Goal: Task Accomplishment & Management: Complete application form

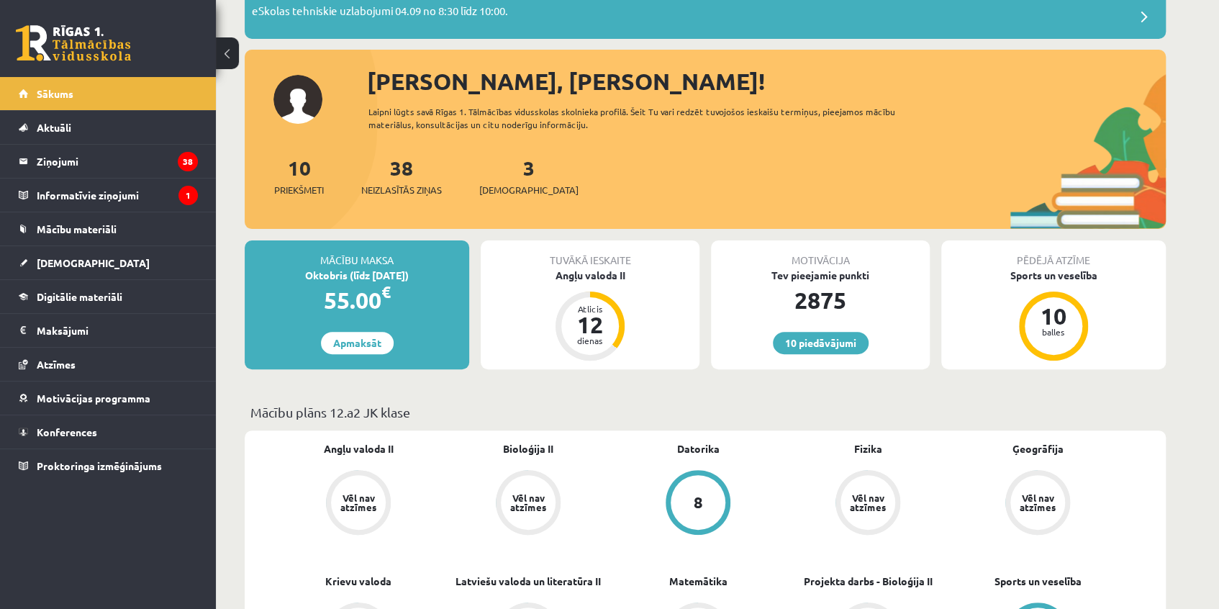
scroll to position [130, 0]
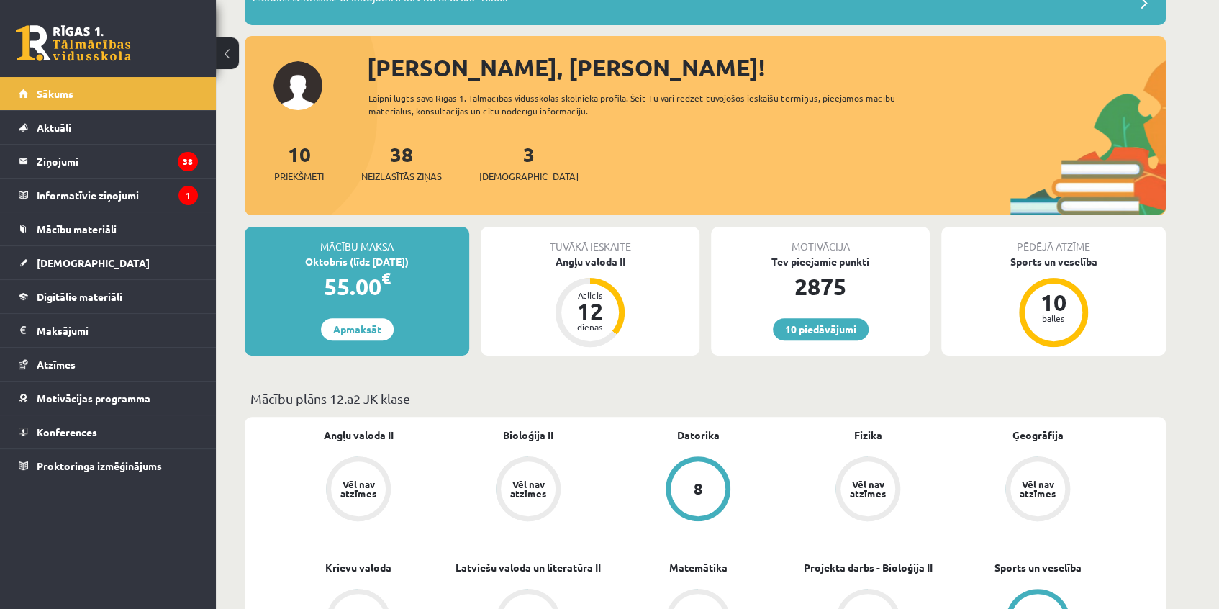
click at [583, 268] on div "Tuvākā ieskaite Angļu valoda II Atlicis 12 dienas" at bounding box center [590, 291] width 219 height 129
click at [71, 194] on legend "Informatīvie ziņojumi 1" at bounding box center [117, 194] width 161 height 33
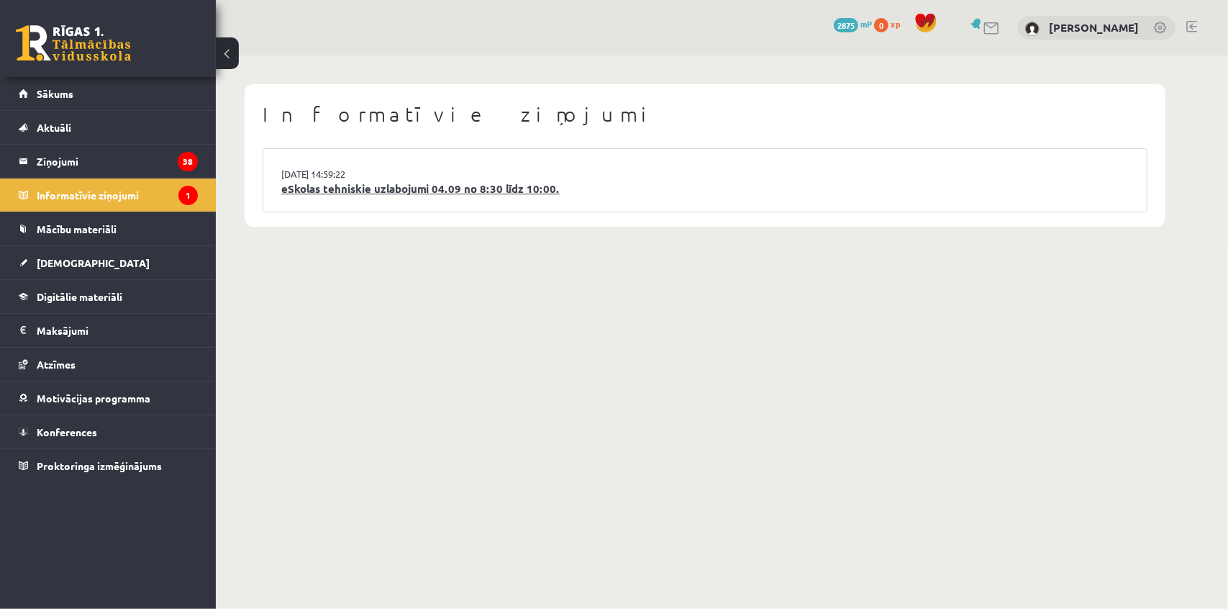
click at [387, 185] on link "eSkolas tehniskie uzlabojumi 04.09 no 8:30 līdz 10:00." at bounding box center [705, 189] width 848 height 17
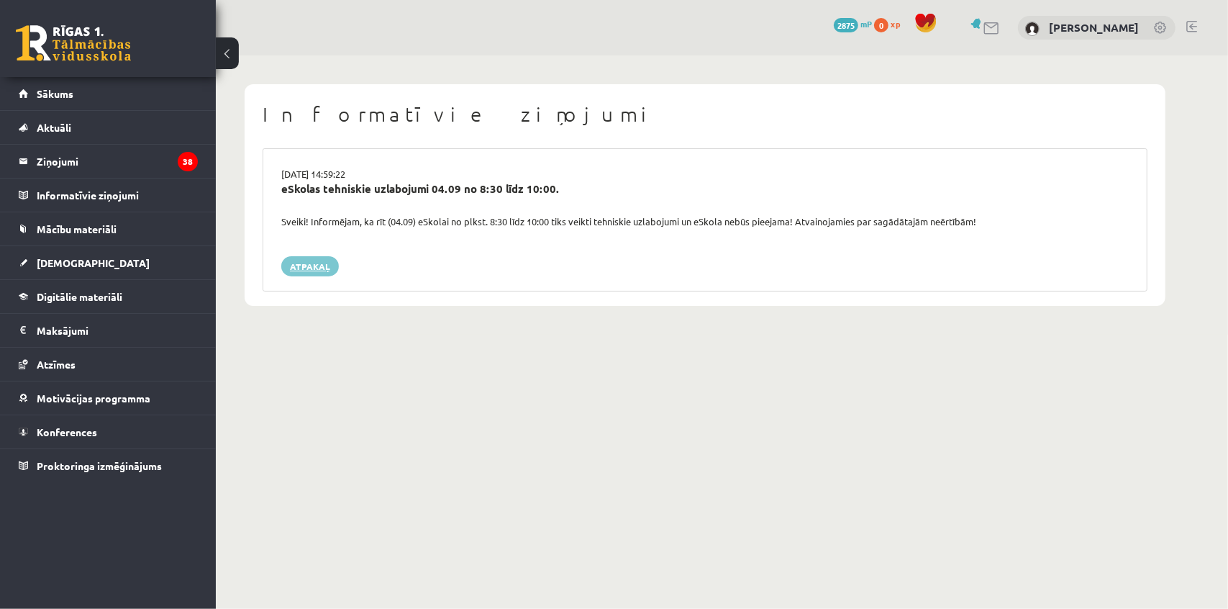
click at [288, 271] on link "Atpakaļ" at bounding box center [310, 266] width 58 height 20
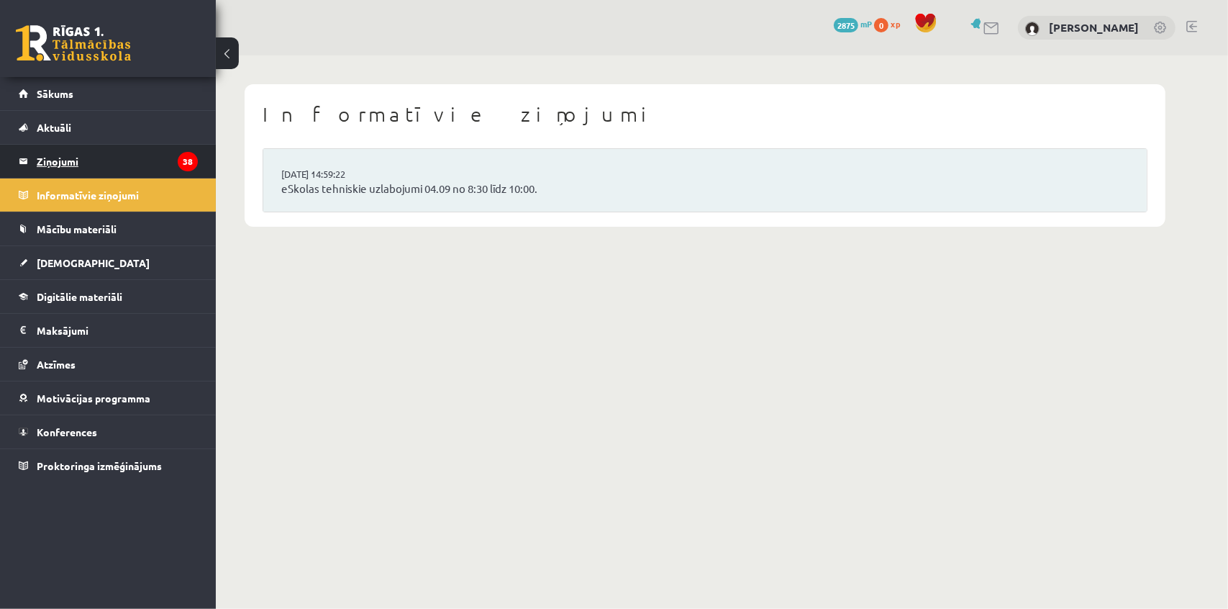
click at [74, 161] on legend "Ziņojumi 38" at bounding box center [117, 161] width 161 height 33
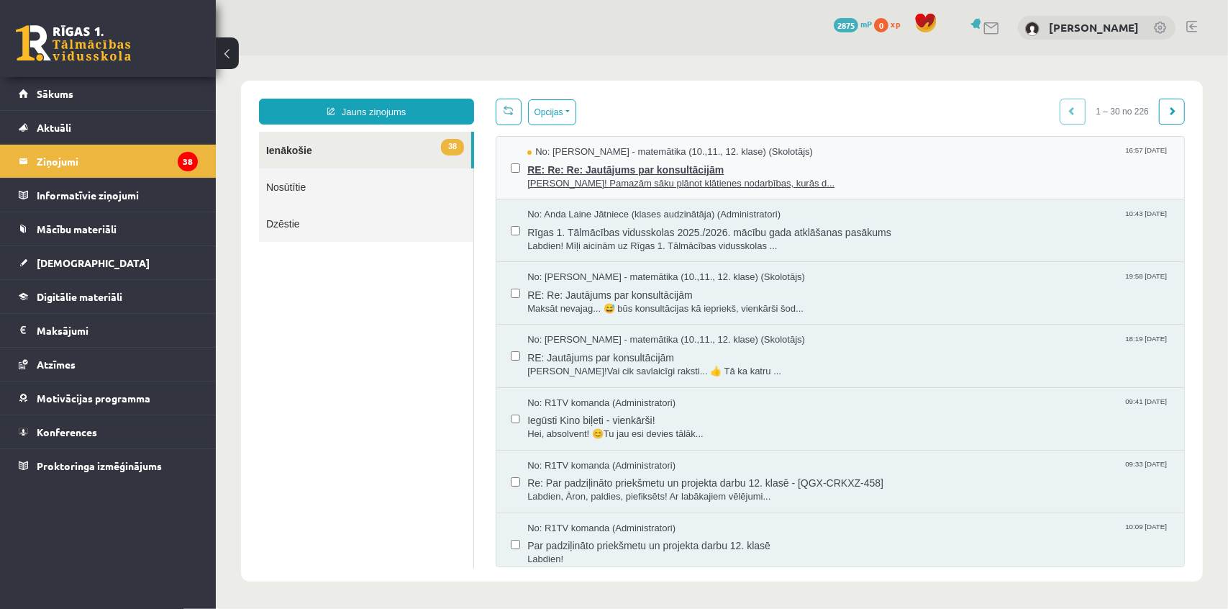
click at [627, 170] on span "RE: Re: Re: Jautājums par konsultācijām" at bounding box center [848, 167] width 643 height 18
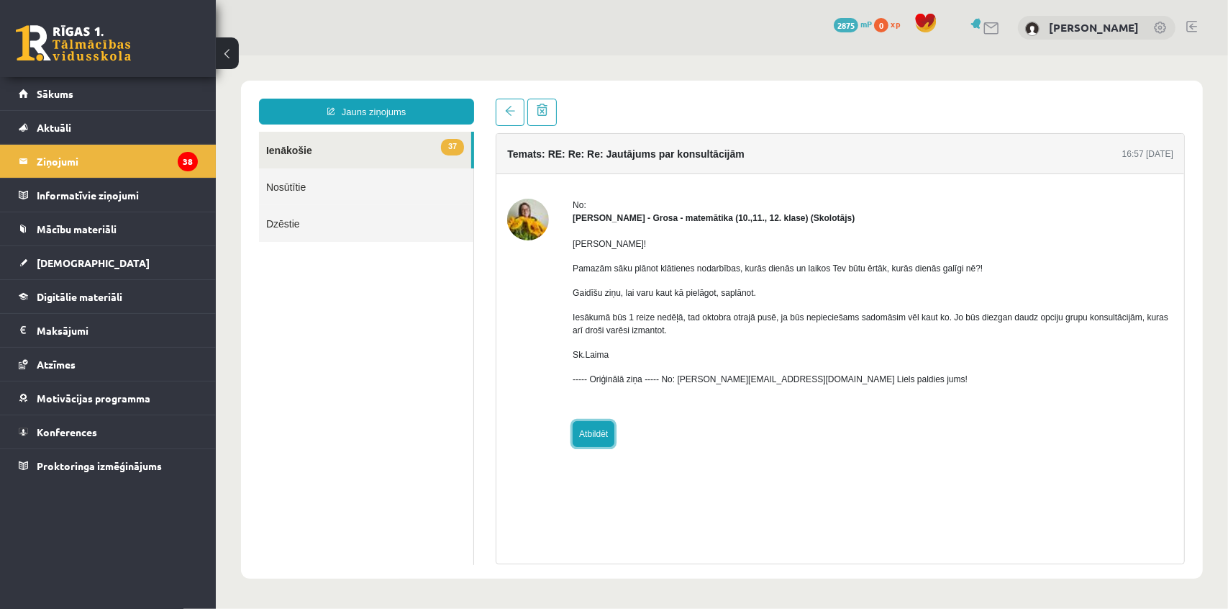
click at [594, 437] on link "Atbildēt" at bounding box center [593, 433] width 42 height 26
type input "**********"
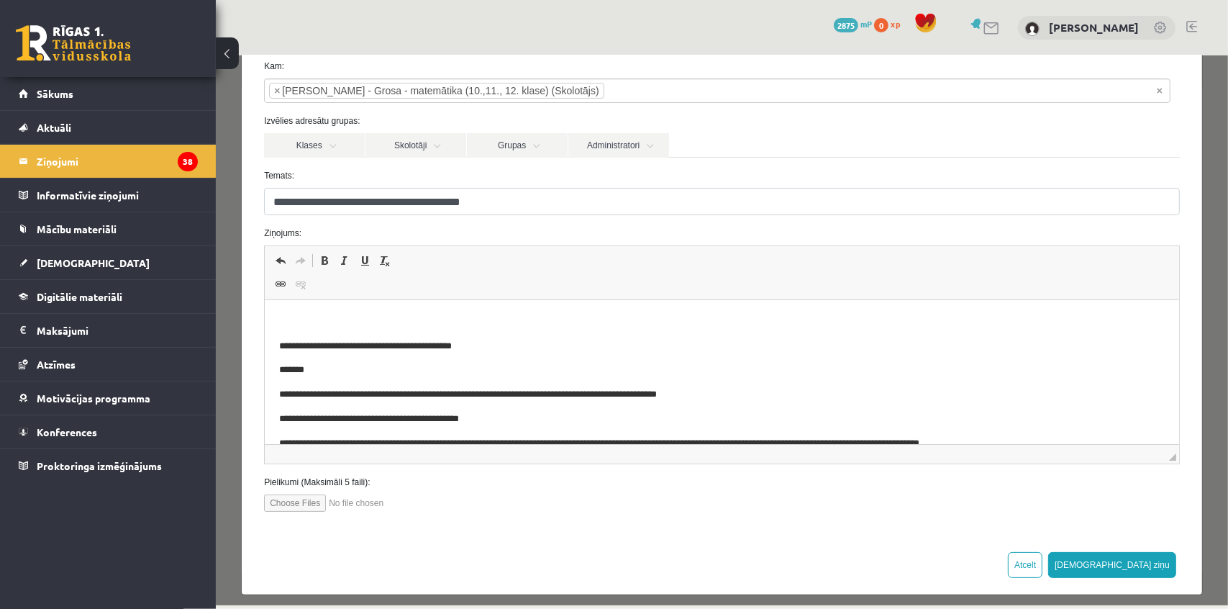
scroll to position [86, 0]
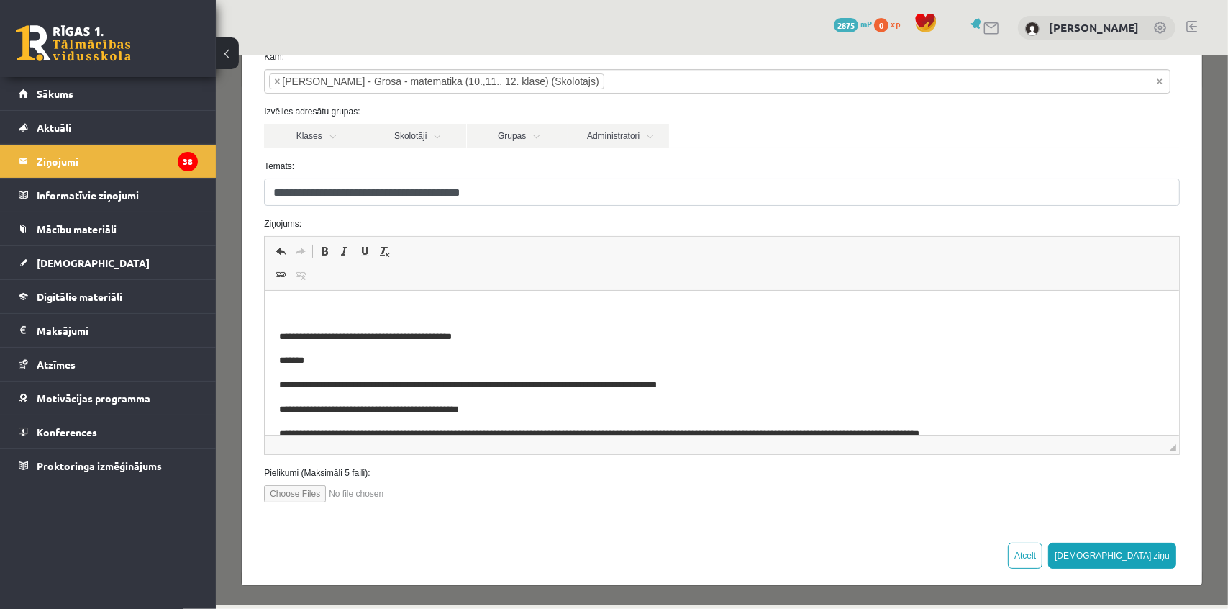
click at [344, 303] on html "**********" at bounding box center [722, 398] width 915 height 214
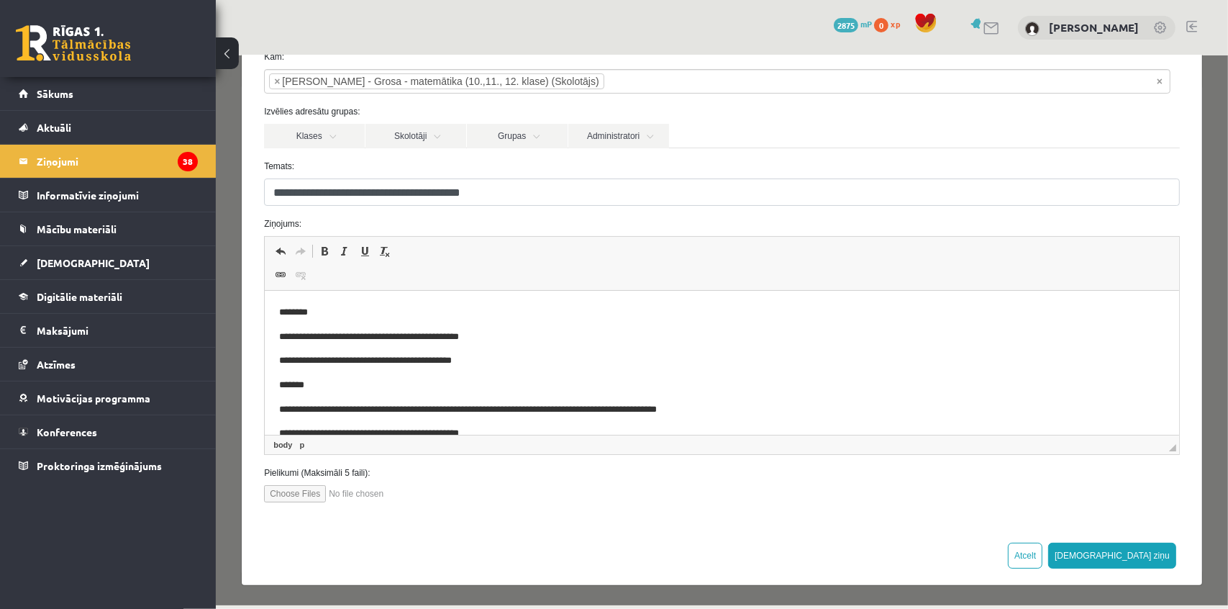
click at [415, 338] on p "**********" at bounding box center [712, 337] width 867 height 15
click at [432, 336] on p "**********" at bounding box center [712, 337] width 867 height 15
click at [395, 336] on p "**********" at bounding box center [712, 337] width 867 height 15
click at [511, 336] on p "**********" at bounding box center [712, 337] width 867 height 15
click at [263, 484] on input "file" at bounding box center [344, 492] width 163 height 17
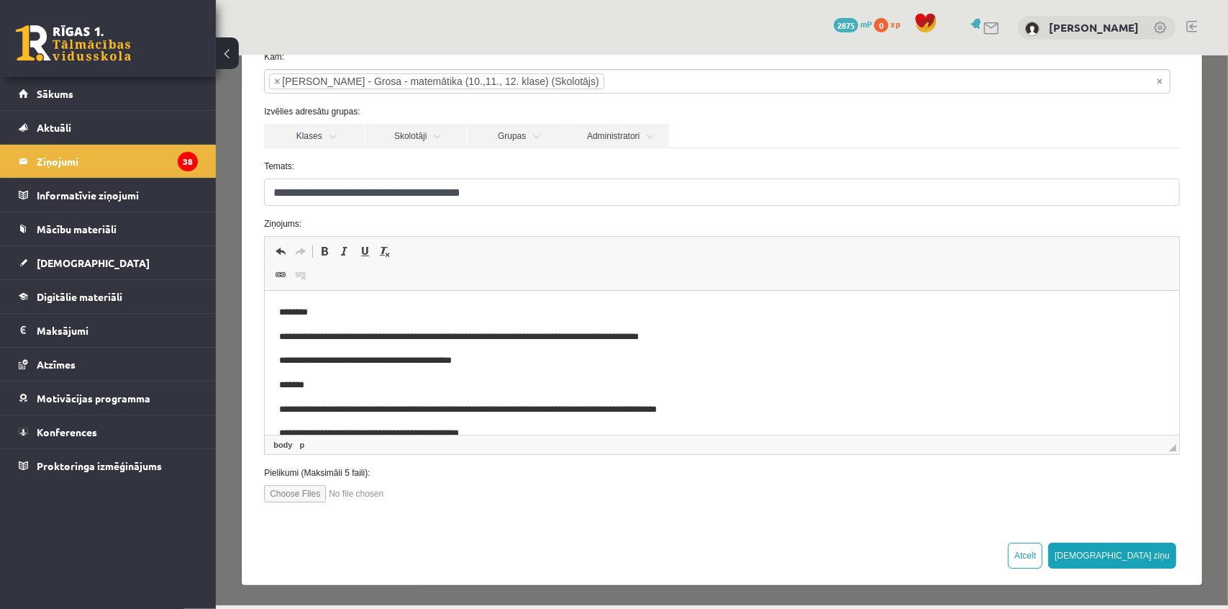
click at [703, 335] on p "**********" at bounding box center [712, 337] width 867 height 15
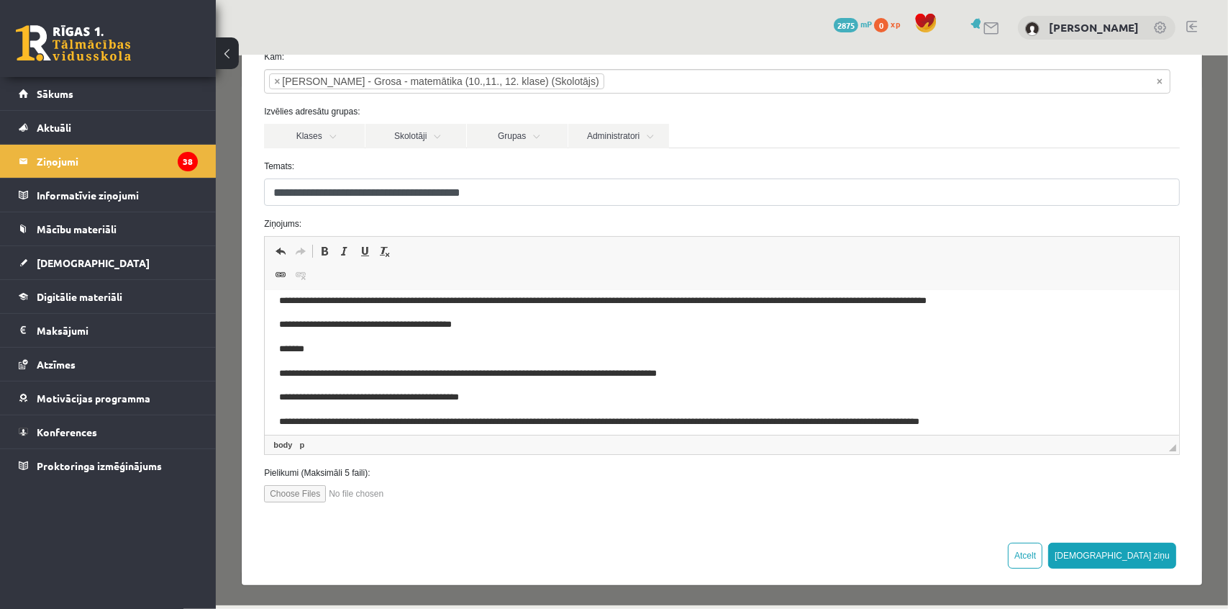
scroll to position [0, 0]
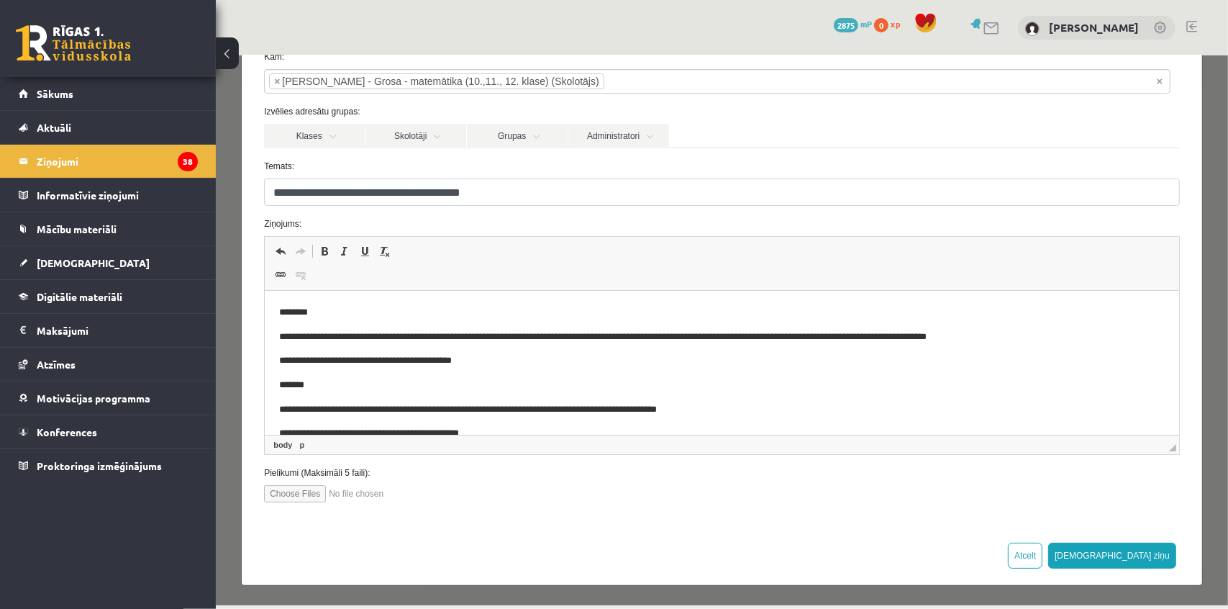
click at [712, 338] on p "**********" at bounding box center [712, 337] width 867 height 15
click at [1067, 337] on p "**********" at bounding box center [712, 337] width 867 height 15
click at [856, 339] on p "**********" at bounding box center [712, 337] width 867 height 15
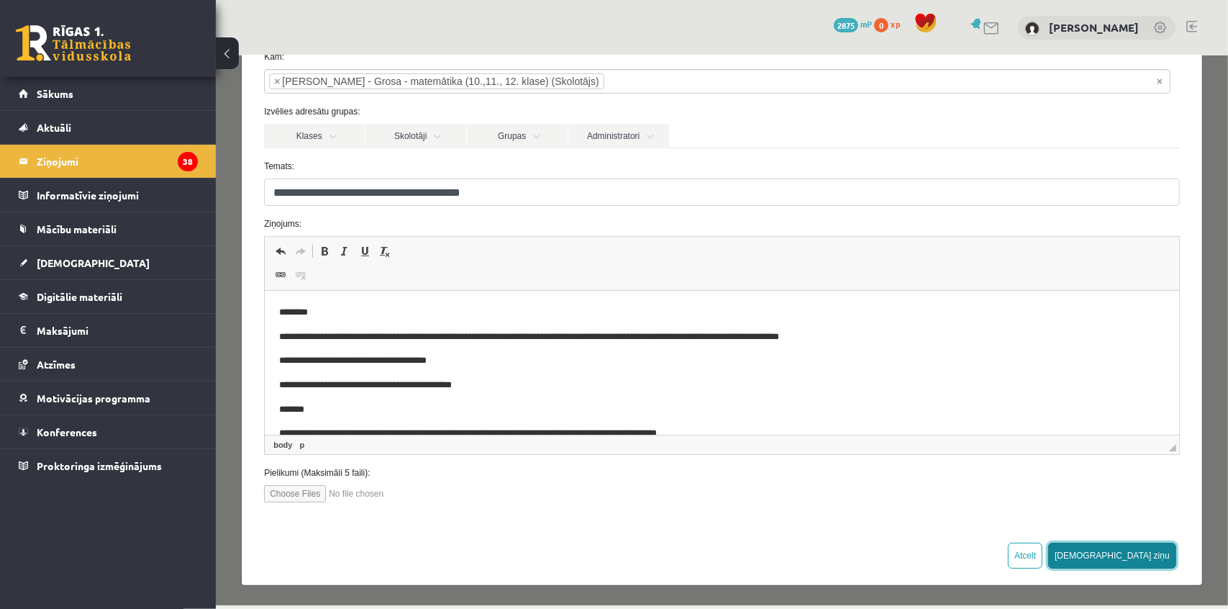
click at [1146, 558] on button "Sūtīt ziņu" at bounding box center [1112, 555] width 128 height 26
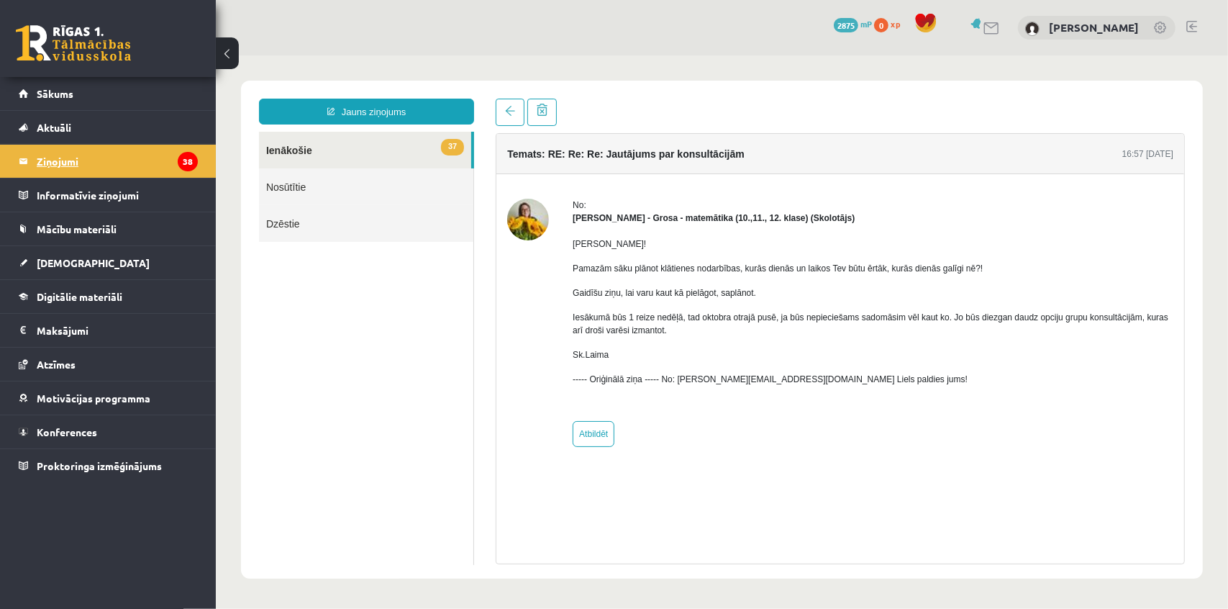
click at [59, 158] on legend "Ziņojumi 38" at bounding box center [117, 161] width 161 height 33
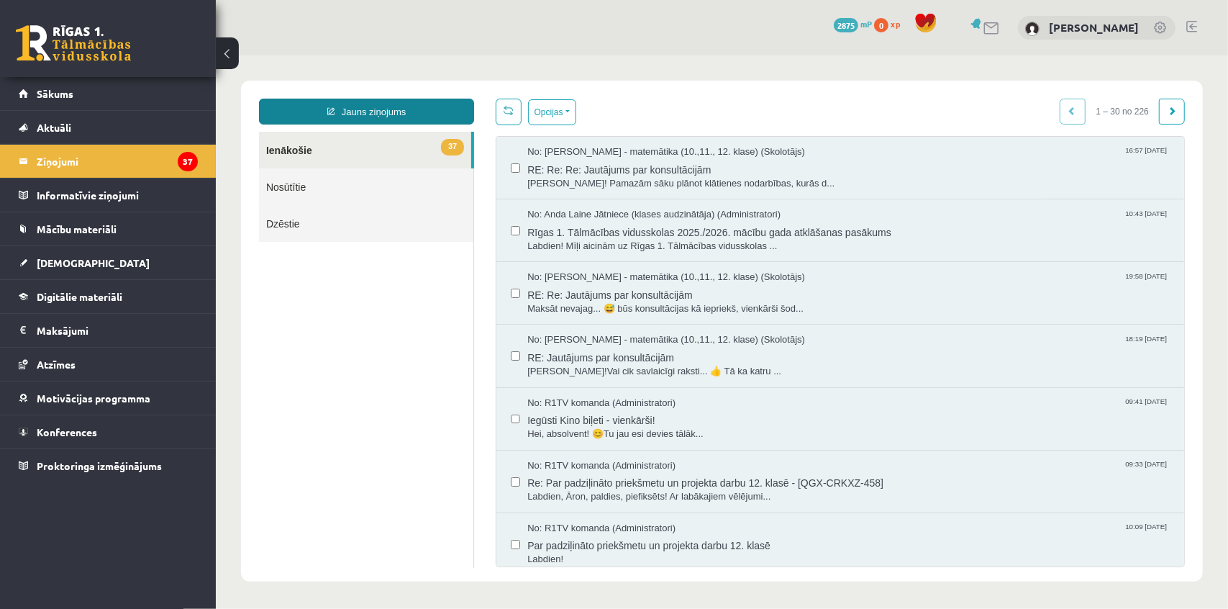
click at [339, 104] on link "Jauns ziņojums" at bounding box center [365, 111] width 215 height 26
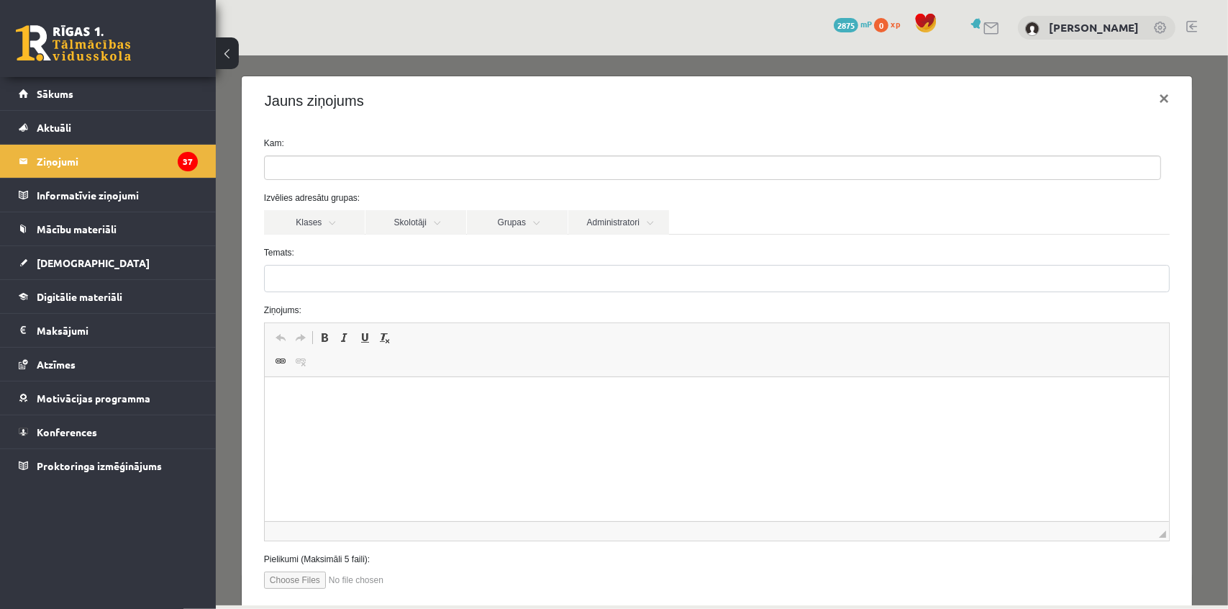
click at [305, 165] on input "search" at bounding box center [289, 166] width 50 height 23
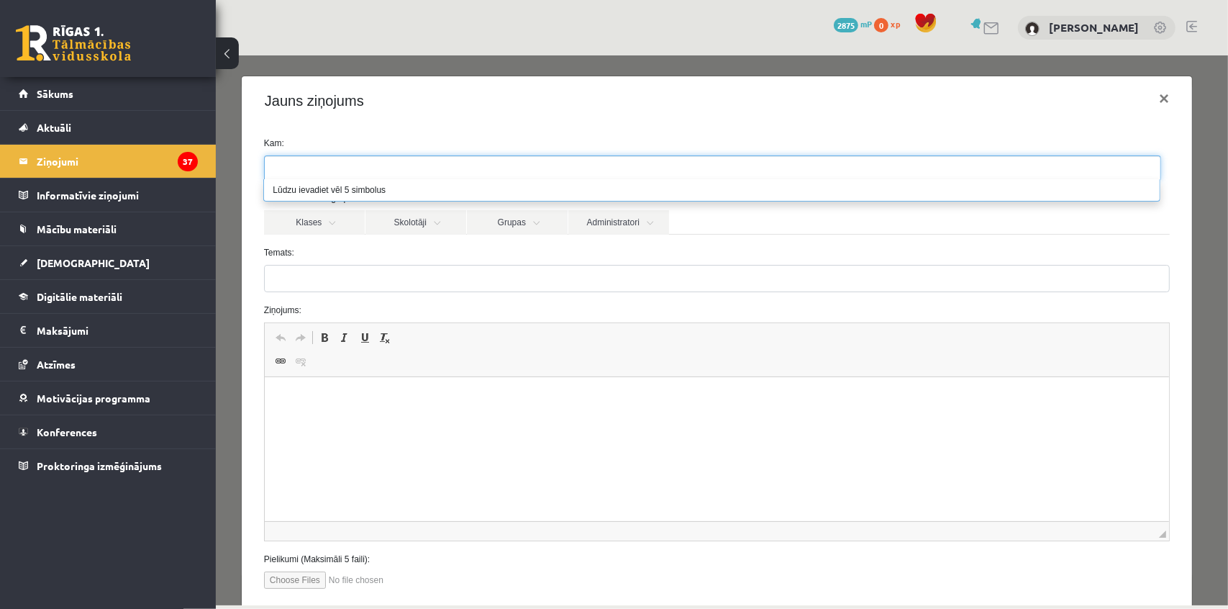
click at [353, 249] on label "Temats:" at bounding box center [717, 251] width 928 height 13
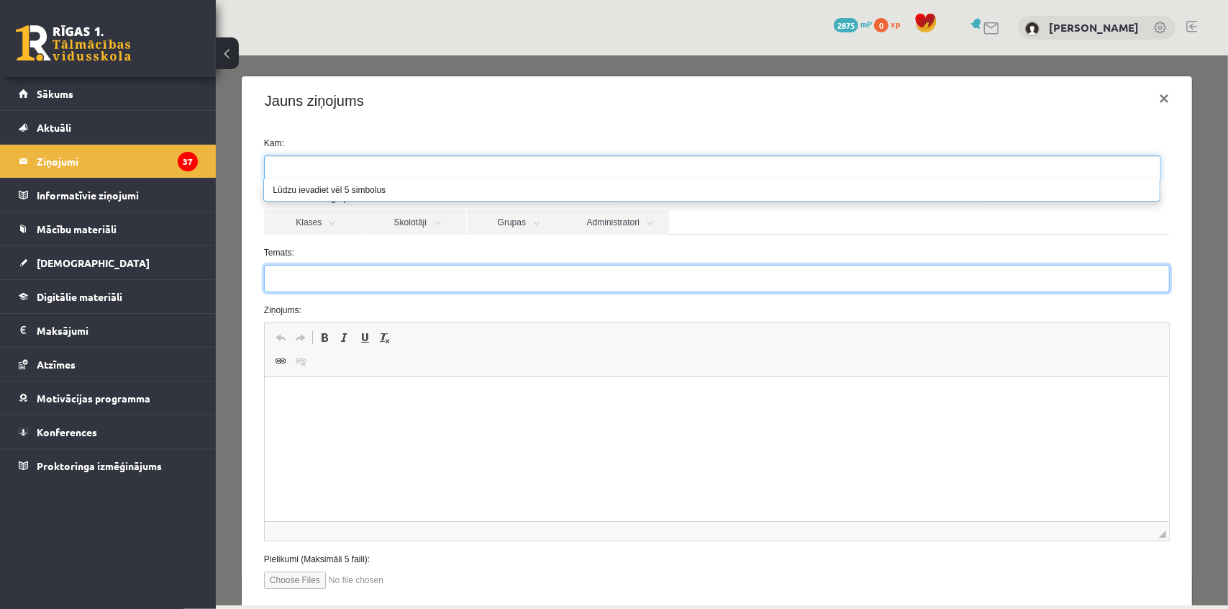
click at [353, 264] on input "Temats:" at bounding box center [716, 277] width 906 height 27
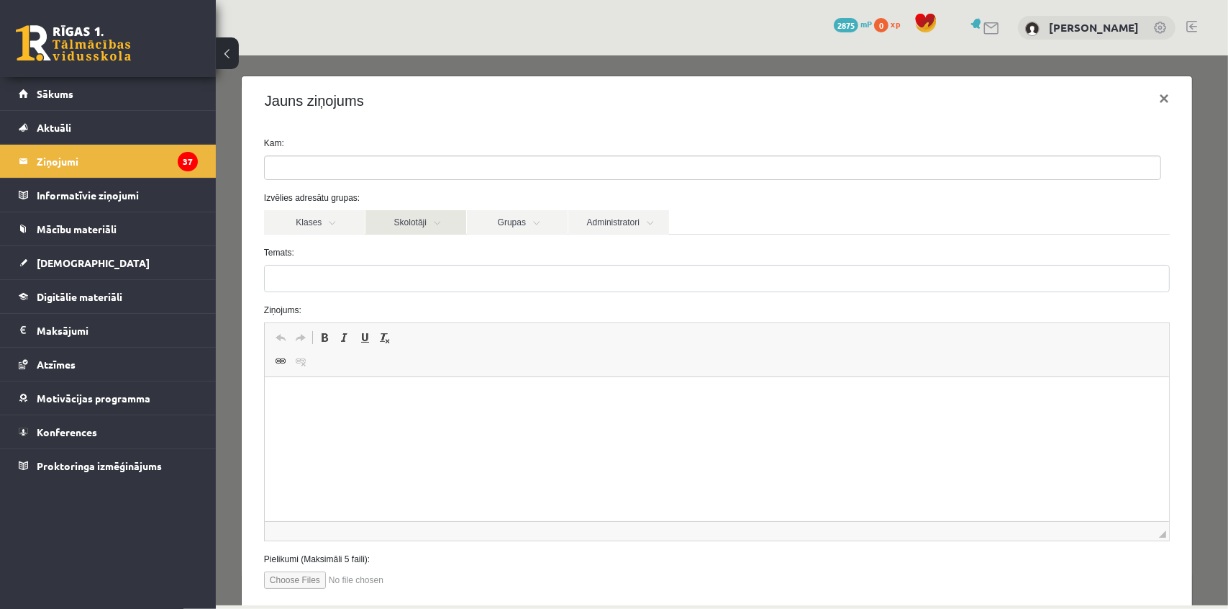
click at [402, 230] on link "Skolotāji" at bounding box center [415, 221] width 101 height 24
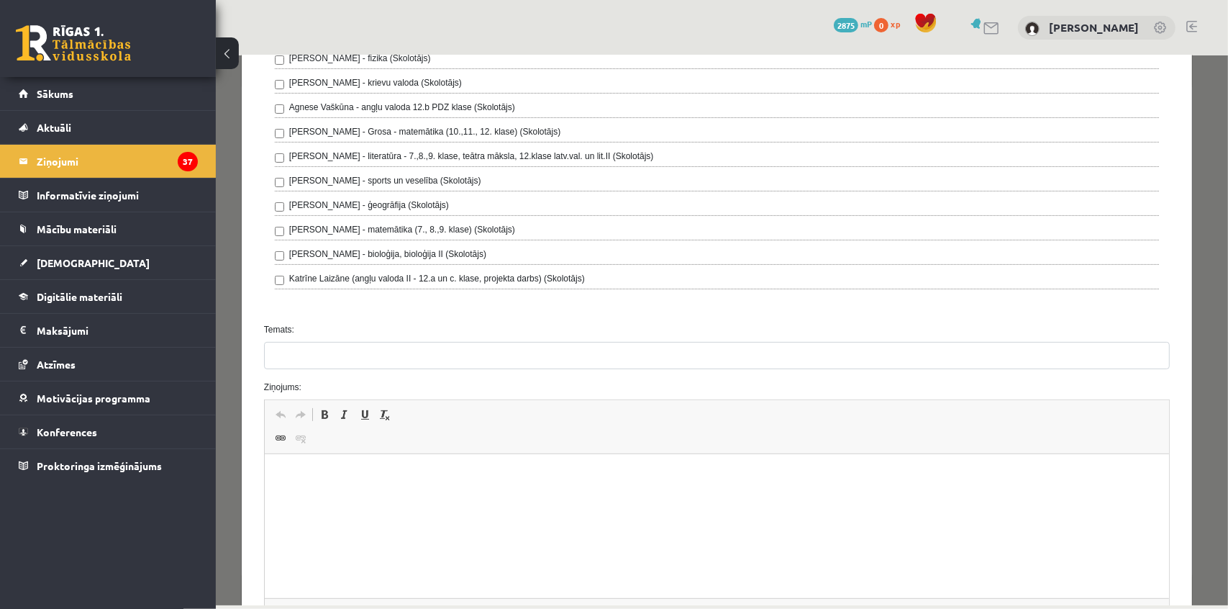
scroll to position [261, 0]
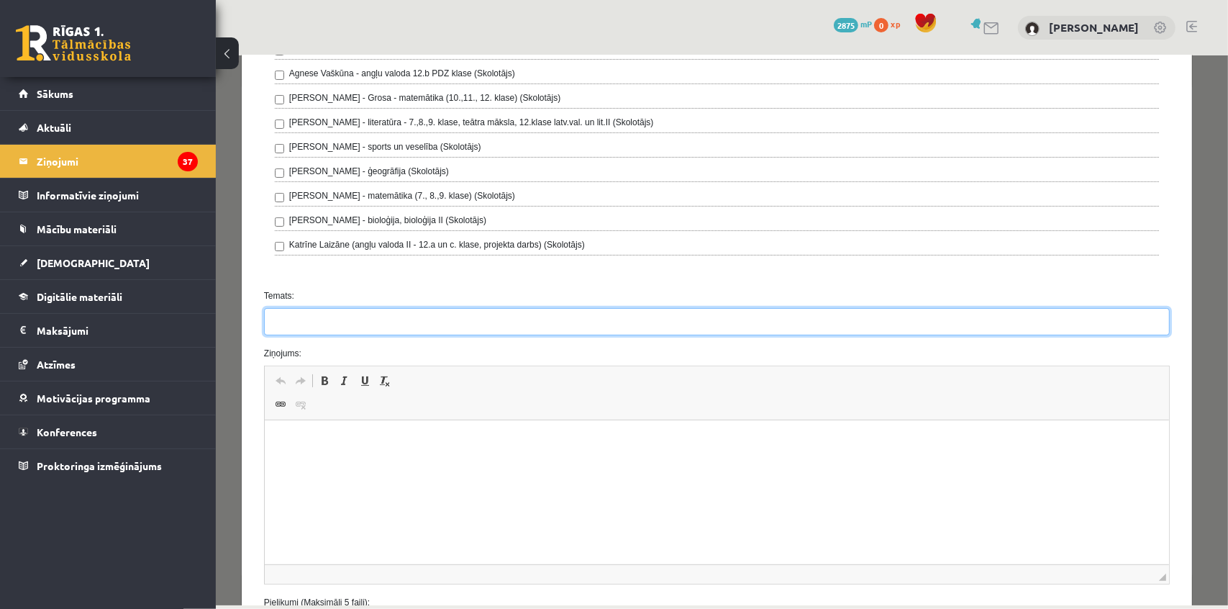
click at [343, 322] on input "Temats:" at bounding box center [716, 320] width 906 height 27
type input "**********"
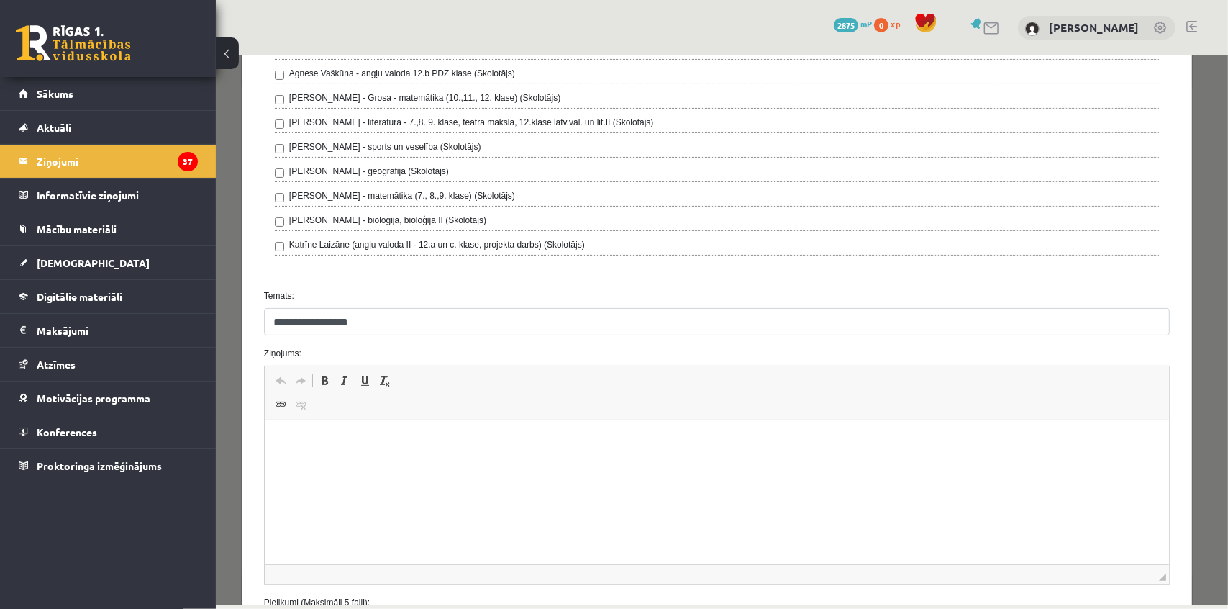
click at [348, 440] on p "Editor, wiswyg-editor-47024831060200-1756982504-33" at bounding box center [717, 442] width 876 height 15
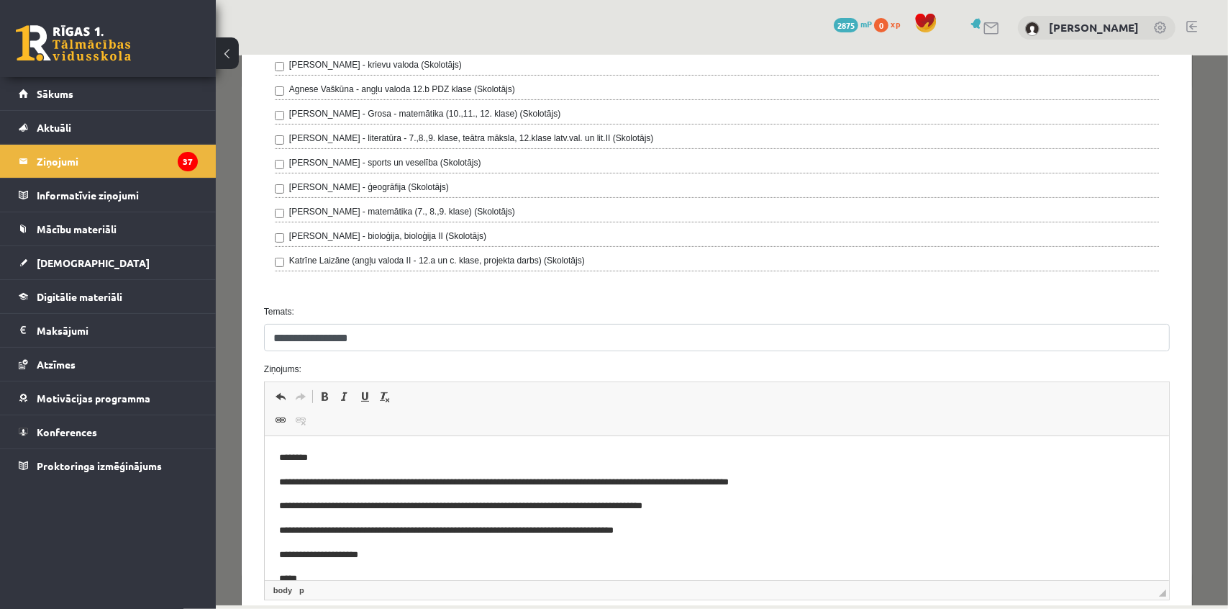
scroll to position [389, 0]
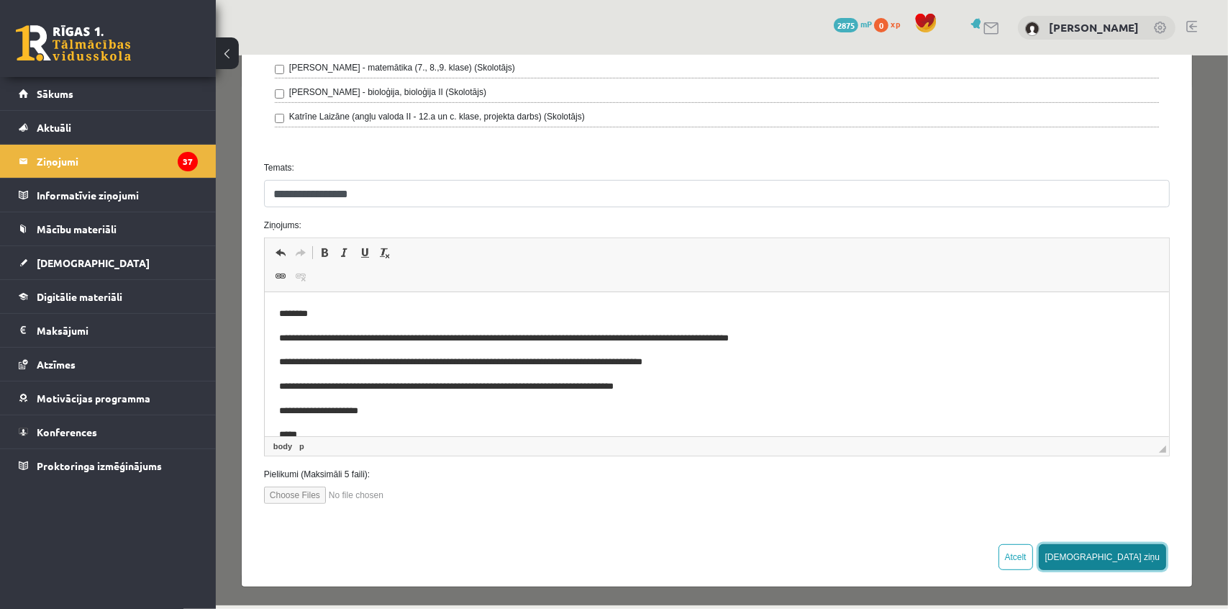
click at [1140, 553] on button "Sūtīt ziņu" at bounding box center [1102, 556] width 128 height 26
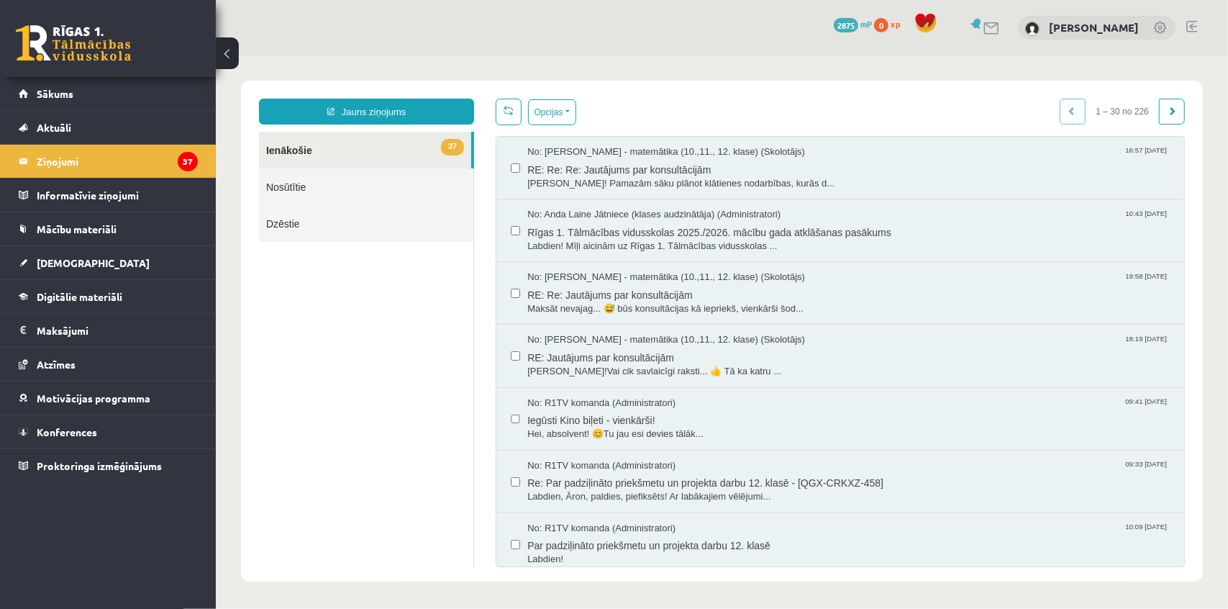
scroll to position [0, 0]
click at [66, 100] on link "Sākums" at bounding box center [108, 93] width 179 height 33
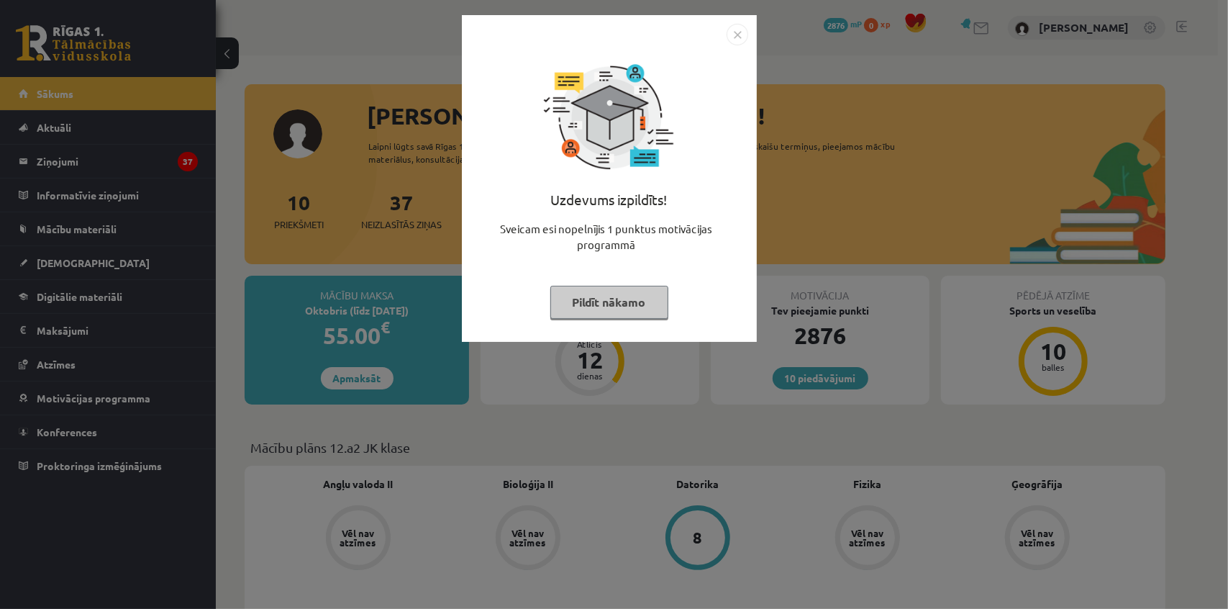
click at [736, 30] on img "Close" at bounding box center [738, 35] width 22 height 22
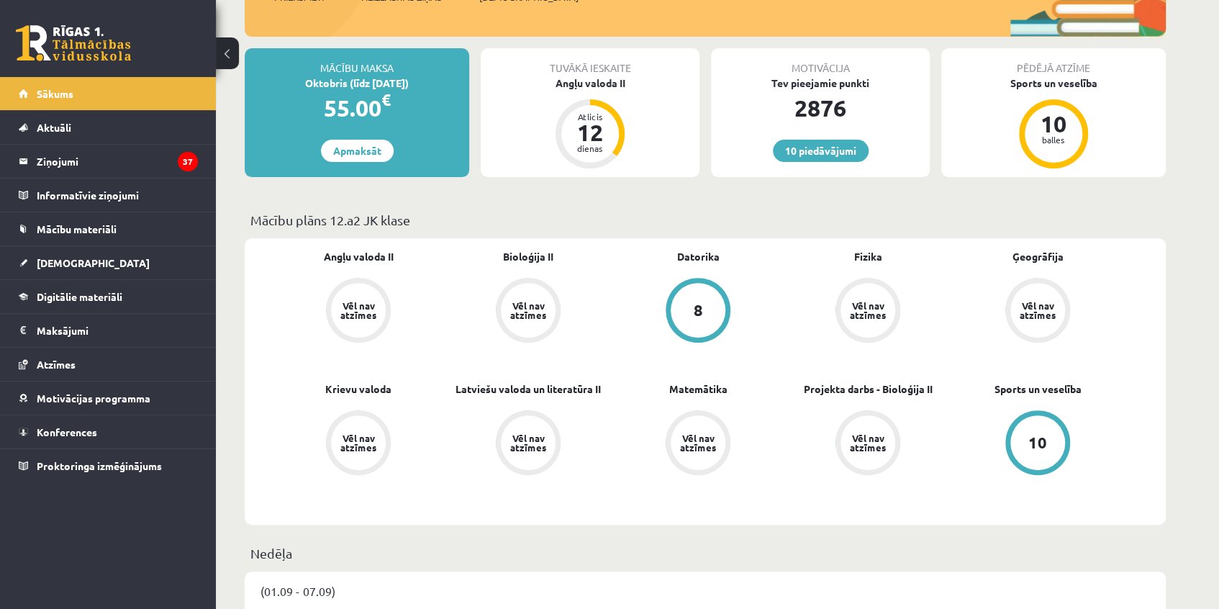
scroll to position [261, 0]
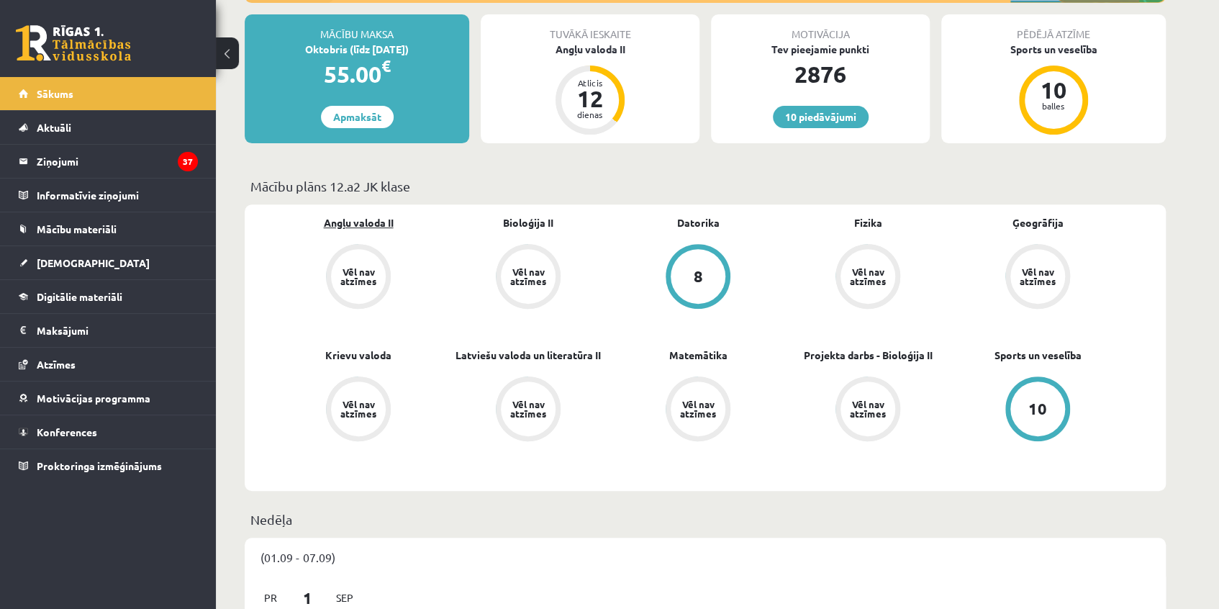
click at [351, 220] on link "Angļu valoda II" at bounding box center [359, 222] width 70 height 15
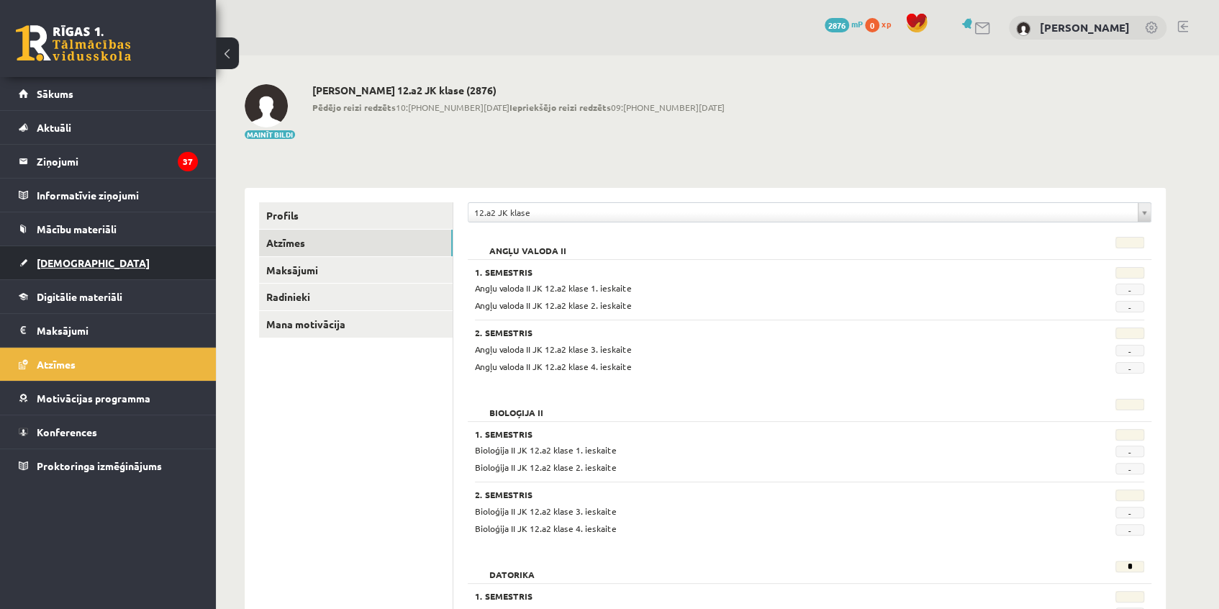
click at [57, 257] on span "[DEMOGRAPHIC_DATA]" at bounding box center [93, 262] width 113 height 13
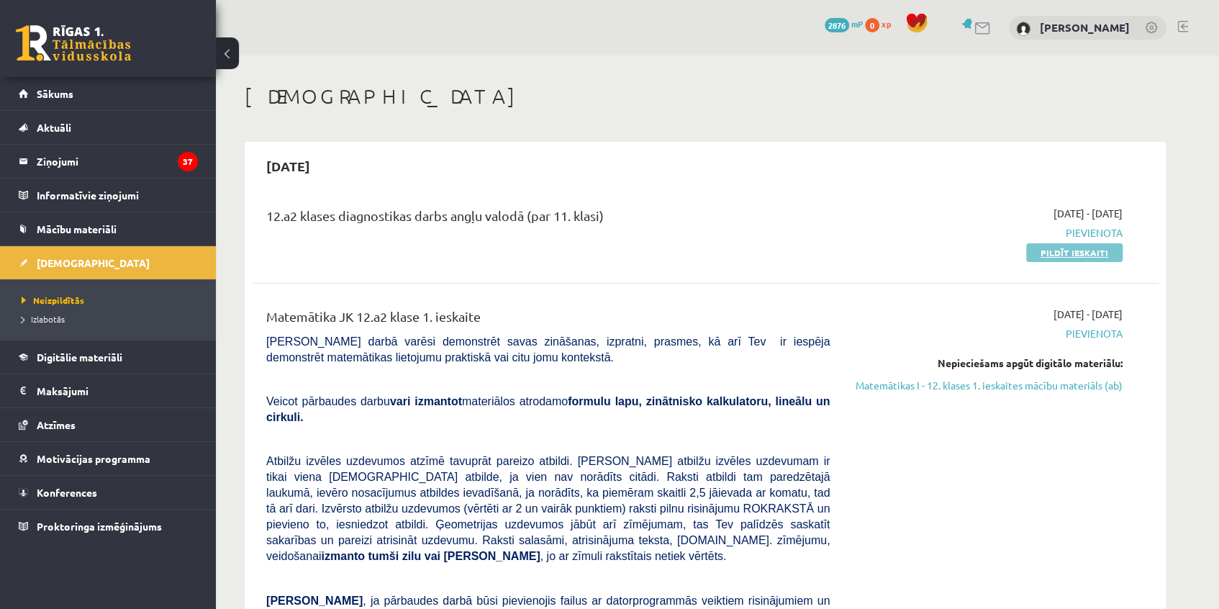
click at [1077, 254] on link "Pildīt ieskaiti" at bounding box center [1074, 252] width 96 height 19
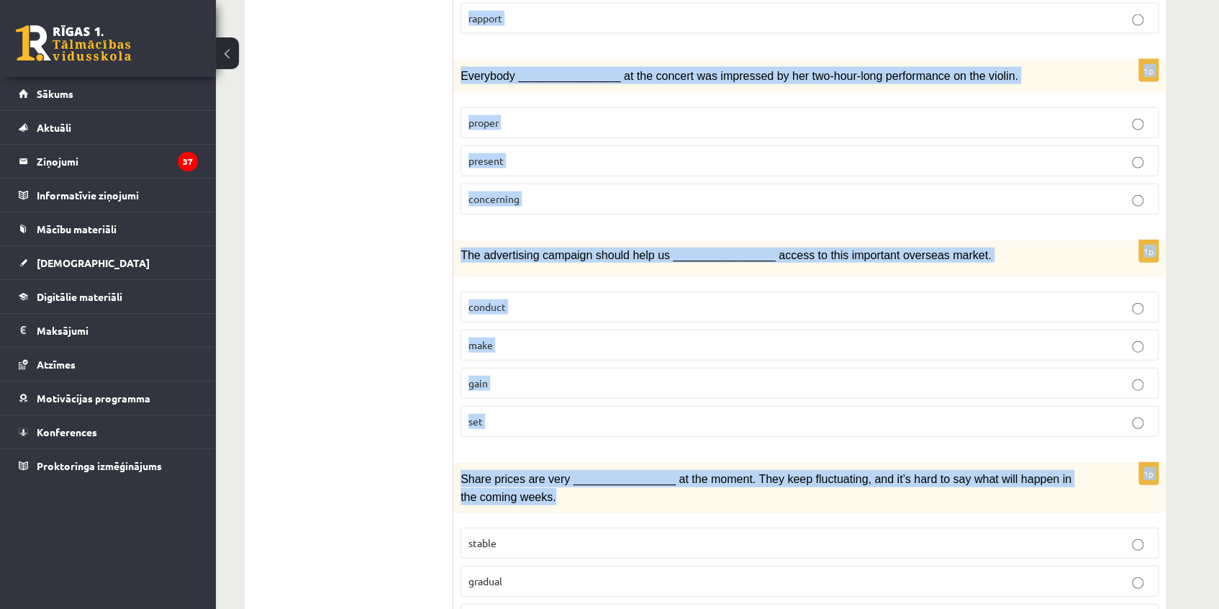
scroll to position [2006, 0]
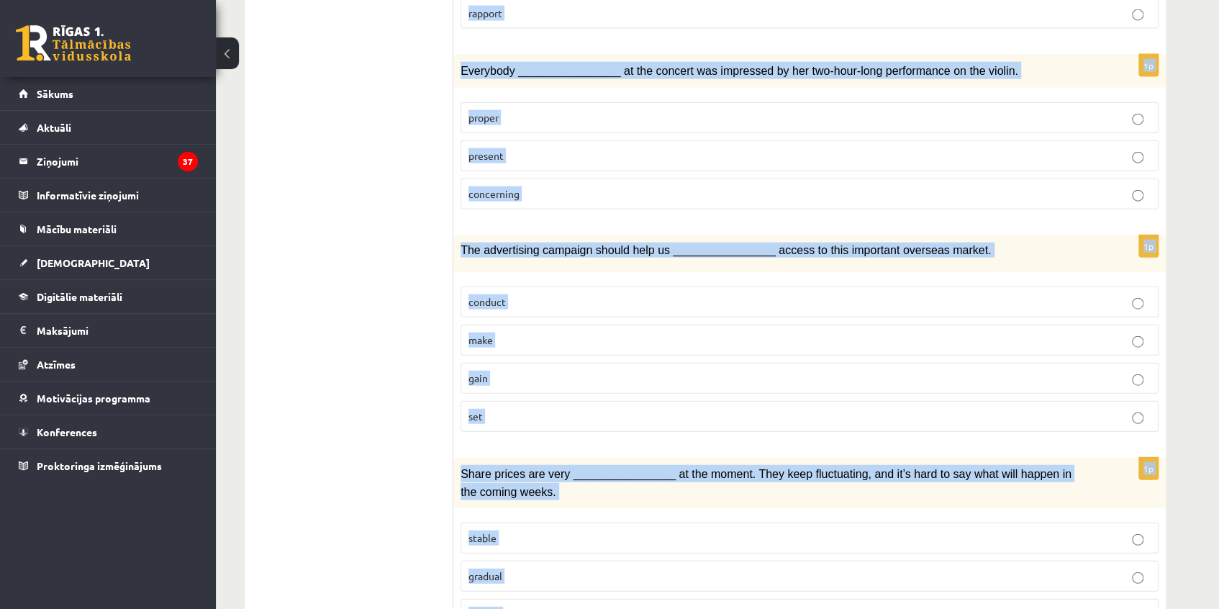
drag, startPoint x: 469, startPoint y: 272, endPoint x: 673, endPoint y: 567, distance: 358.9
copy form "Loremi dol sitamet consect. 6a Eli sed doeiusmodtemp inc utlaboree ____________…"
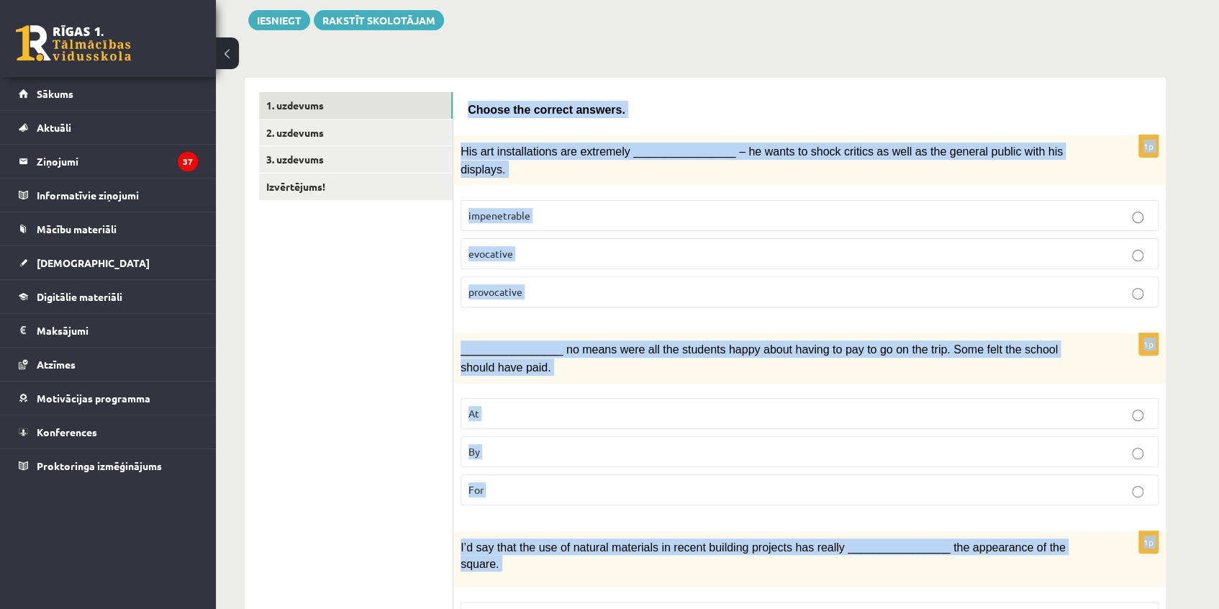
scroll to position [0, 0]
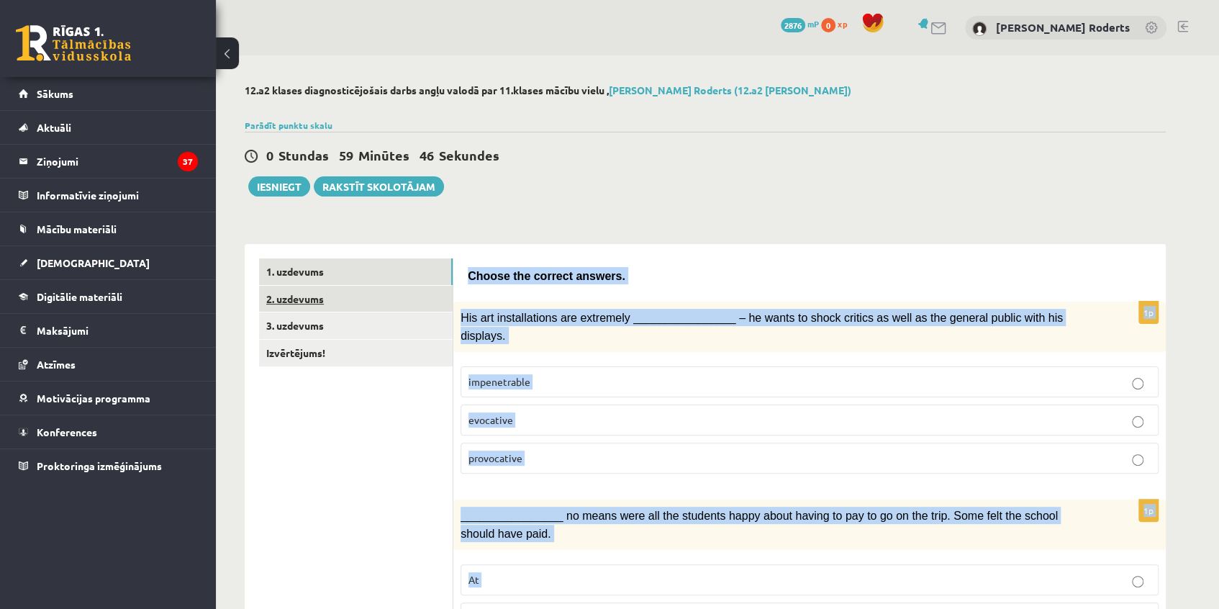
click at [332, 307] on link "2. uzdevums" at bounding box center [356, 299] width 194 height 27
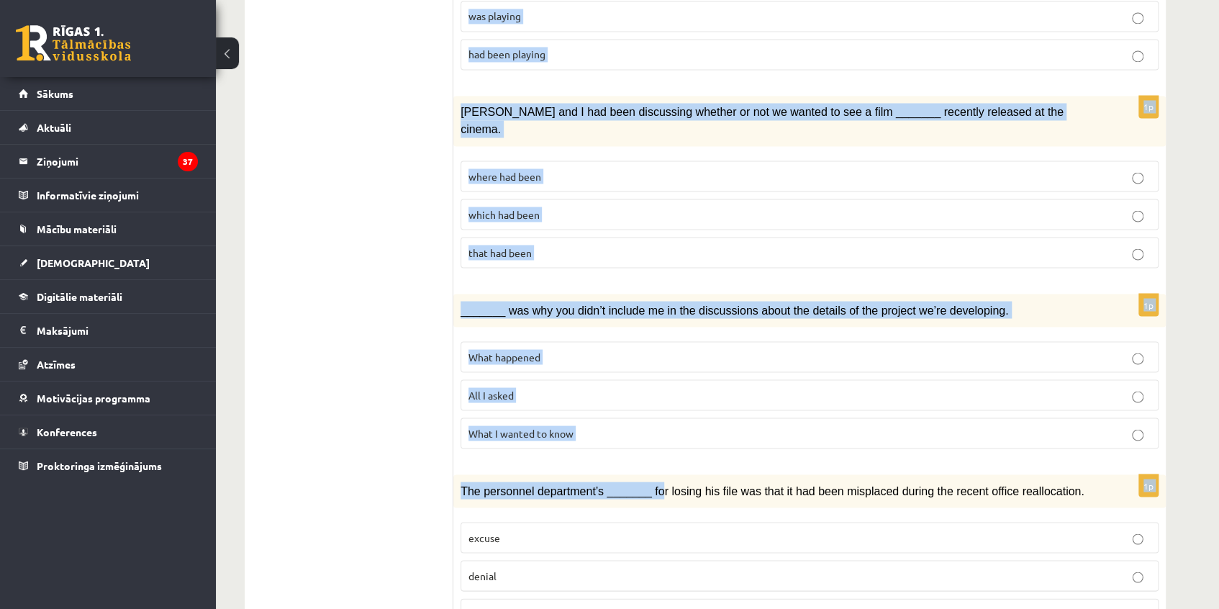
scroll to position [1506, 0]
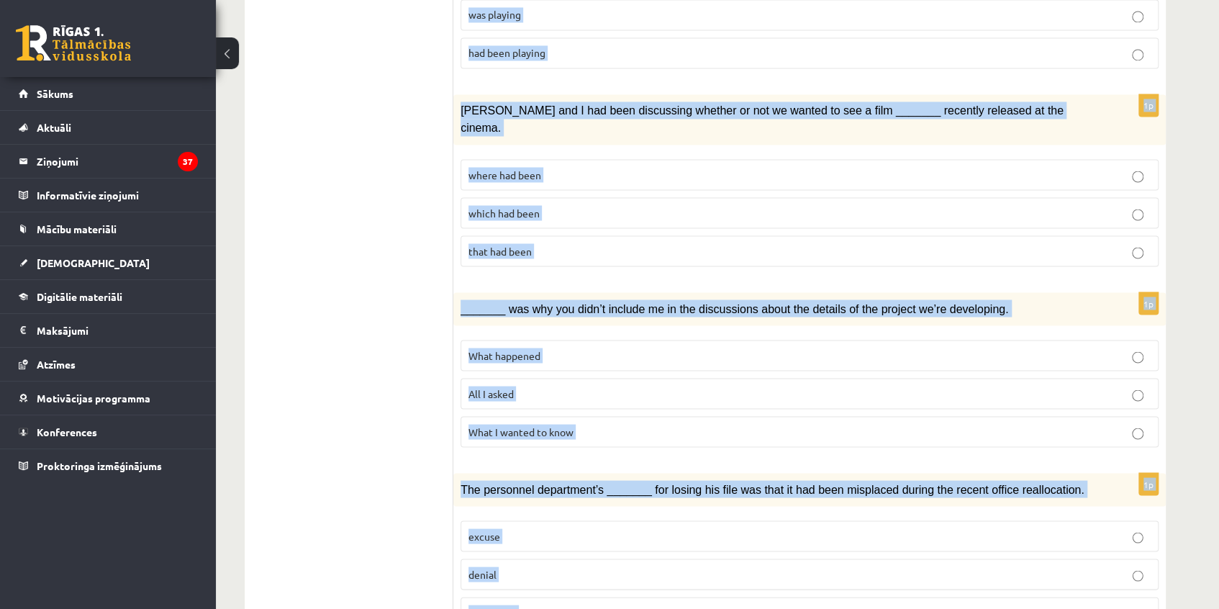
drag, startPoint x: 465, startPoint y: 273, endPoint x: 672, endPoint y: 551, distance: 346.6
copy form "Circle the form that cannot be used to complete the sentences. 1p We _______ an…"
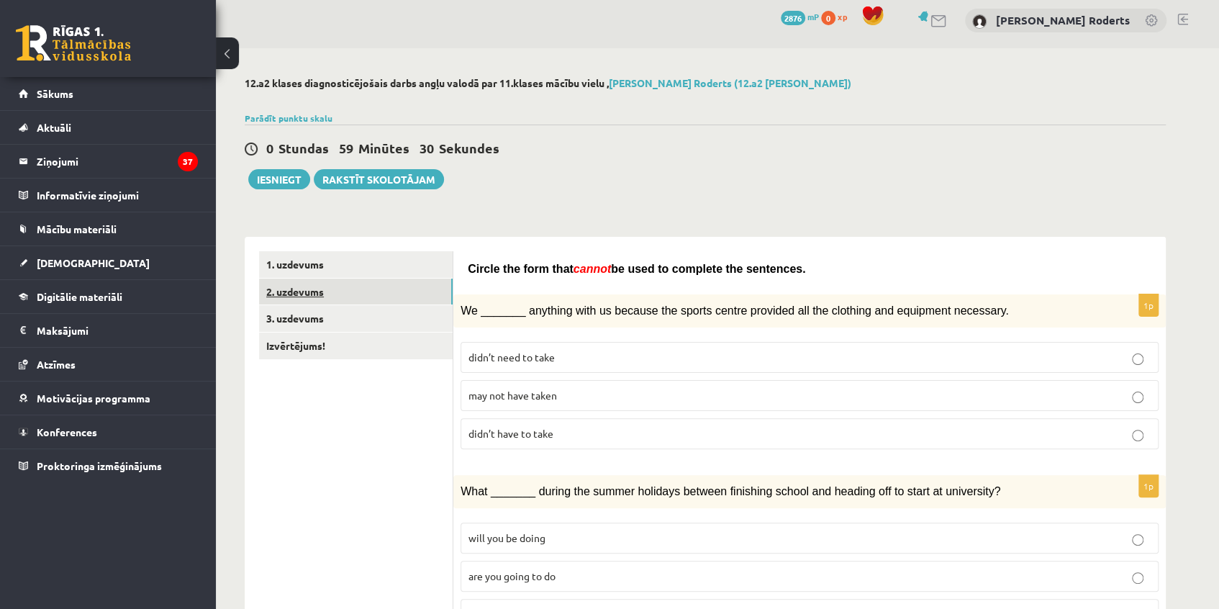
scroll to position [0, 0]
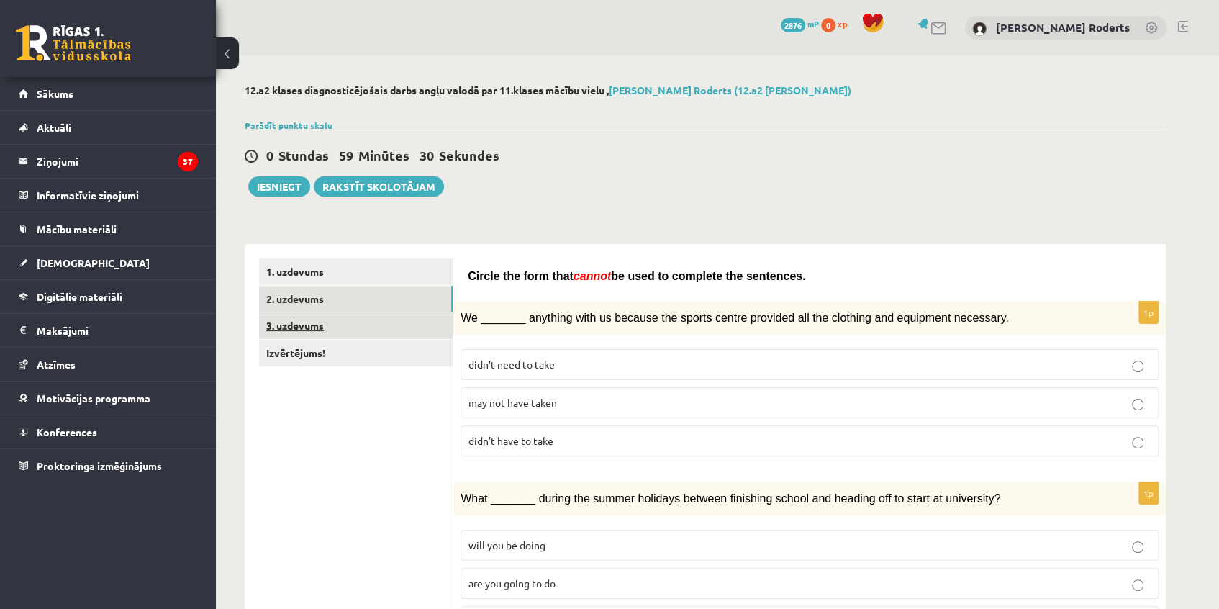
click at [314, 337] on link "3. uzdevums" at bounding box center [356, 325] width 194 height 27
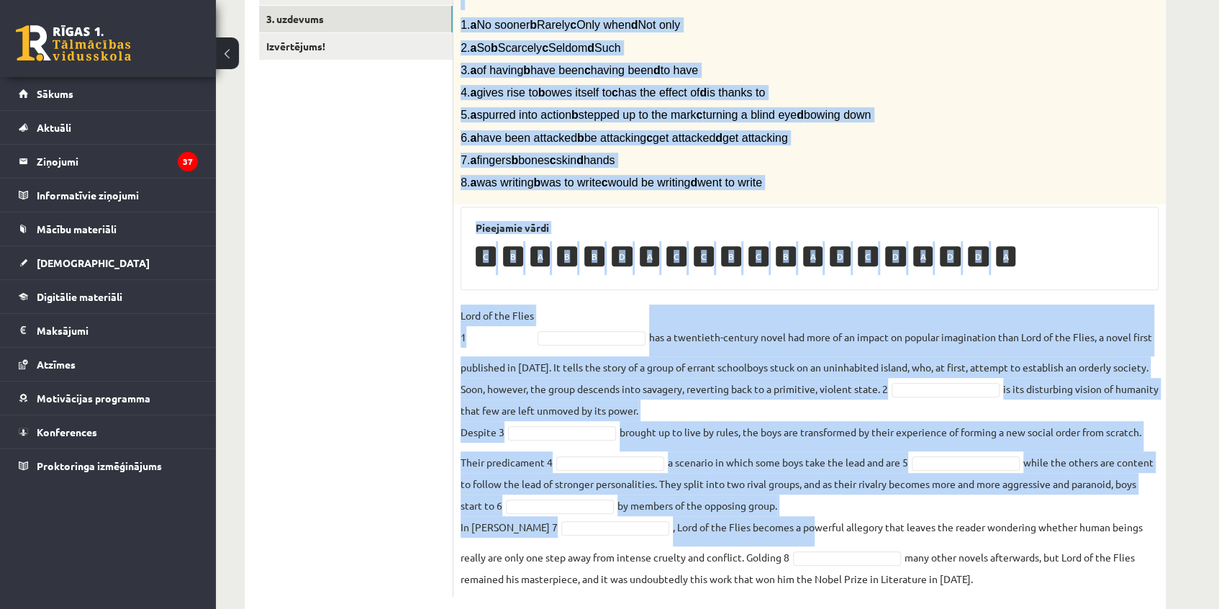
scroll to position [336, 0]
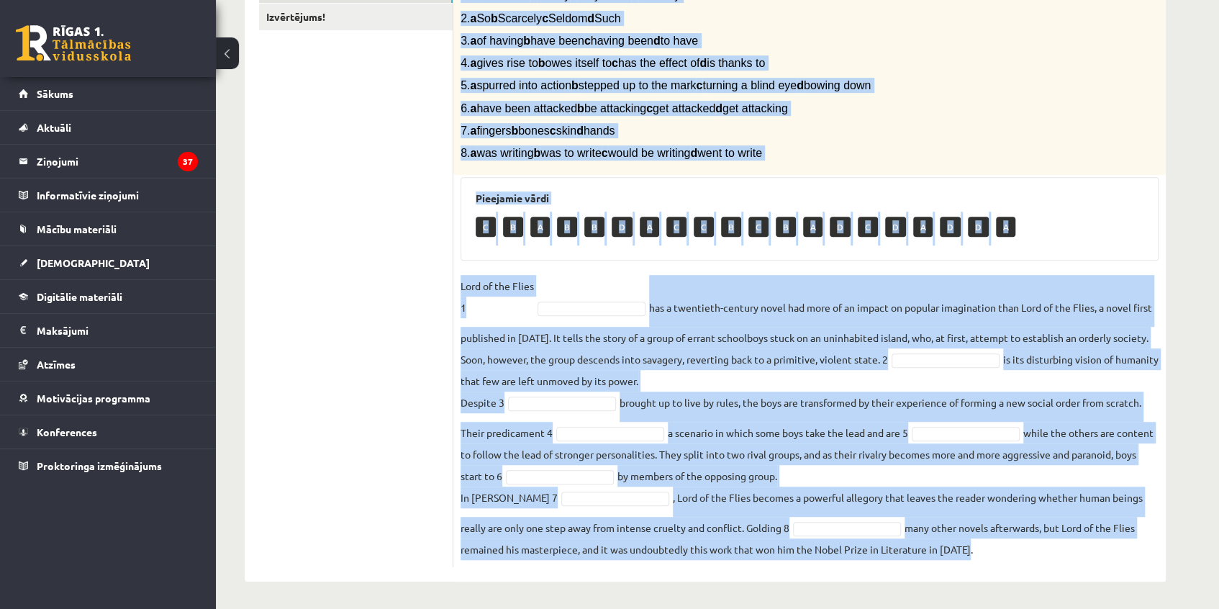
drag, startPoint x: 461, startPoint y: 286, endPoint x: 1023, endPoint y: 569, distance: 628.9
click at [1029, 571] on div "8p Complete the text with the correct words (a–d). 1. a No sooner b Rarely c On…" at bounding box center [809, 245] width 712 height 674
copy div "Complete the text with the correct words (a–d). 1. a No sooner b Rarely c Only …"
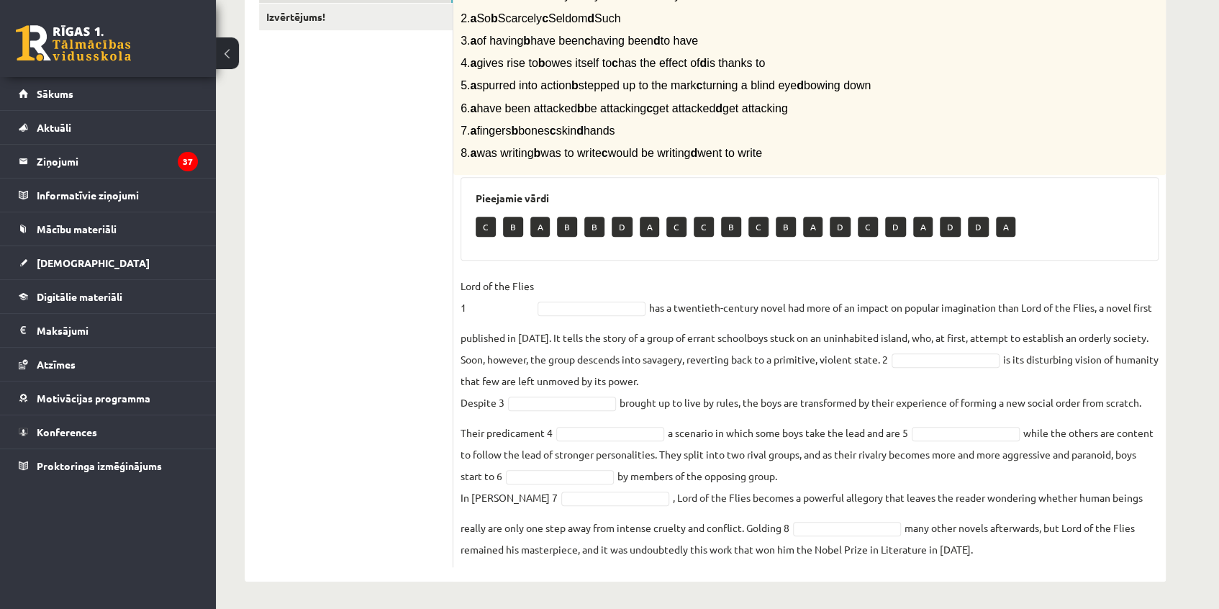
click at [352, 258] on ul "1. uzdevums 2. uzdevums 3. uzdevums Izvērtējums!" at bounding box center [356, 244] width 194 height 645
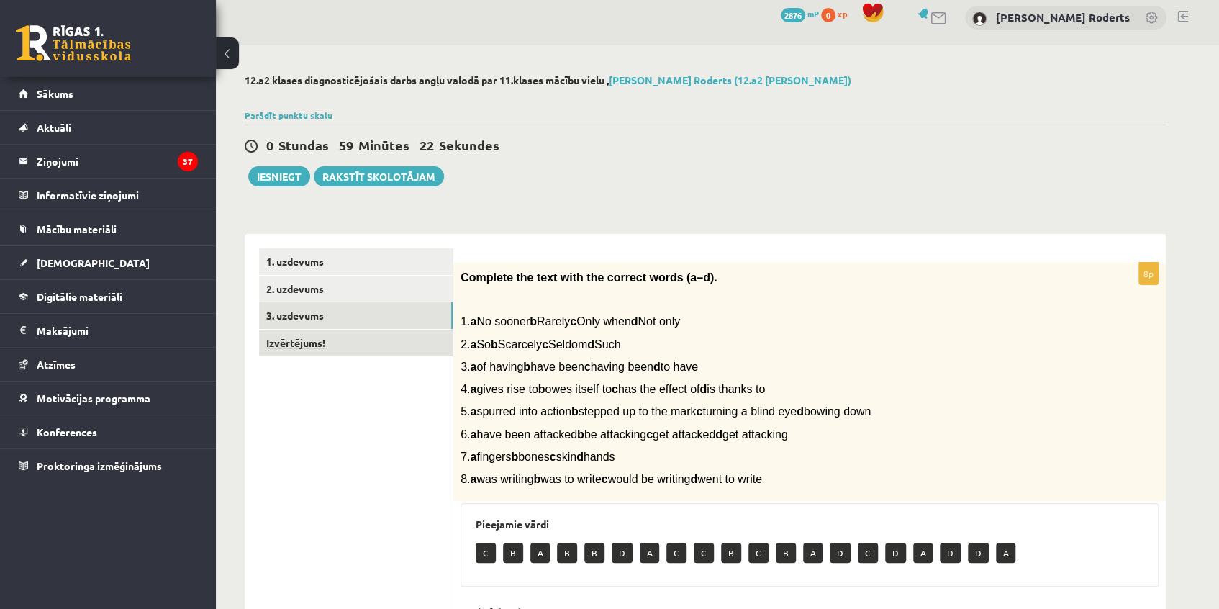
scroll to position [9, 0]
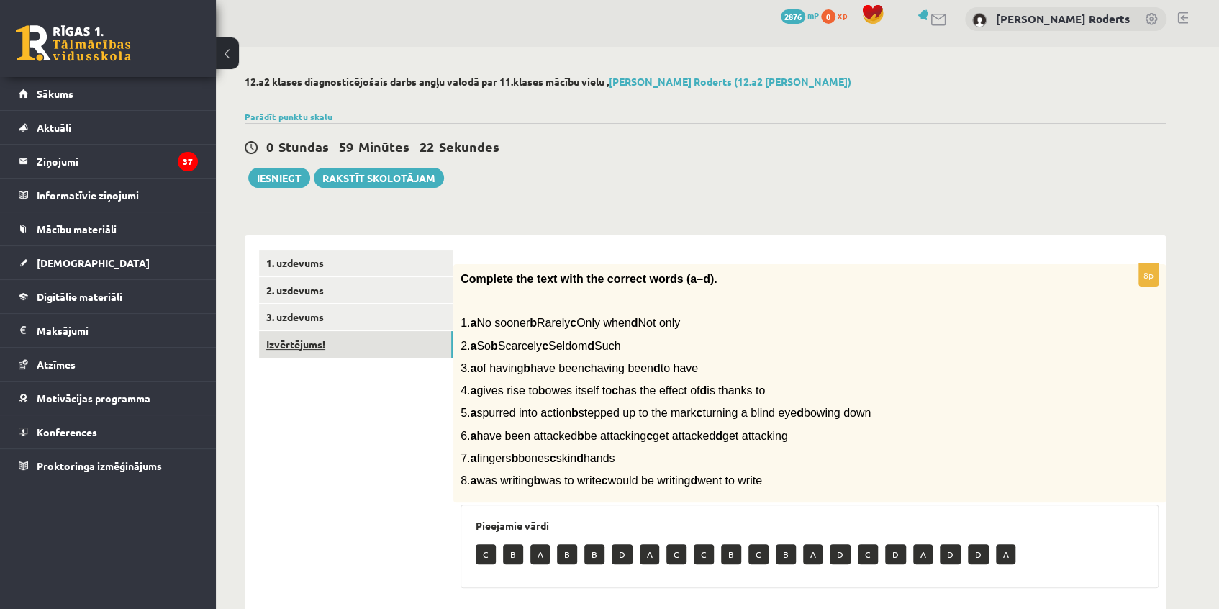
click at [314, 348] on link "Izvērtējums!" at bounding box center [356, 344] width 194 height 27
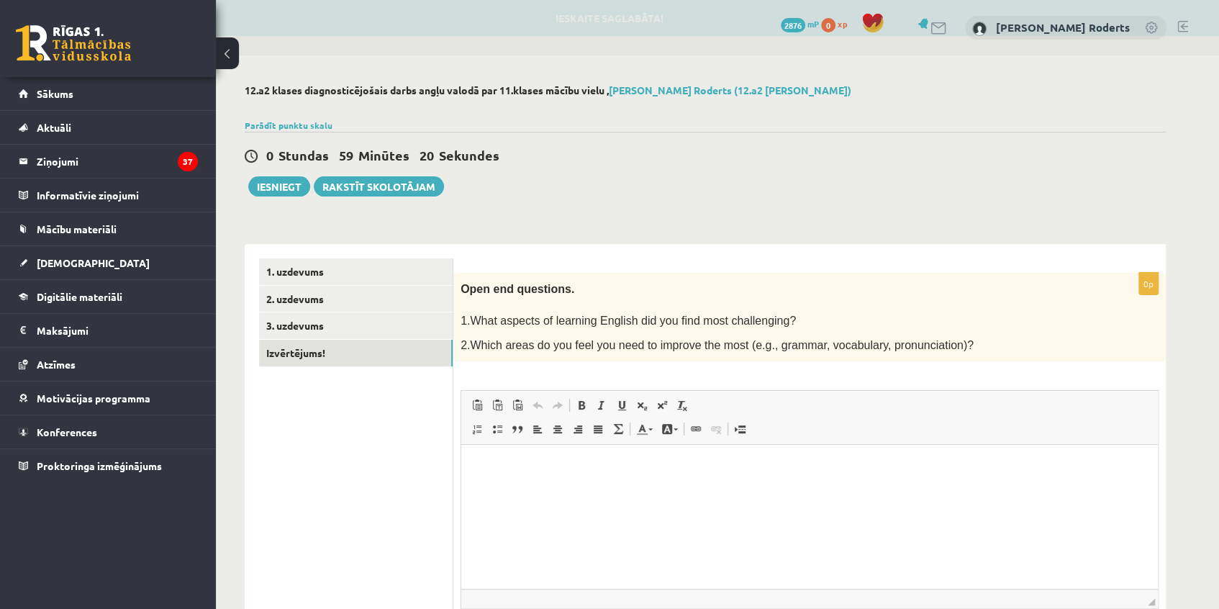
scroll to position [0, 0]
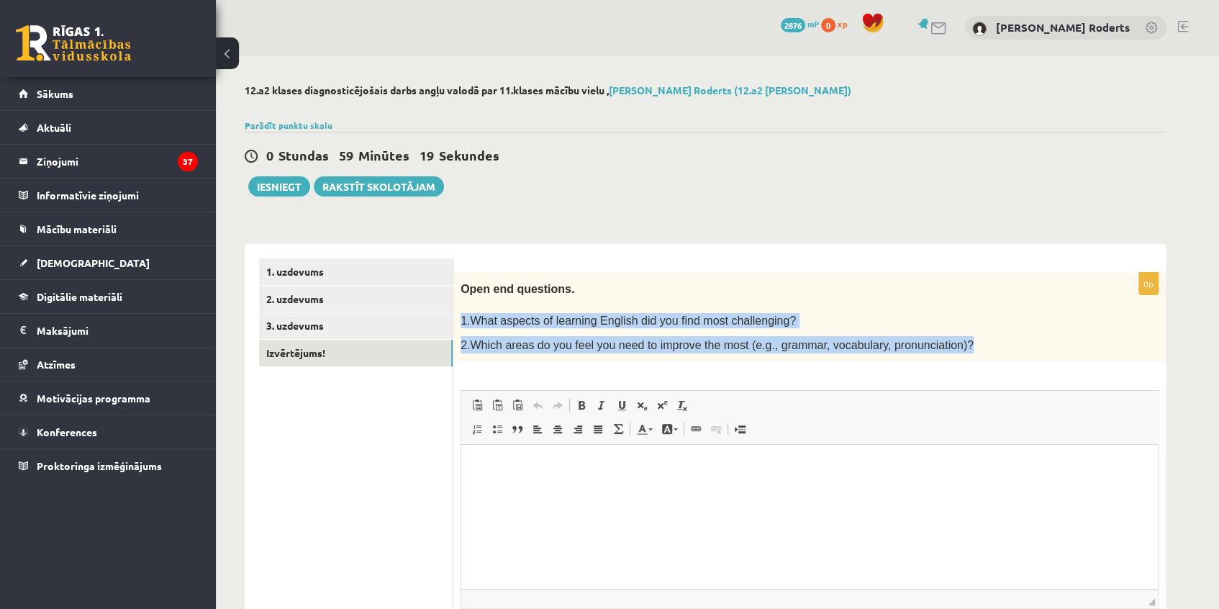
drag, startPoint x: 493, startPoint y: 322, endPoint x: 957, endPoint y: 341, distance: 464.6
click at [957, 341] on div "Open end questions. 1.What aspects of learning English did you find most challe…" at bounding box center [809, 317] width 712 height 89
click at [957, 341] on p "2.Which areas do you feel you need to improve the most (e.g., grammar, vocabula…" at bounding box center [774, 344] width 626 height 17
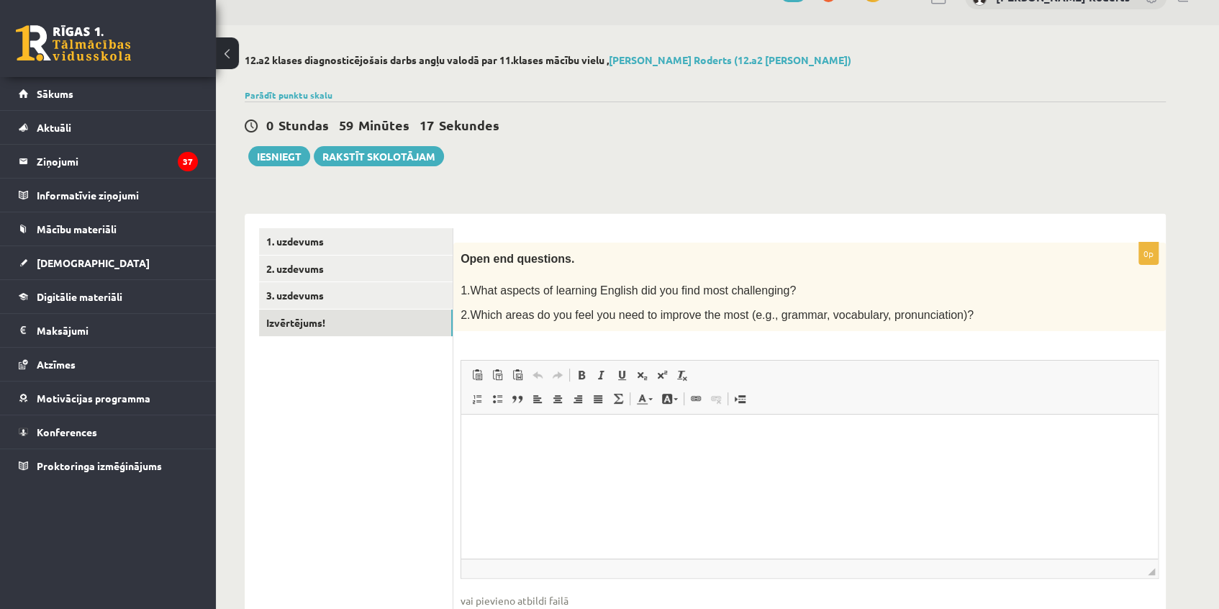
scroll to position [65, 0]
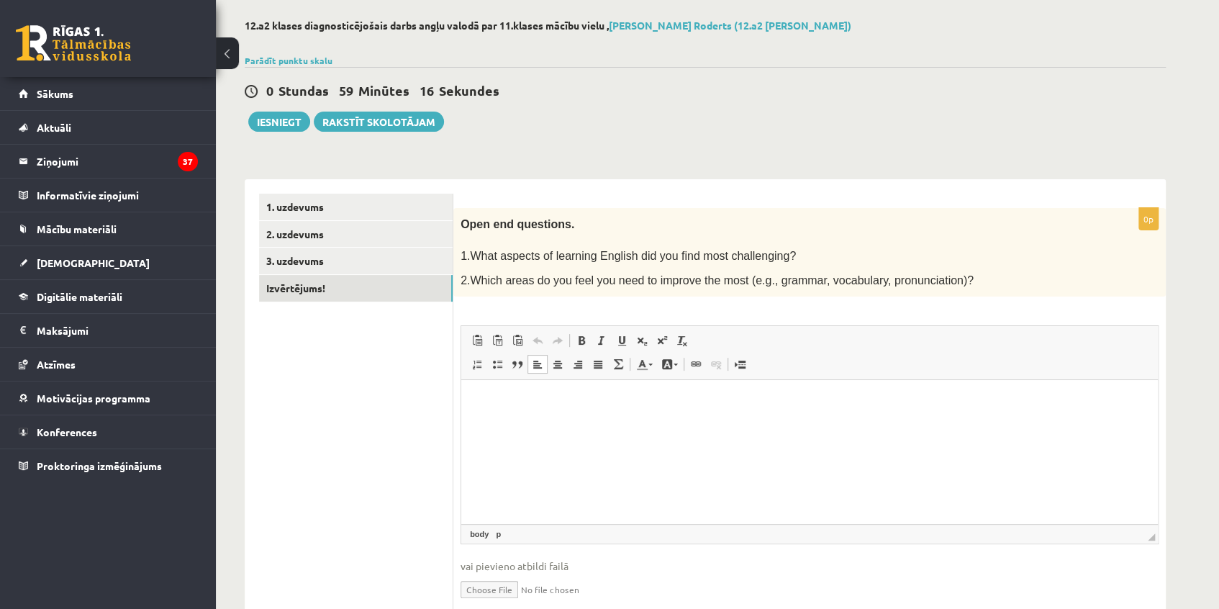
click at [545, 424] on html at bounding box center [809, 402] width 697 height 44
click at [741, 402] on p "**********" at bounding box center [810, 401] width 668 height 15
click at [780, 407] on p "**********" at bounding box center [810, 401] width 668 height 15
click at [322, 256] on link "3. uzdevums" at bounding box center [356, 261] width 194 height 27
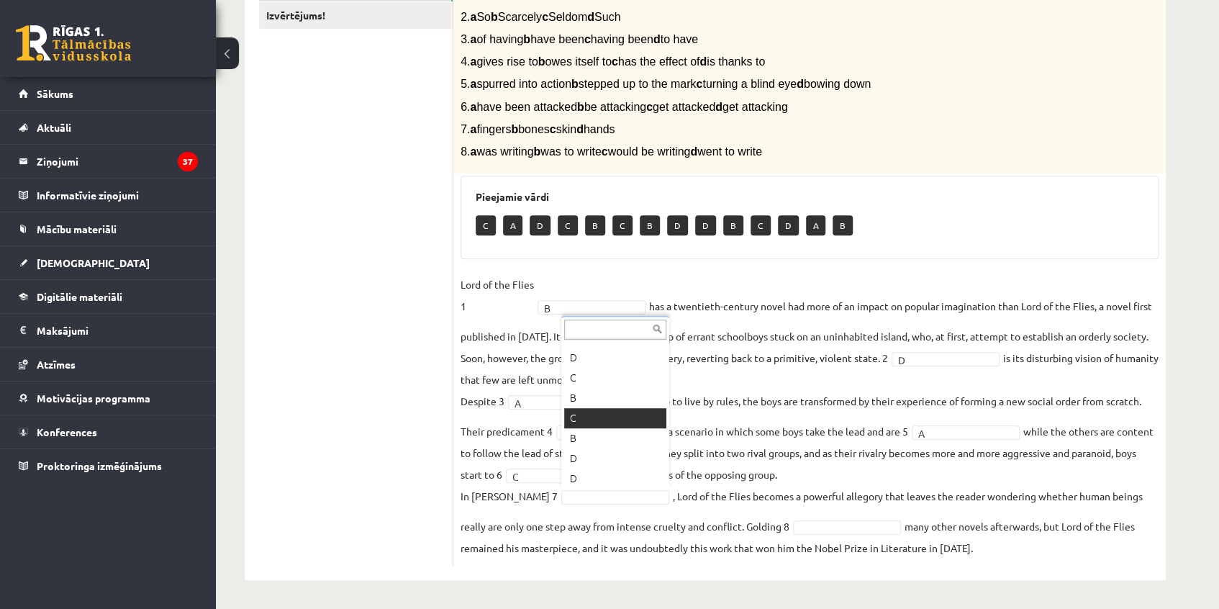
scroll to position [158, 0]
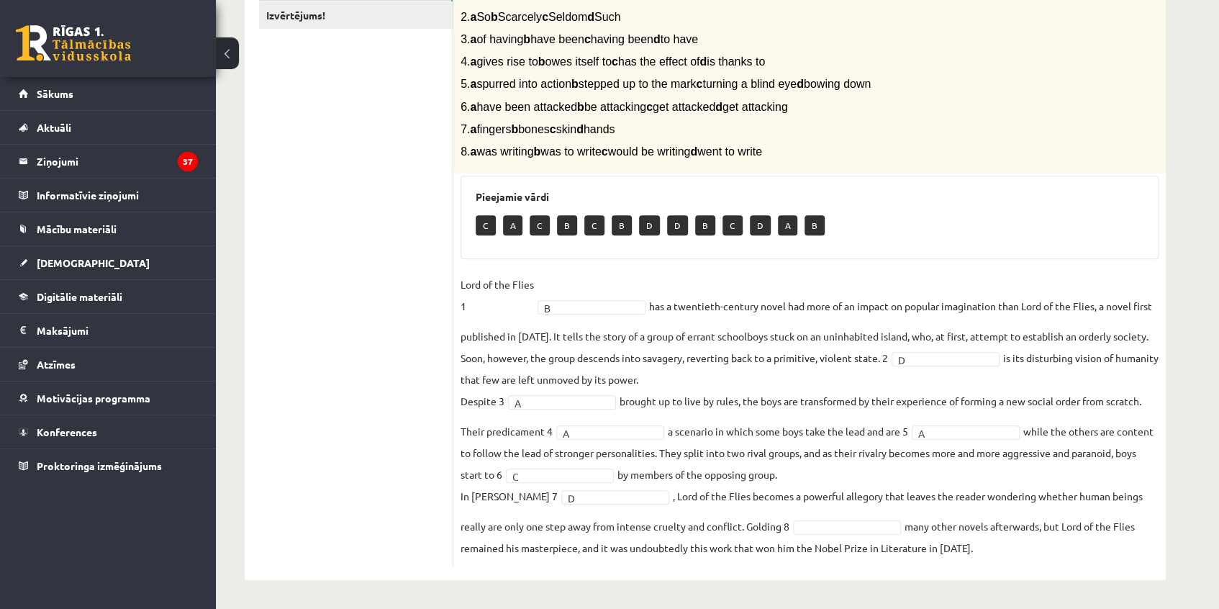
click at [827, 518] on fieldset "Lord of the Flies 1 B * has a twentieth-century novel had more of an impact on …" at bounding box center [810, 415] width 698 height 285
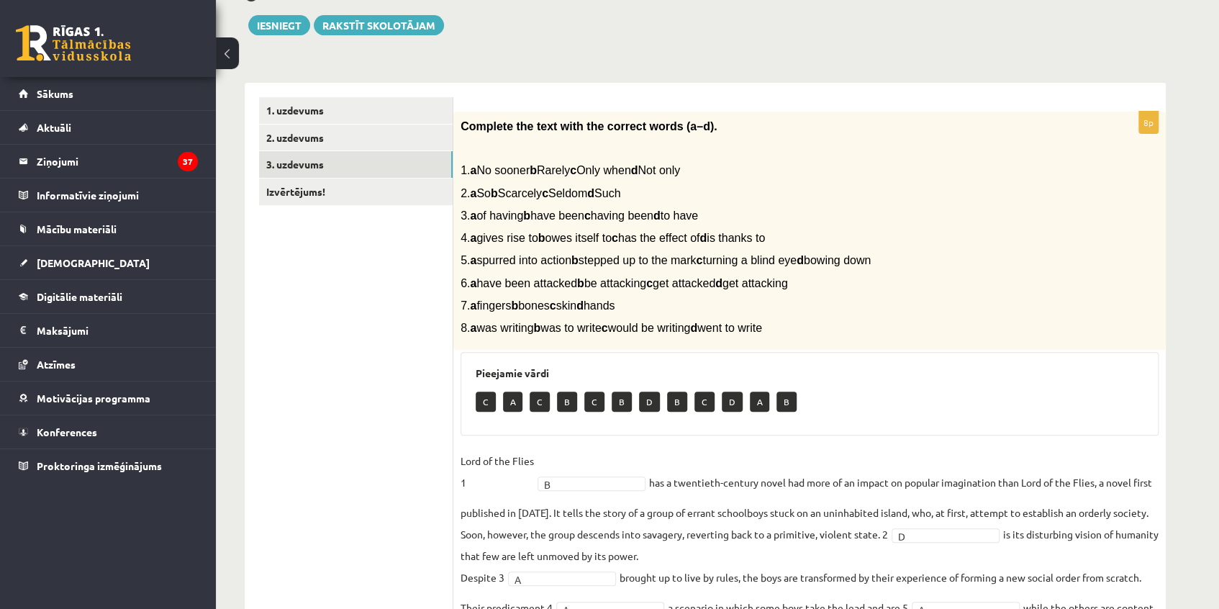
scroll to position [0, 0]
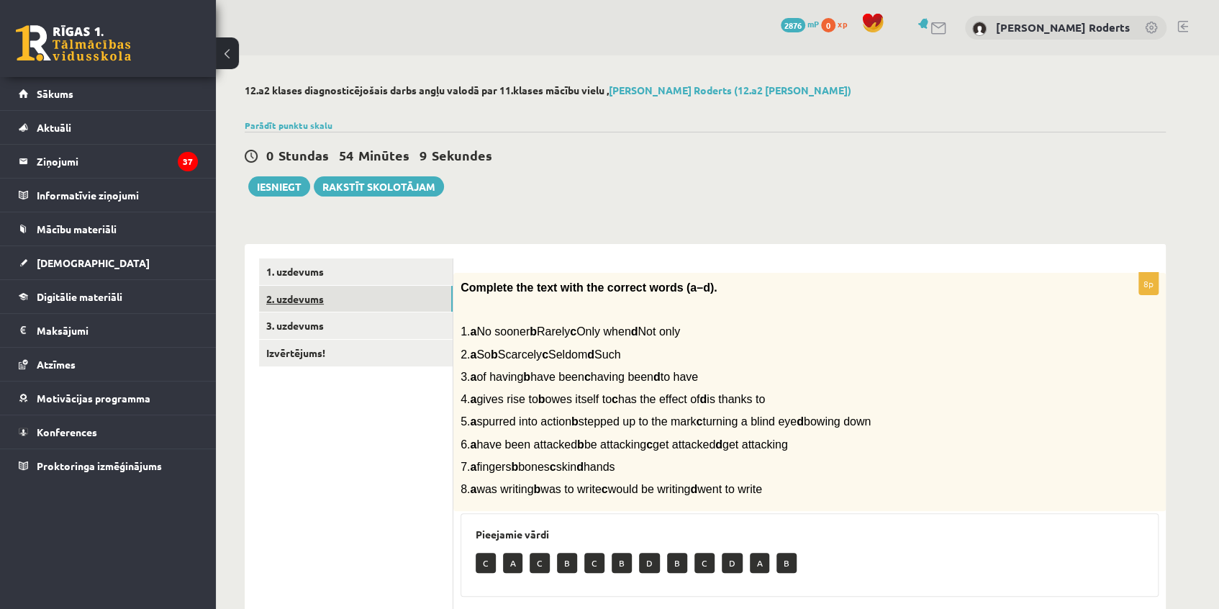
click at [302, 297] on link "2. uzdevums" at bounding box center [356, 299] width 194 height 27
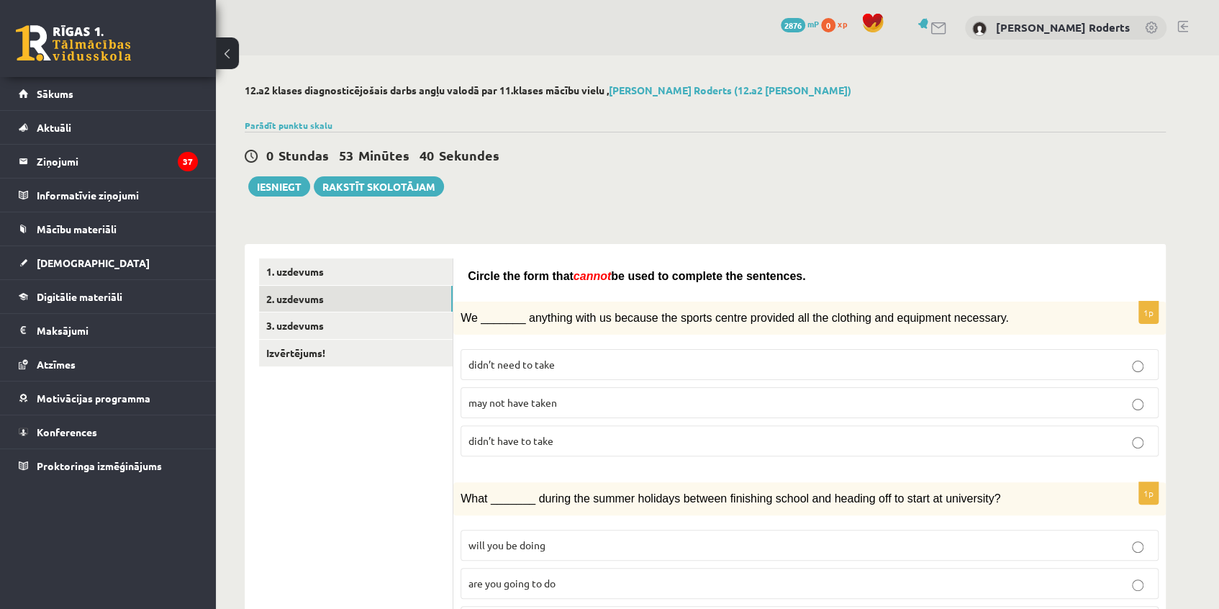
click at [665, 409] on label "may not have taken" at bounding box center [810, 402] width 698 height 31
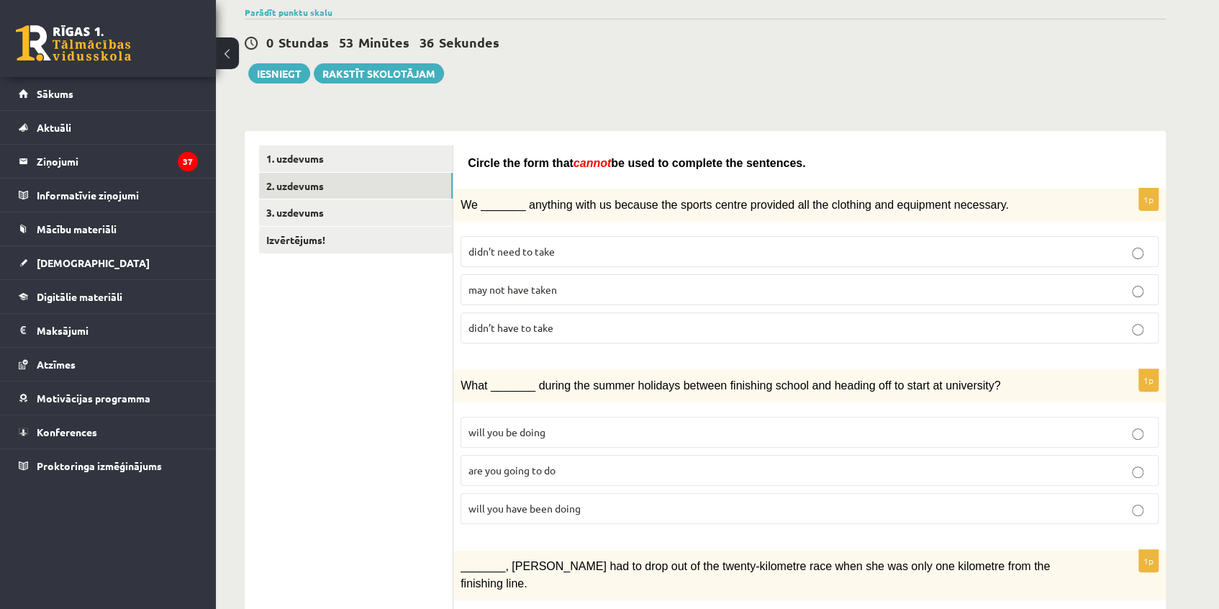
scroll to position [196, 0]
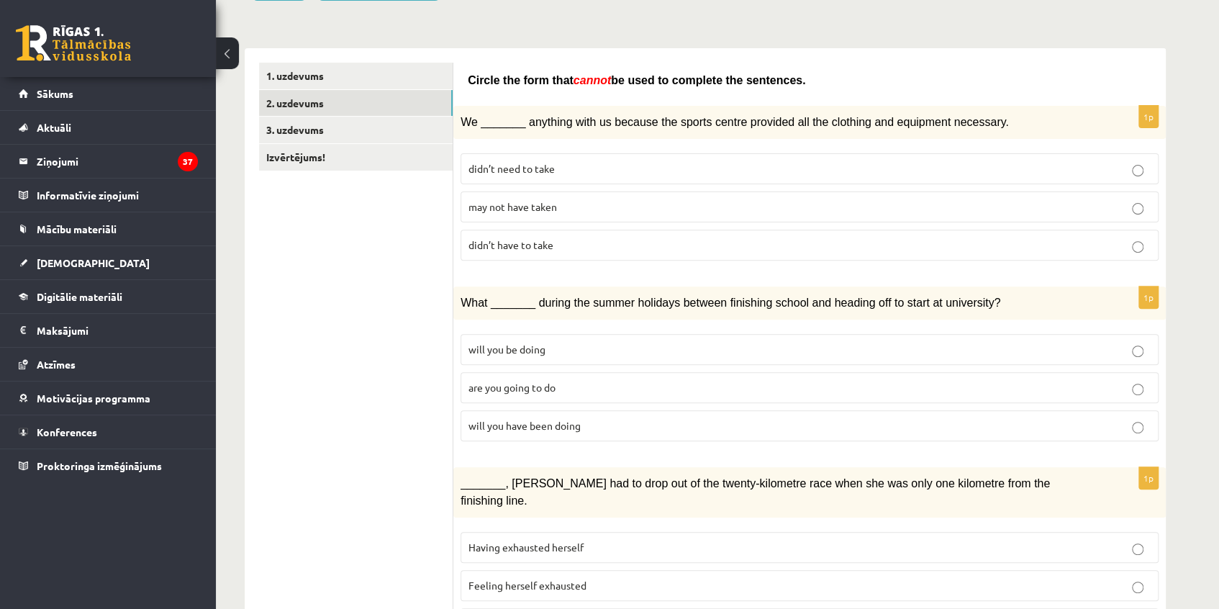
click at [643, 425] on p "will you have been doing" at bounding box center [810, 425] width 682 height 15
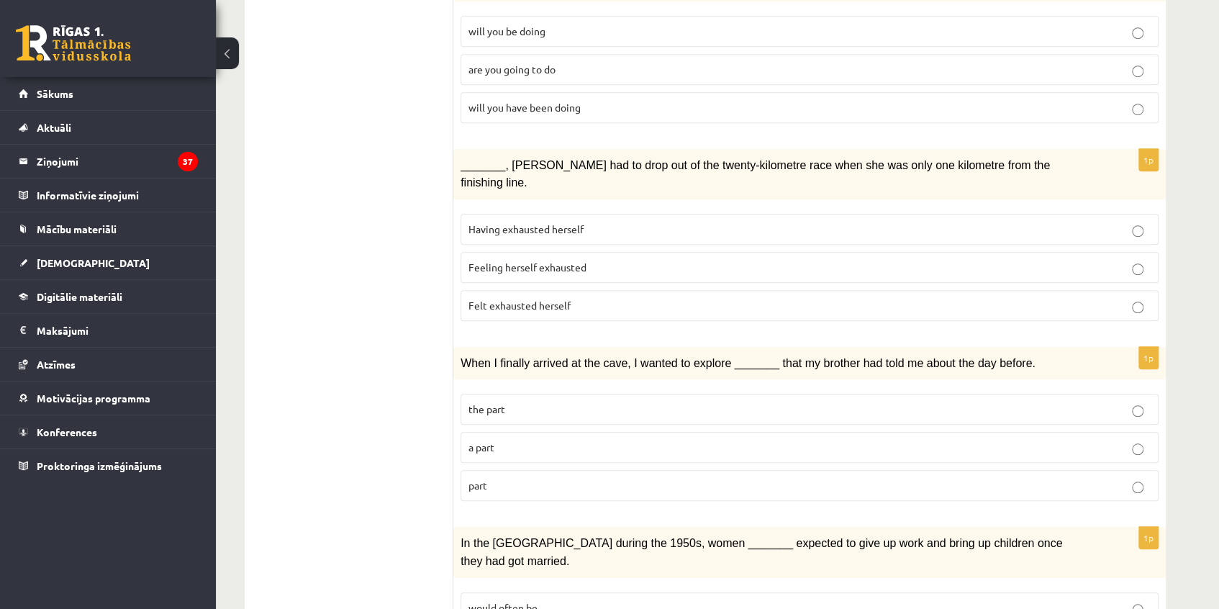
scroll to position [523, 0]
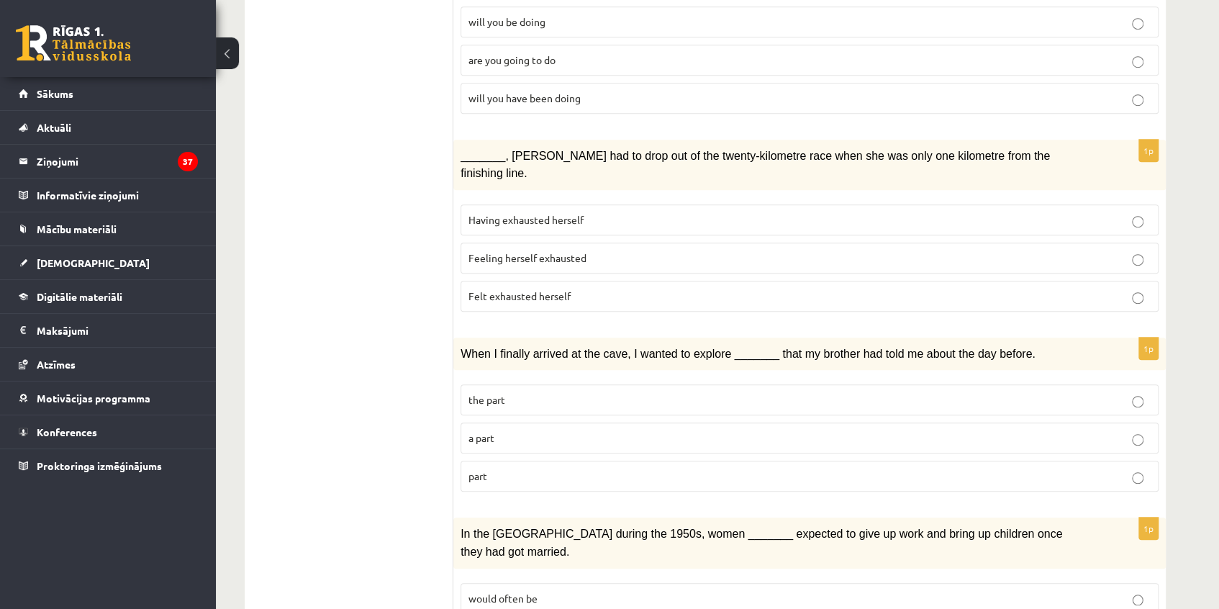
click at [589, 289] on p "Felt exhausted herself" at bounding box center [810, 296] width 682 height 15
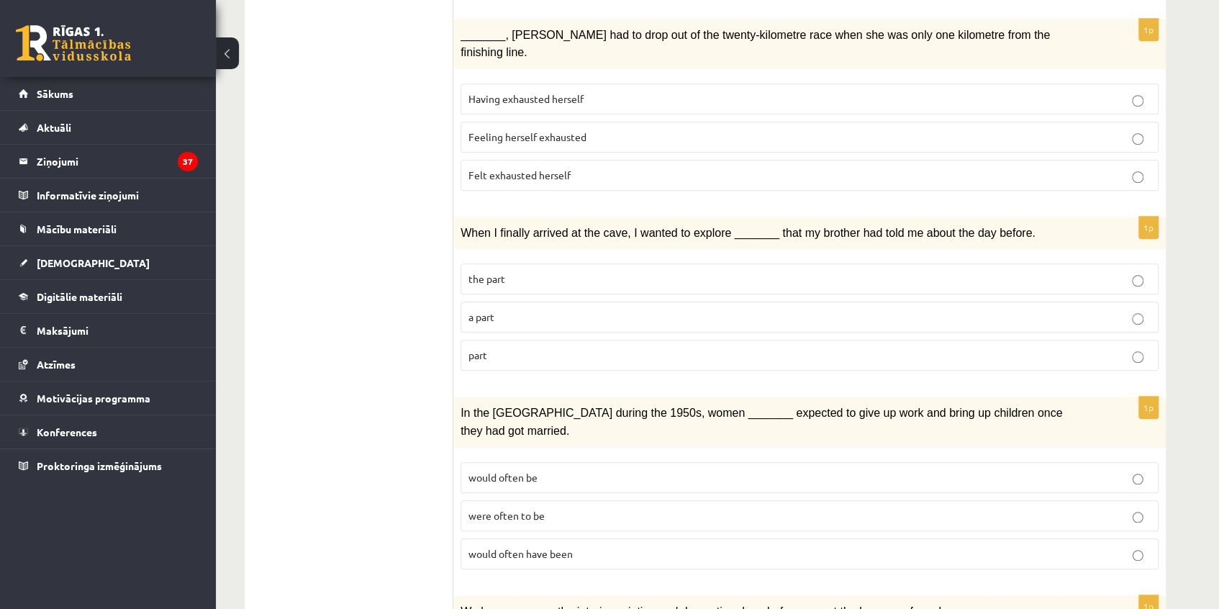
scroll to position [654, 0]
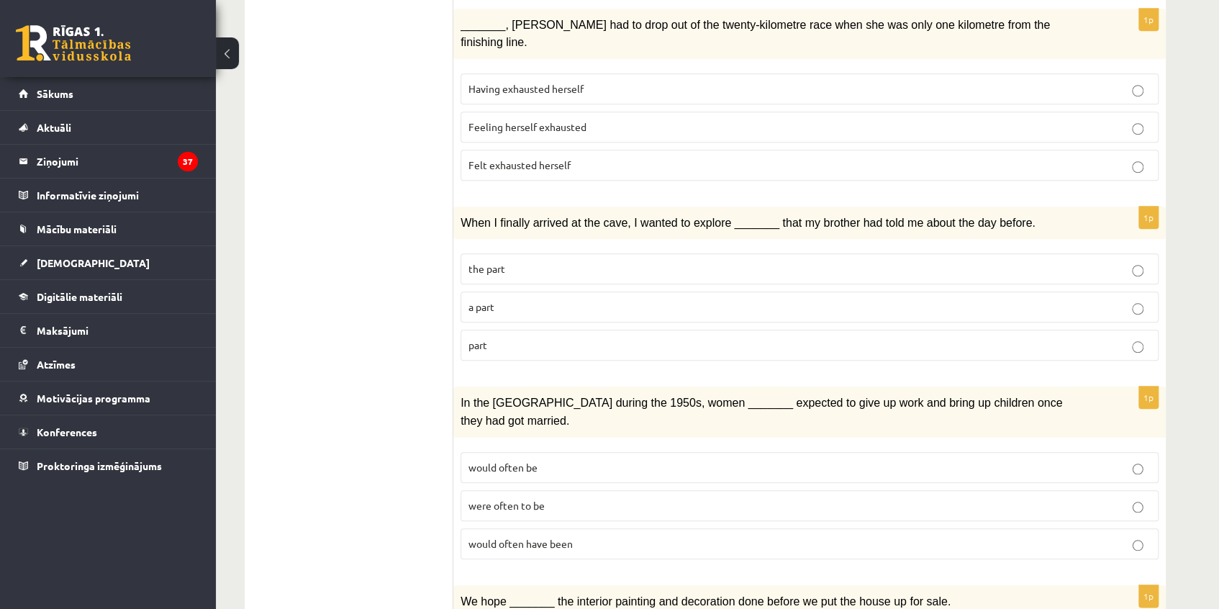
drag, startPoint x: 558, startPoint y: 279, endPoint x: 355, endPoint y: 27, distance: 324.0
click at [557, 299] on p "a part" at bounding box center [810, 306] width 682 height 15
click at [564, 330] on label "part" at bounding box center [810, 345] width 698 height 31
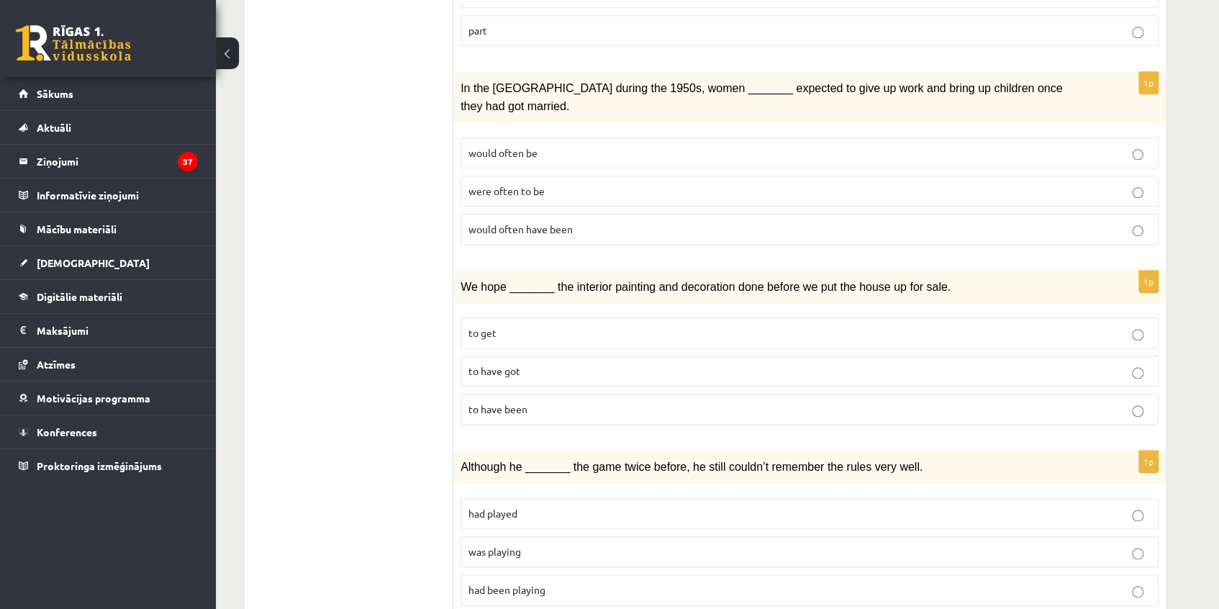
scroll to position [981, 0]
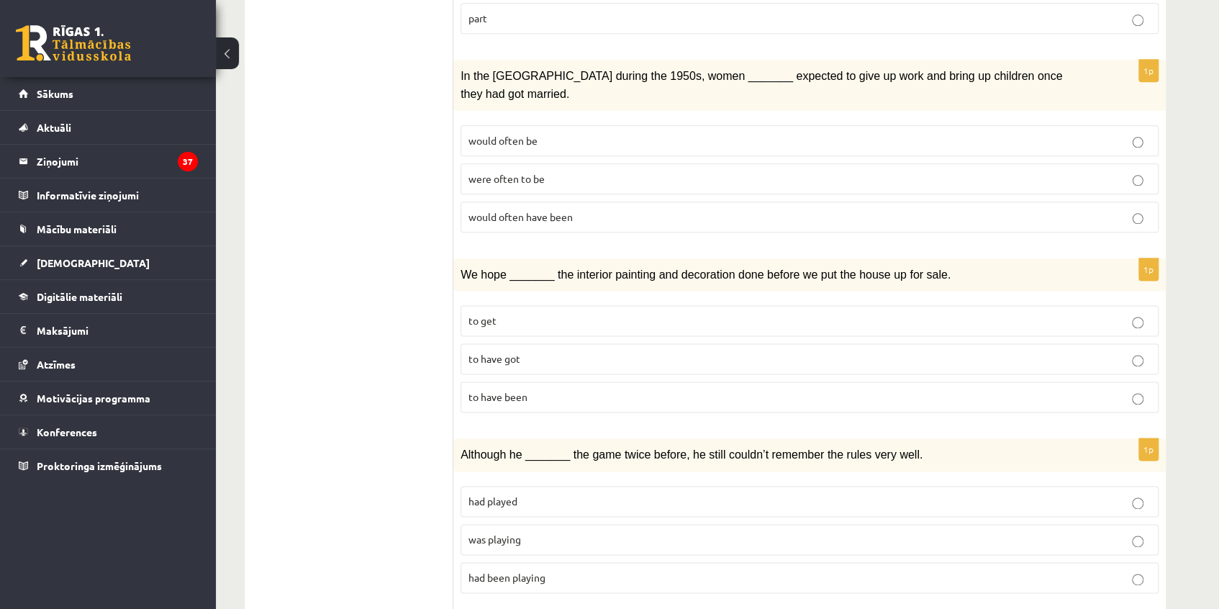
click at [568, 210] on span "would often have been" at bounding box center [521, 216] width 104 height 13
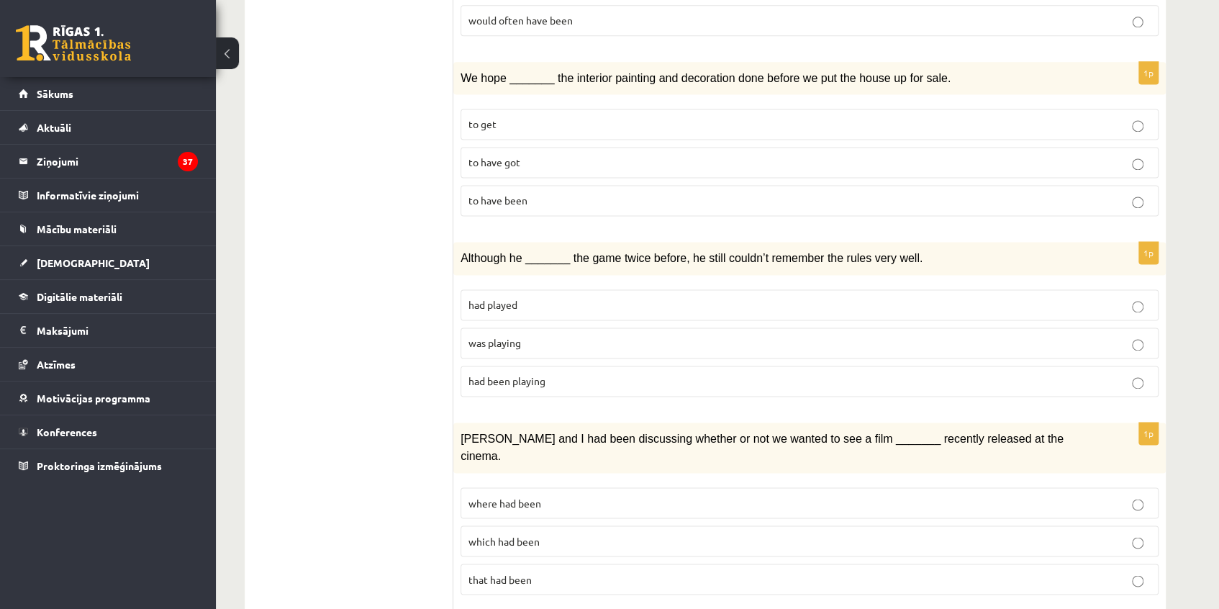
click at [571, 335] on p "was playing" at bounding box center [810, 342] width 682 height 15
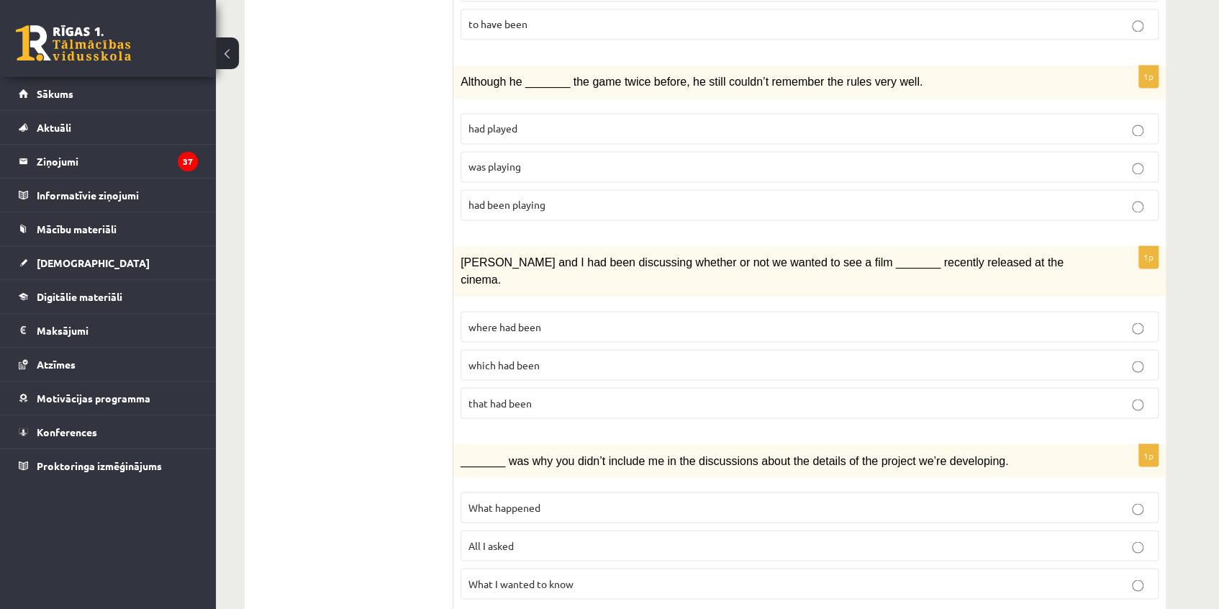
scroll to position [1374, 0]
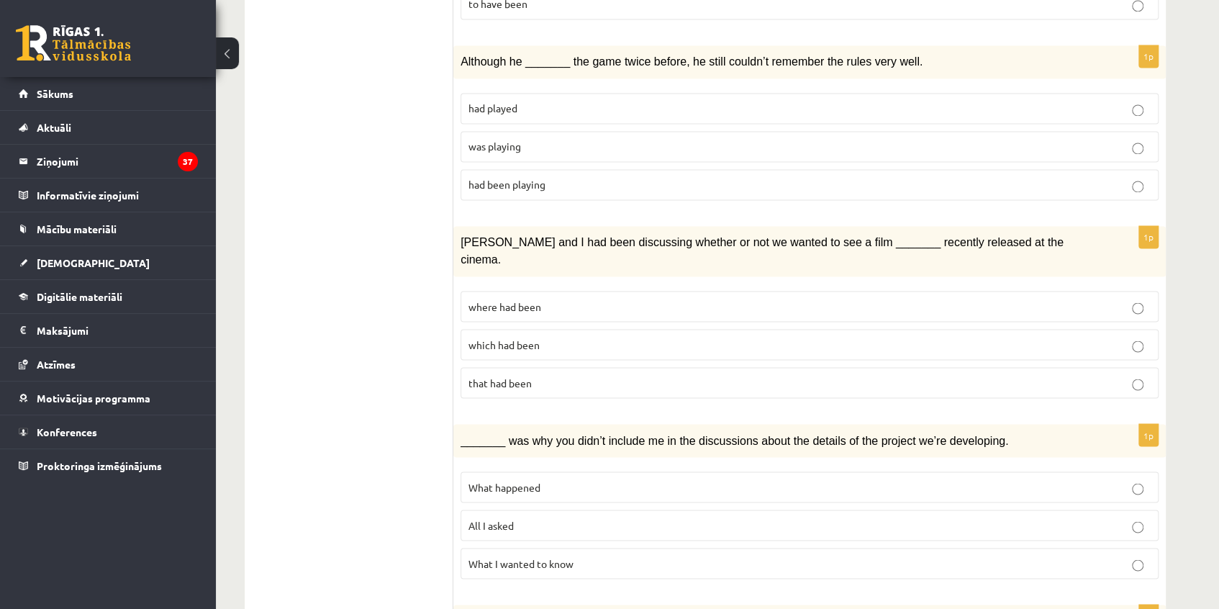
click at [566, 291] on label "where had been" at bounding box center [810, 306] width 698 height 31
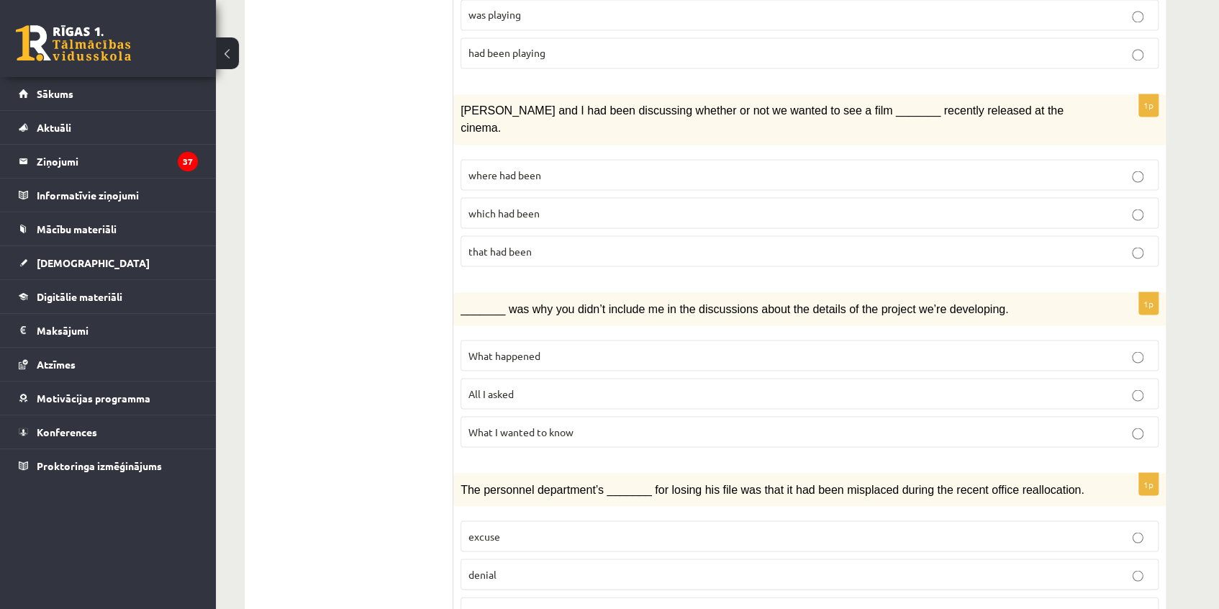
scroll to position [1506, 0]
click at [590, 385] on p "All I asked" at bounding box center [810, 392] width 682 height 15
click at [528, 604] on p "suggestion" at bounding box center [810, 611] width 682 height 15
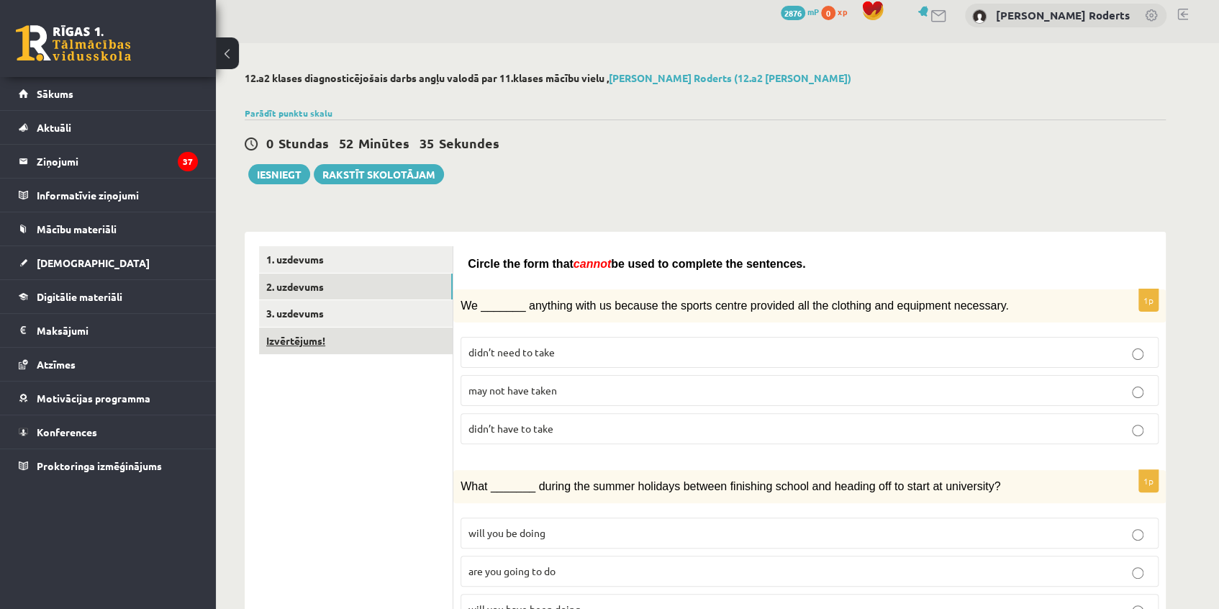
scroll to position [0, 0]
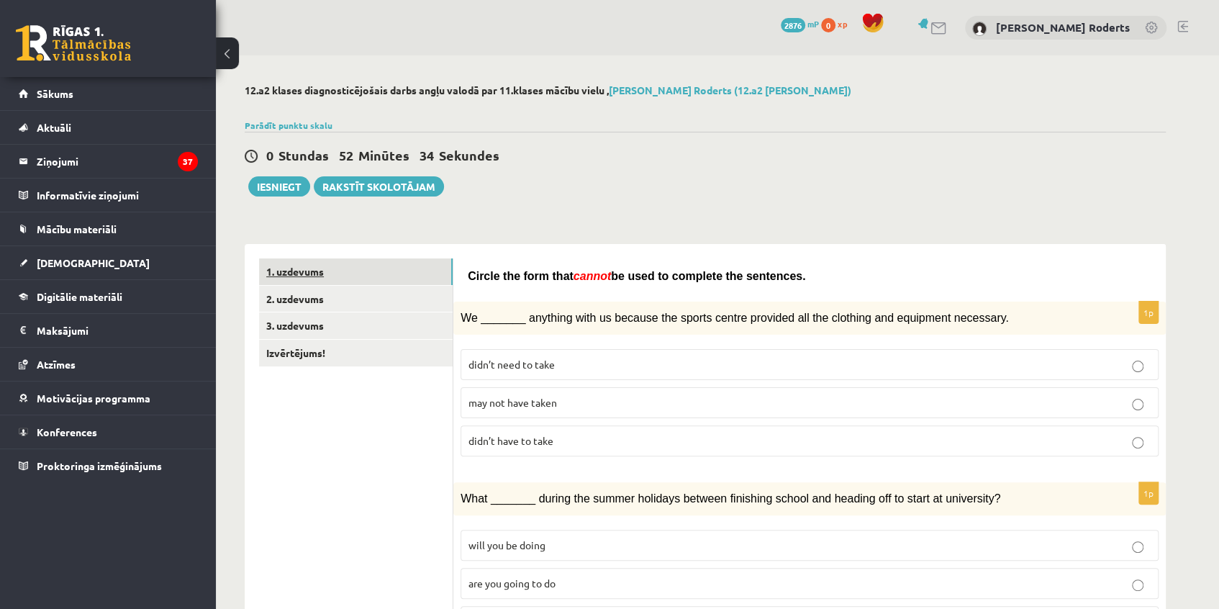
click at [302, 266] on link "1. uzdevums" at bounding box center [356, 271] width 194 height 27
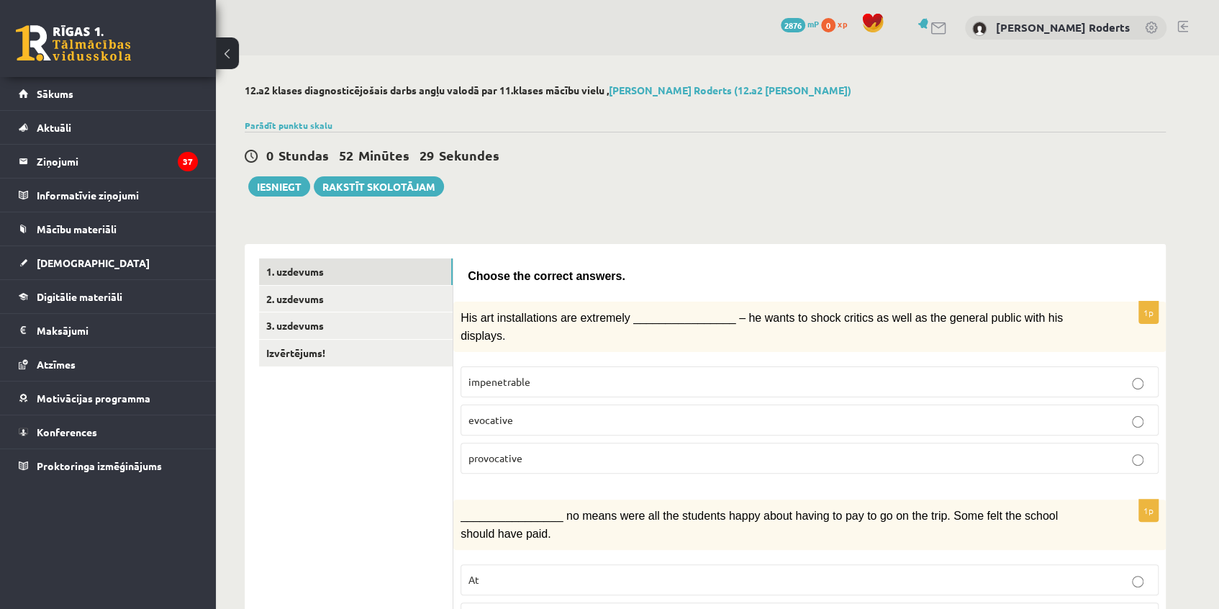
click at [551, 451] on p "provocative" at bounding box center [810, 458] width 682 height 15
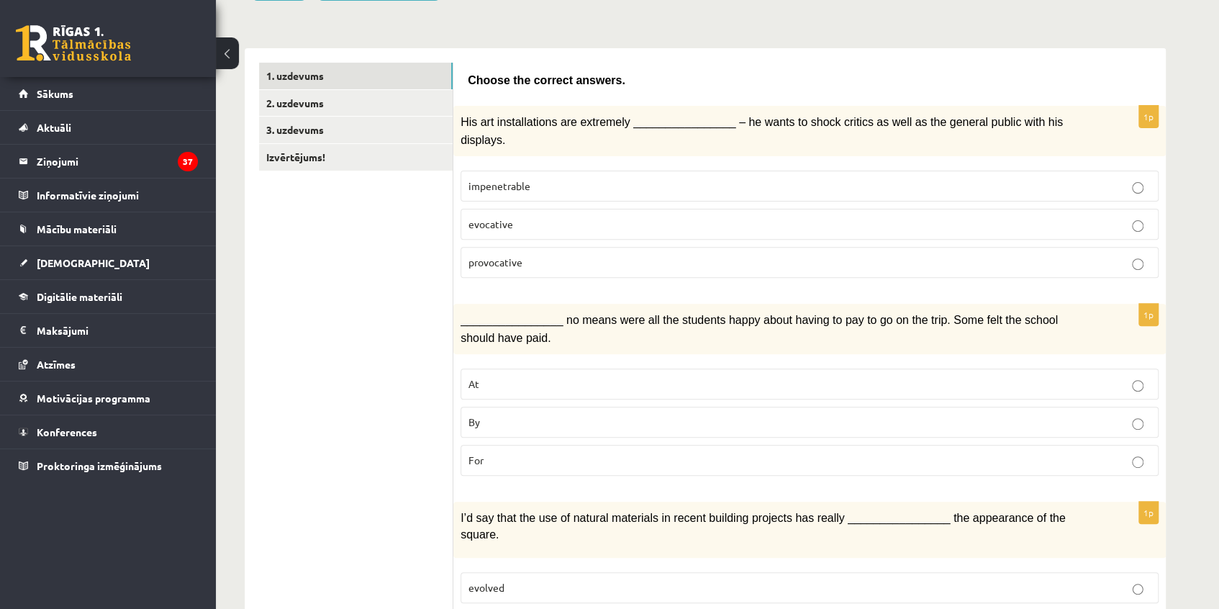
click at [545, 407] on label "By" at bounding box center [810, 422] width 698 height 31
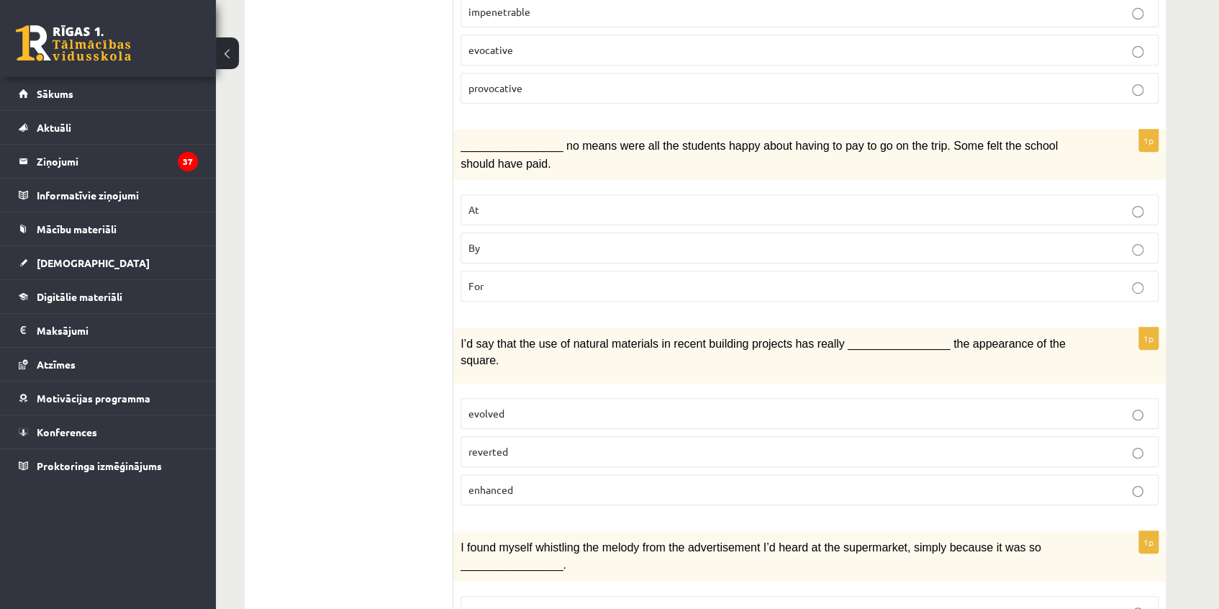
scroll to position [392, 0]
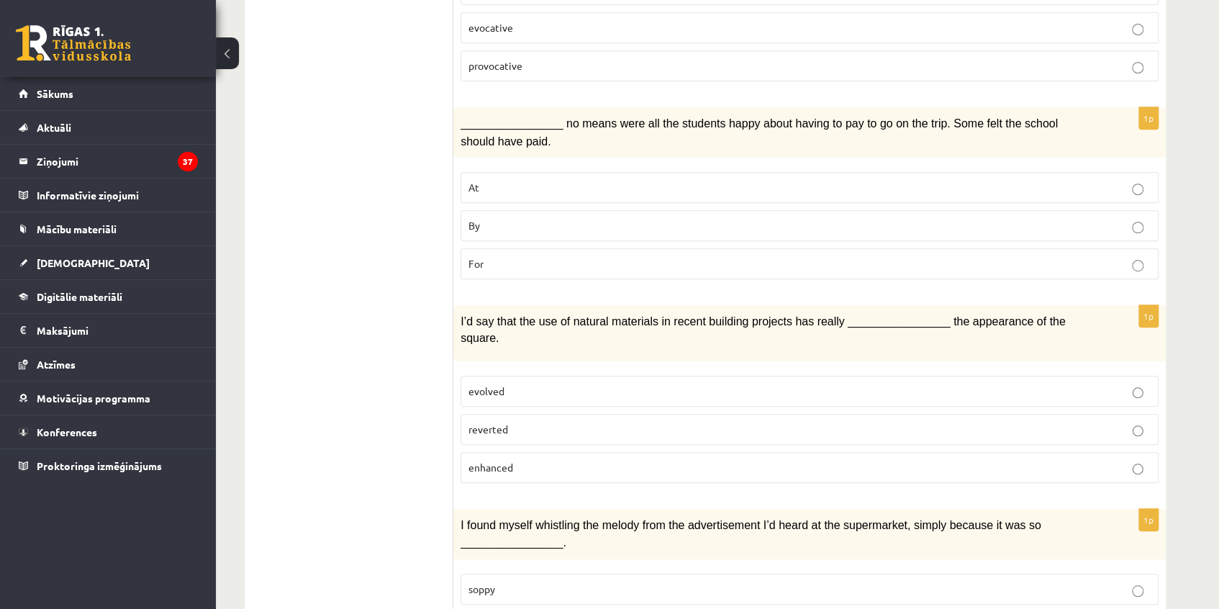
click at [549, 460] on p "enhanced" at bounding box center [810, 467] width 682 height 15
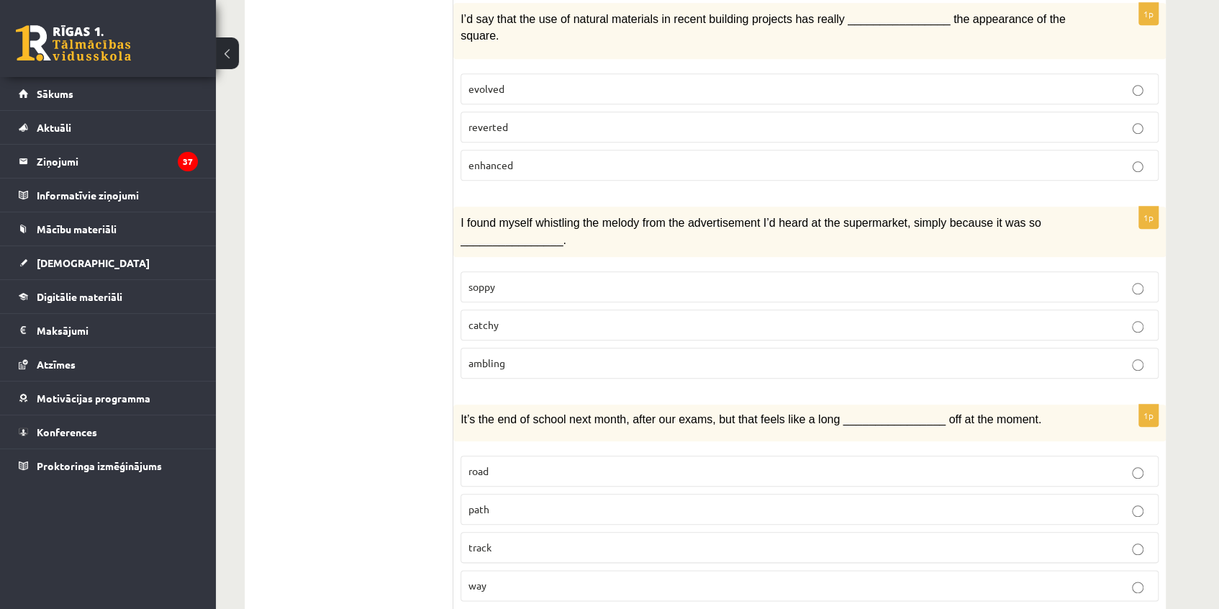
scroll to position [720, 0]
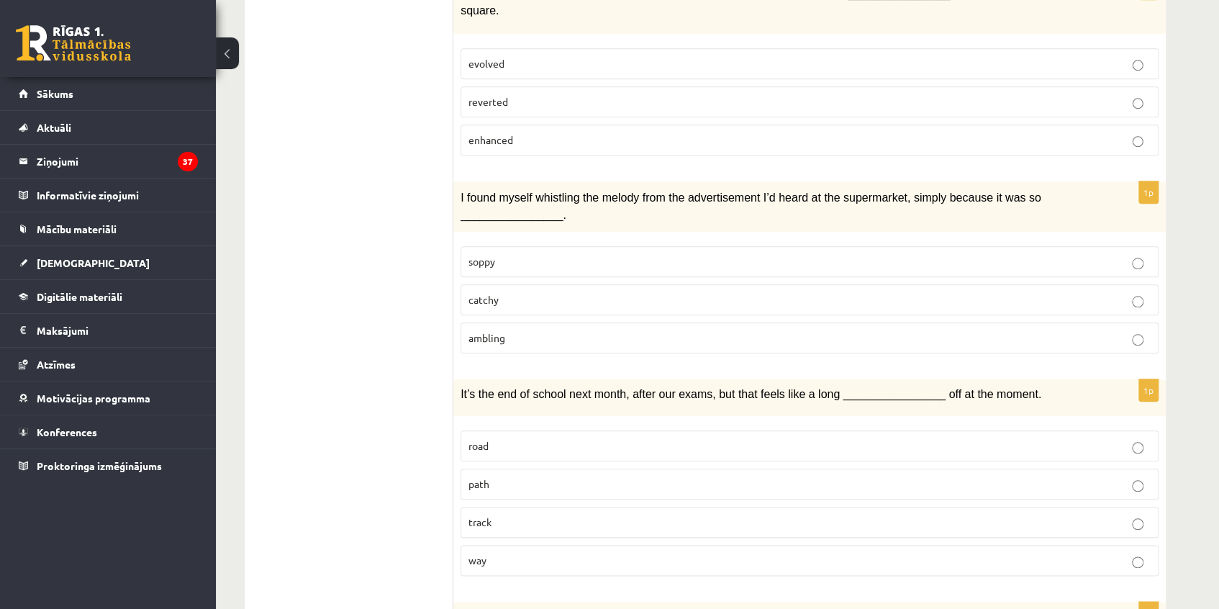
click at [557, 292] on p "catchy" at bounding box center [810, 299] width 682 height 15
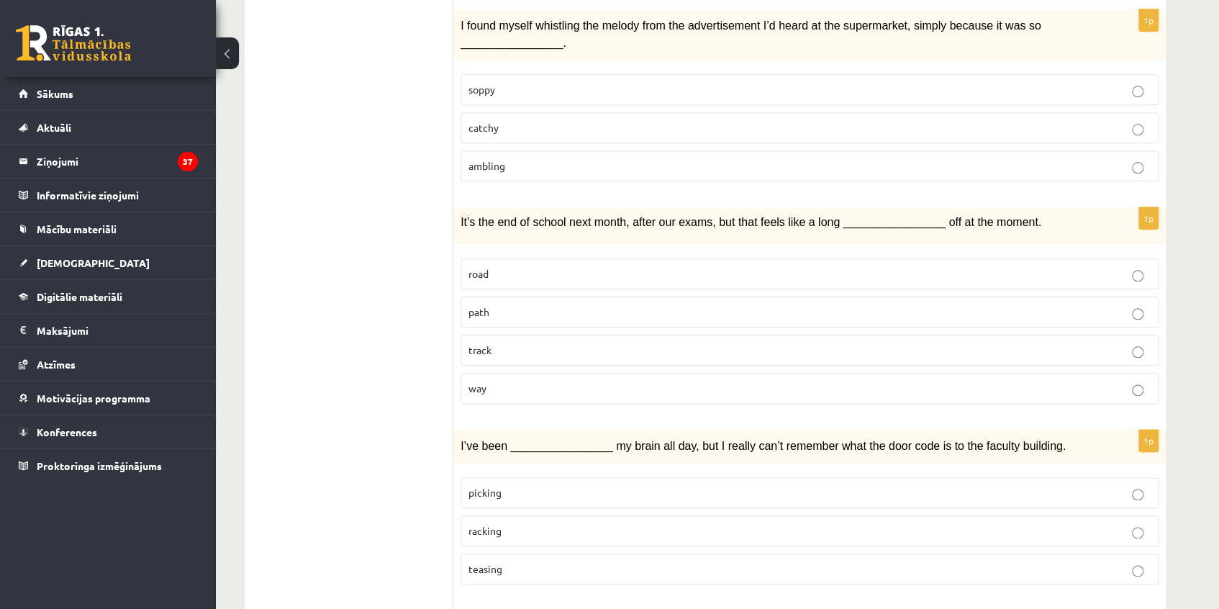
scroll to position [915, 0]
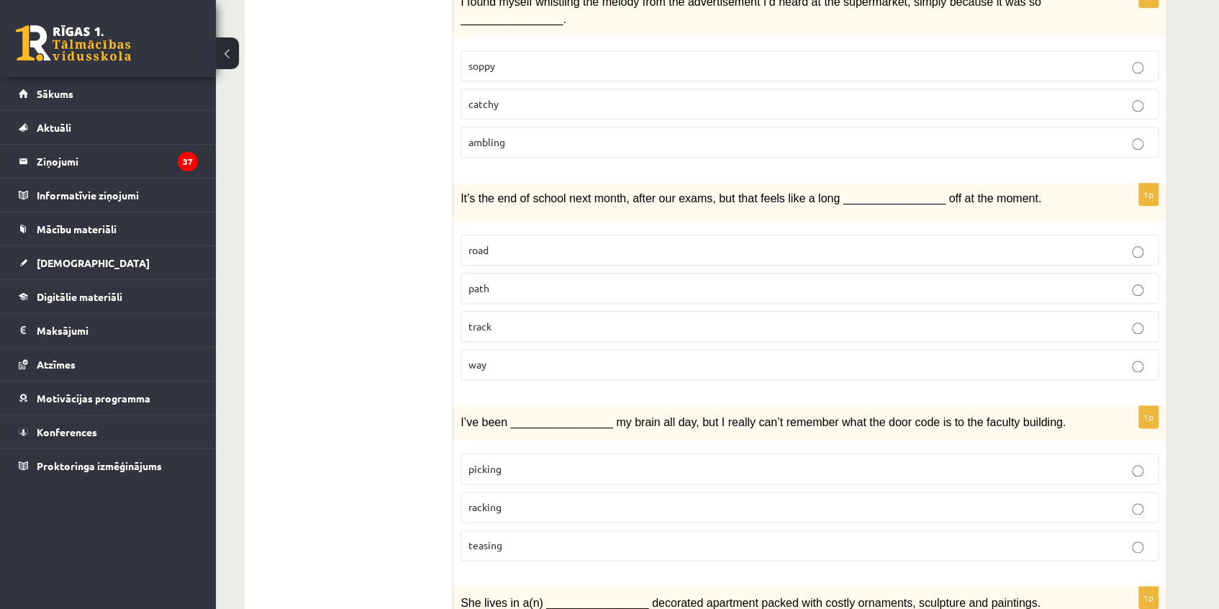
drag, startPoint x: 546, startPoint y: 335, endPoint x: 547, endPoint y: 326, distance: 8.8
click at [546, 333] on fieldset "road path track way" at bounding box center [810, 305] width 698 height 157
click at [548, 357] on p "way" at bounding box center [810, 364] width 682 height 15
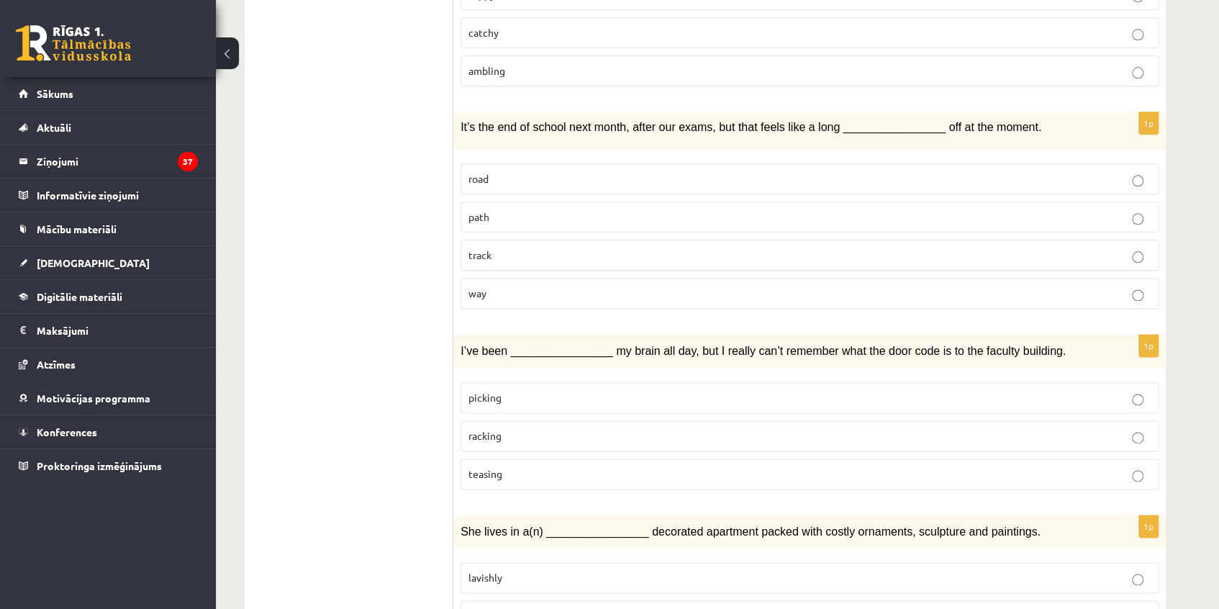
scroll to position [1046, 0]
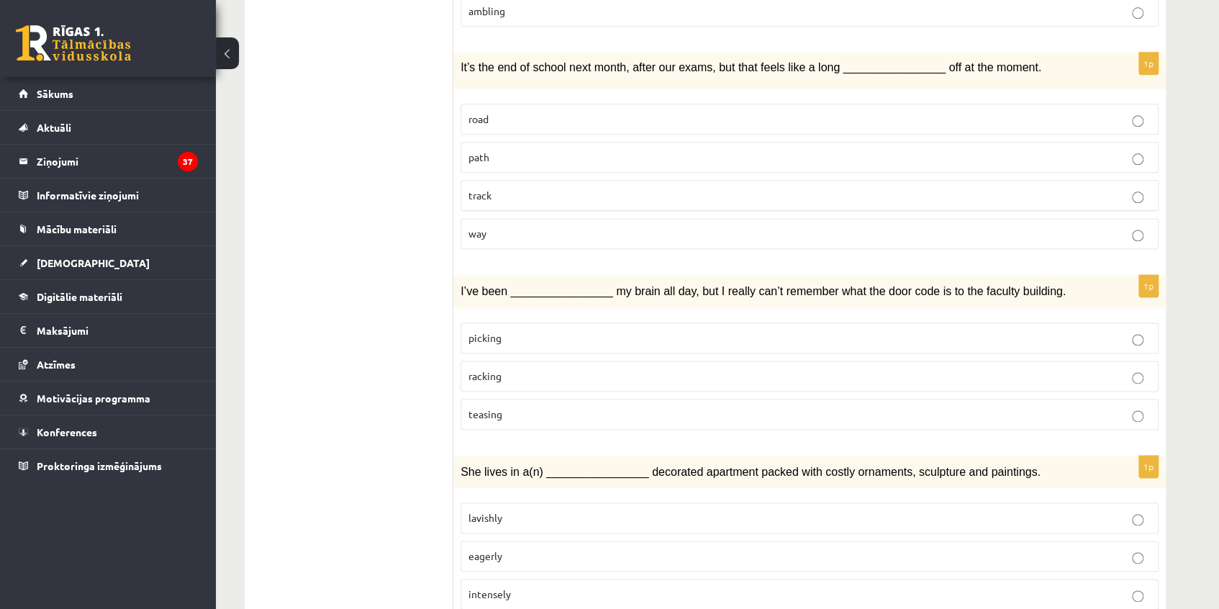
click at [565, 368] on p "racking" at bounding box center [810, 375] width 682 height 15
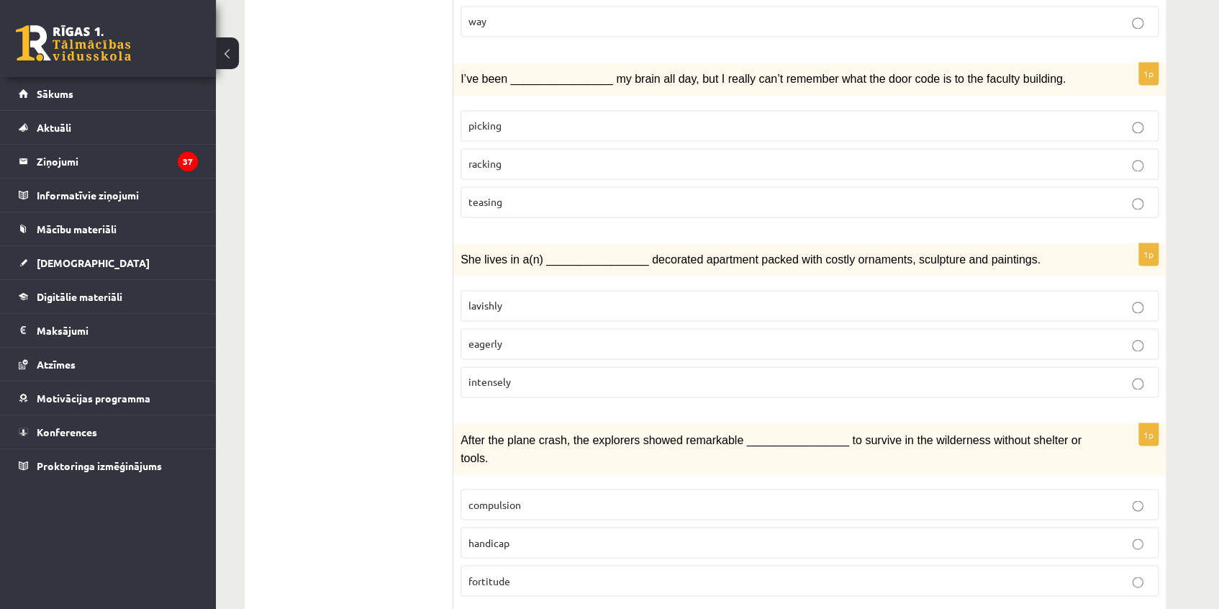
scroll to position [1308, 0]
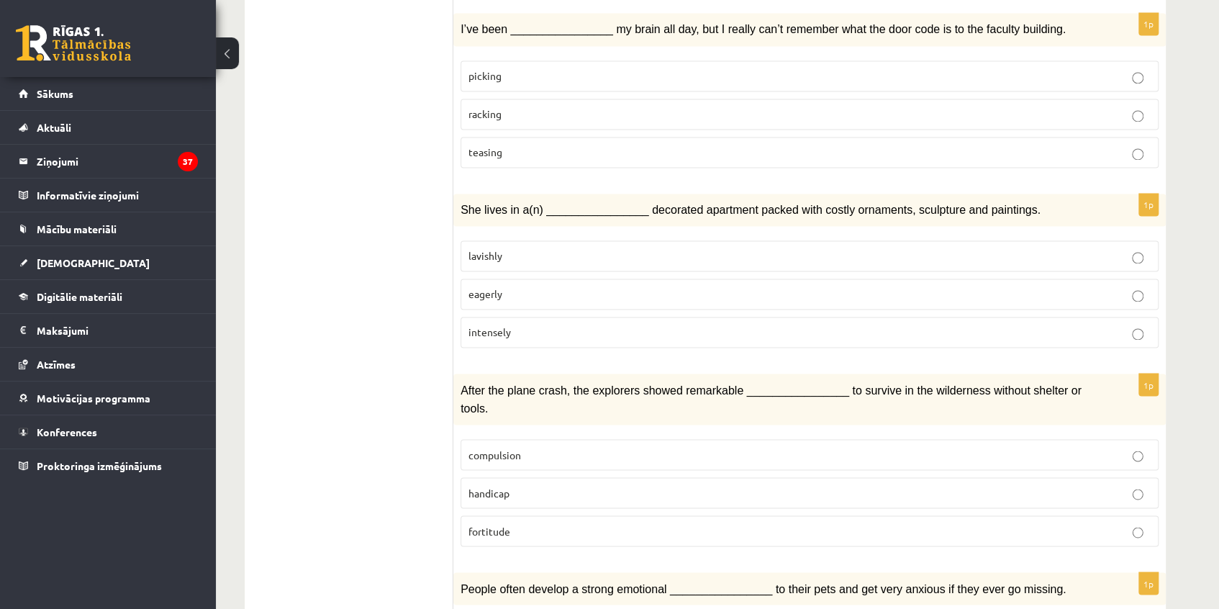
click at [562, 248] on p "lavishly" at bounding box center [810, 255] width 682 height 15
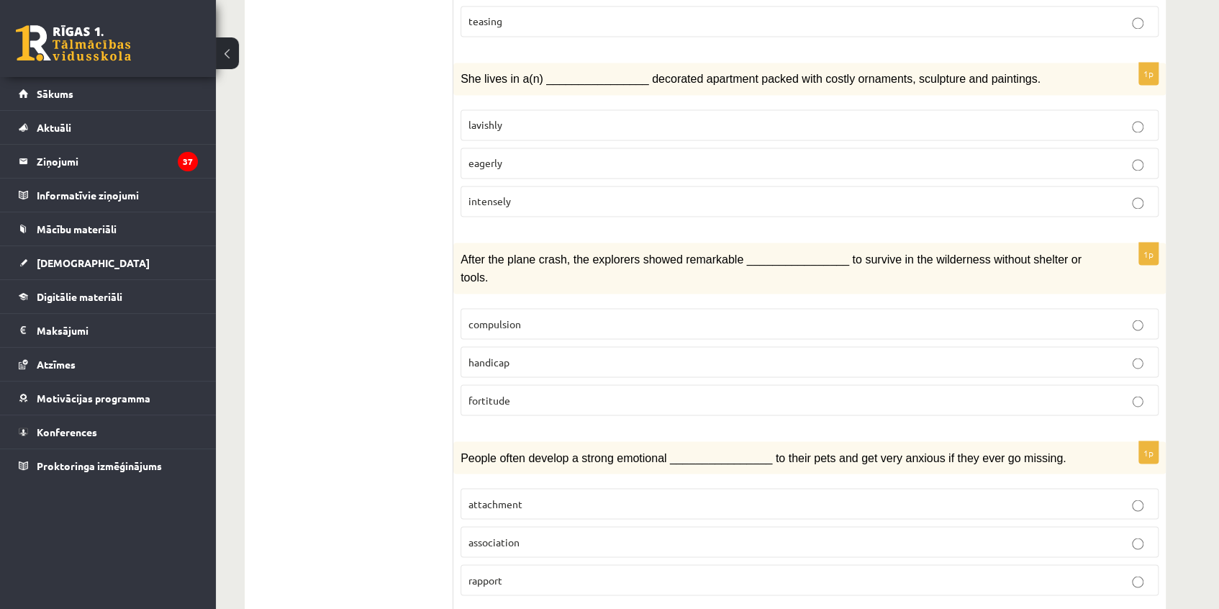
click at [548, 392] on p "fortitude" at bounding box center [810, 399] width 682 height 15
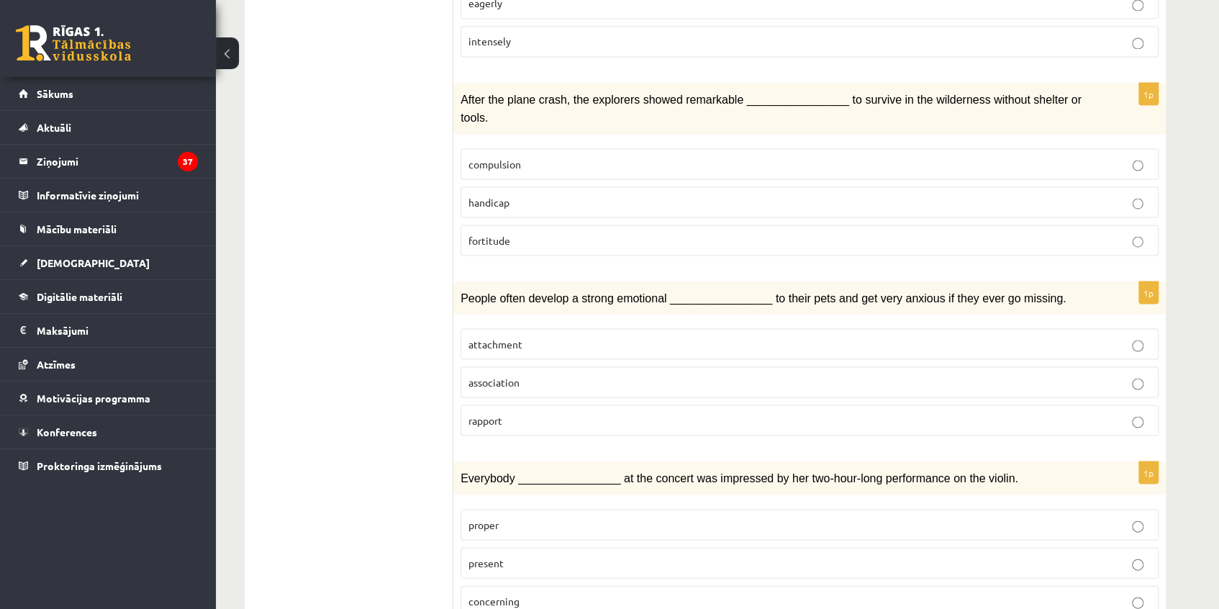
scroll to position [1635, 0]
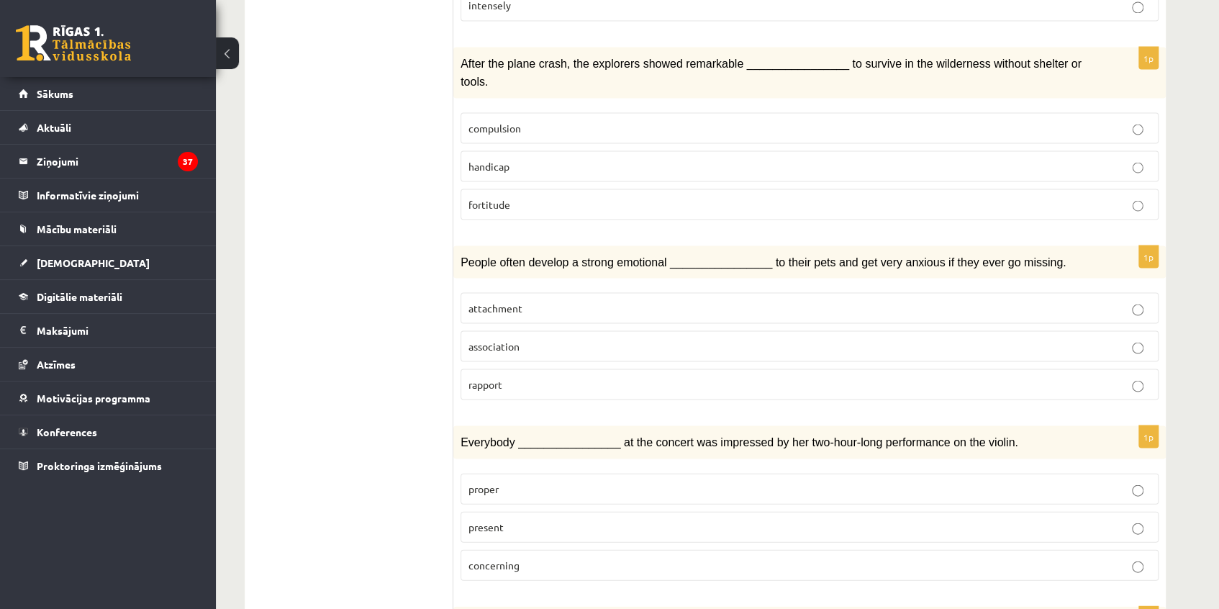
click at [557, 300] on p "attachment" at bounding box center [810, 307] width 682 height 15
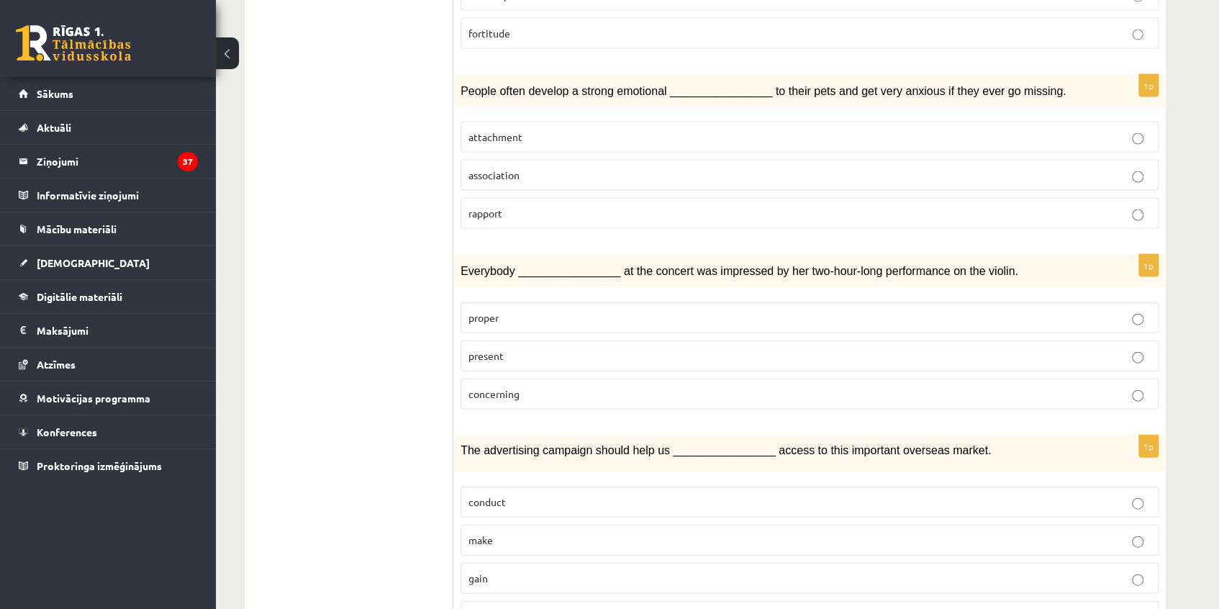
scroll to position [1832, 0]
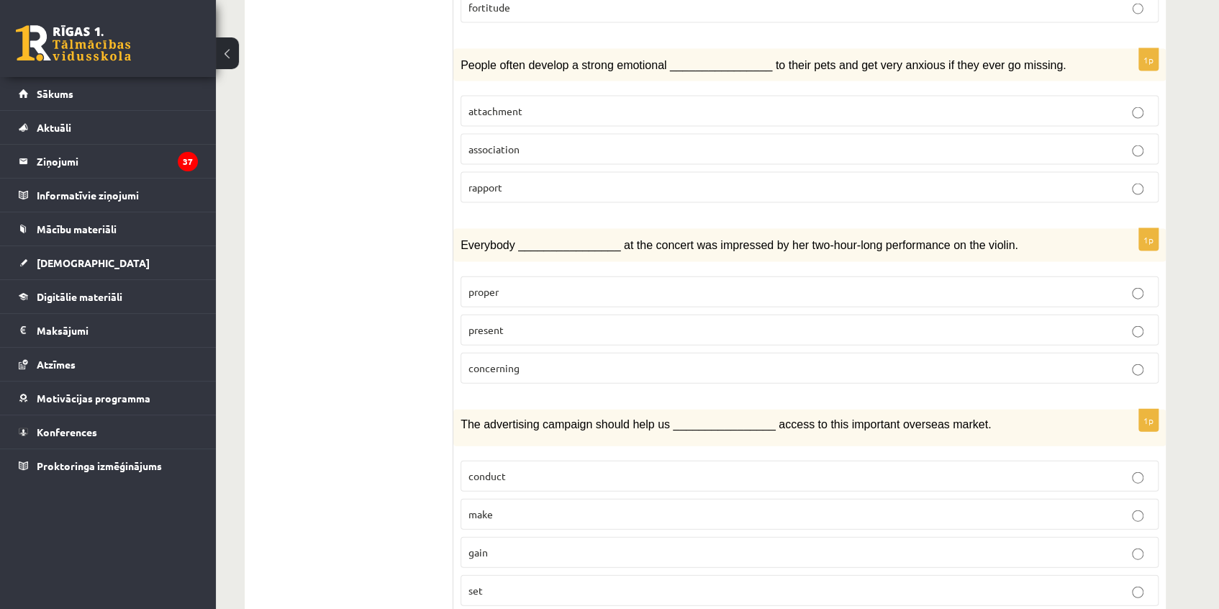
click at [561, 322] on p "present" at bounding box center [810, 329] width 682 height 15
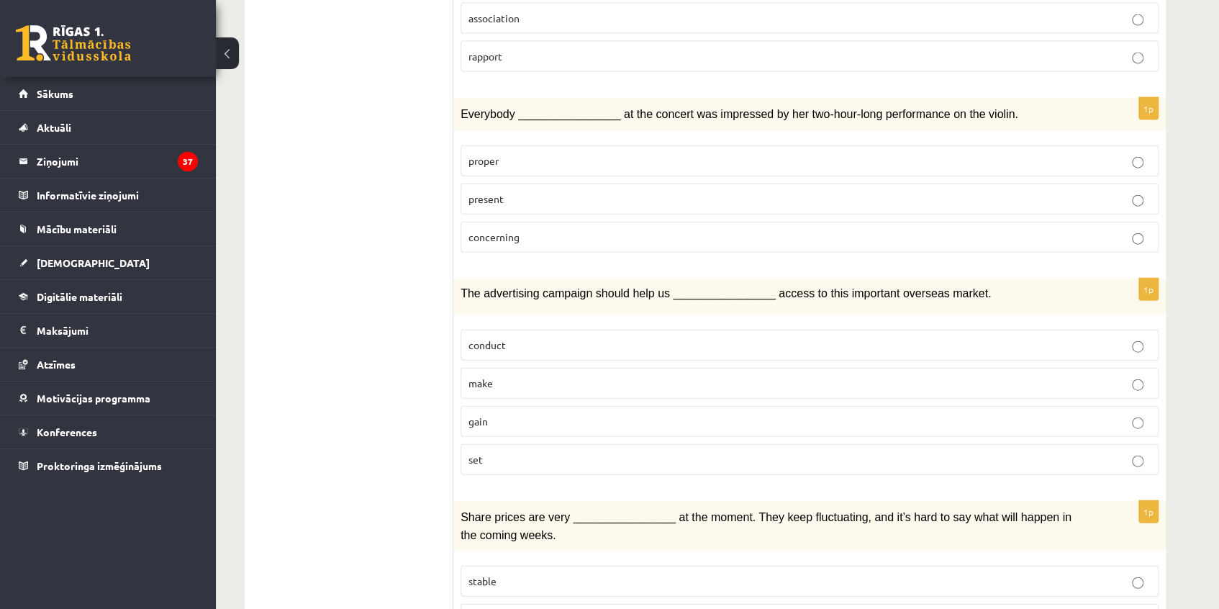
click at [540, 414] on p "gain" at bounding box center [810, 421] width 682 height 15
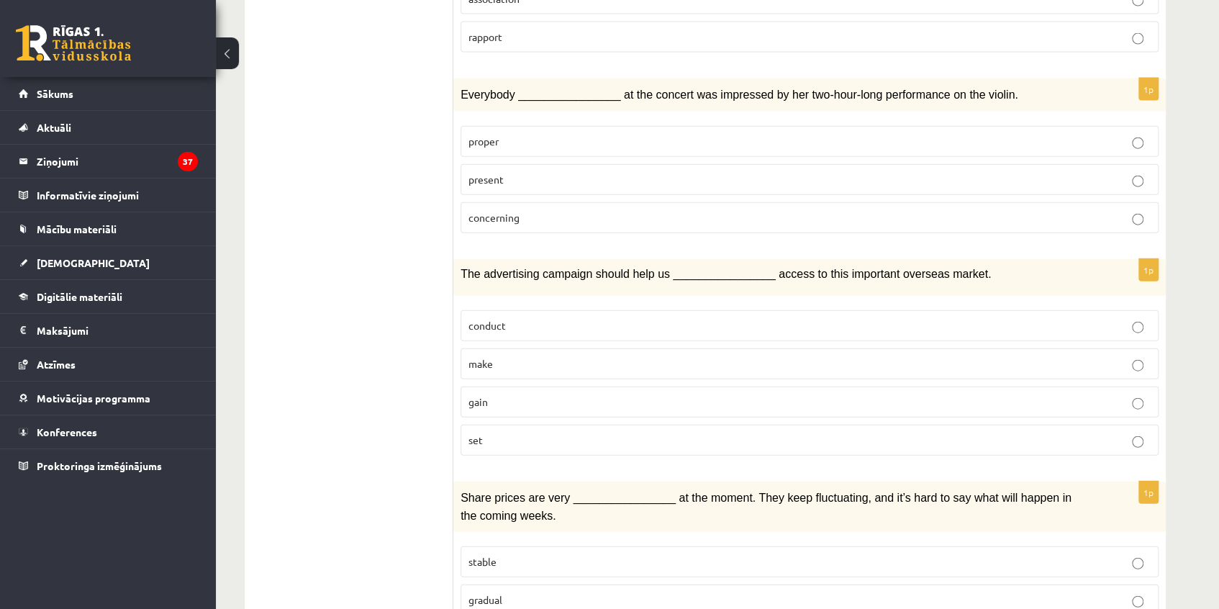
scroll to position [2006, 0]
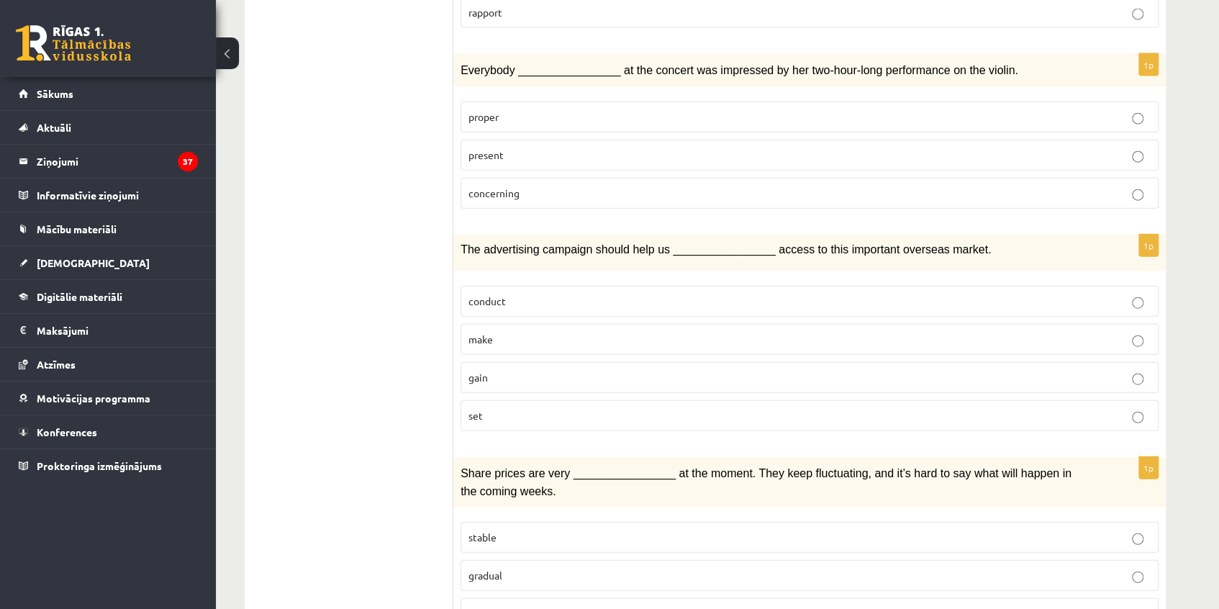
click at [520, 598] on label "volatile" at bounding box center [810, 613] width 698 height 31
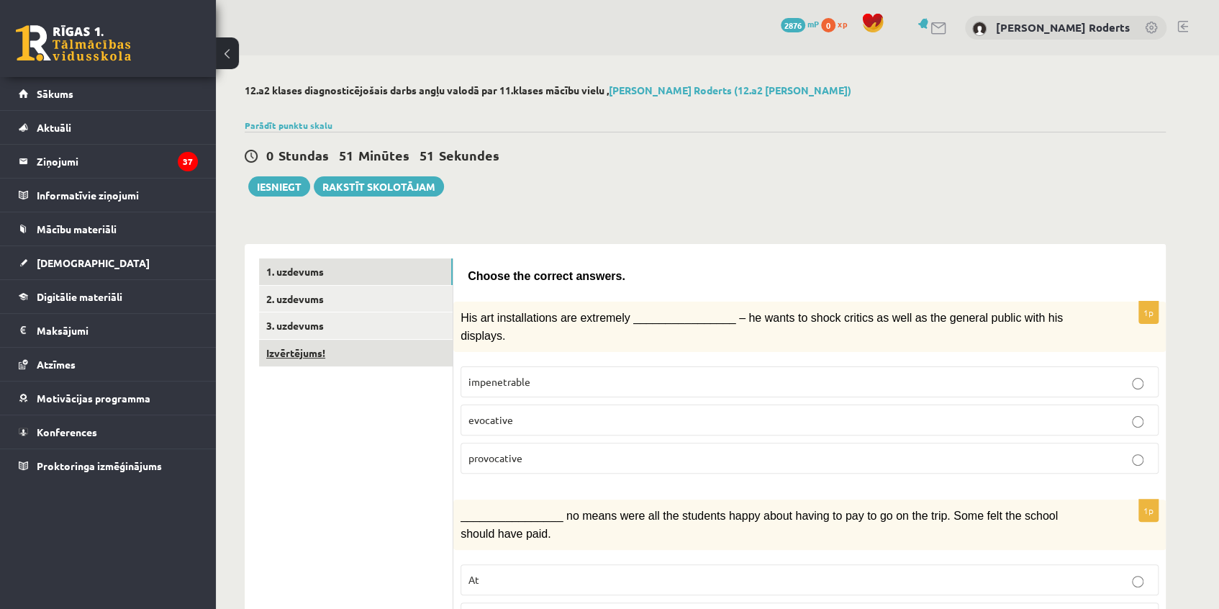
scroll to position [0, 0]
click at [280, 188] on button "Iesniegt" at bounding box center [279, 186] width 62 height 20
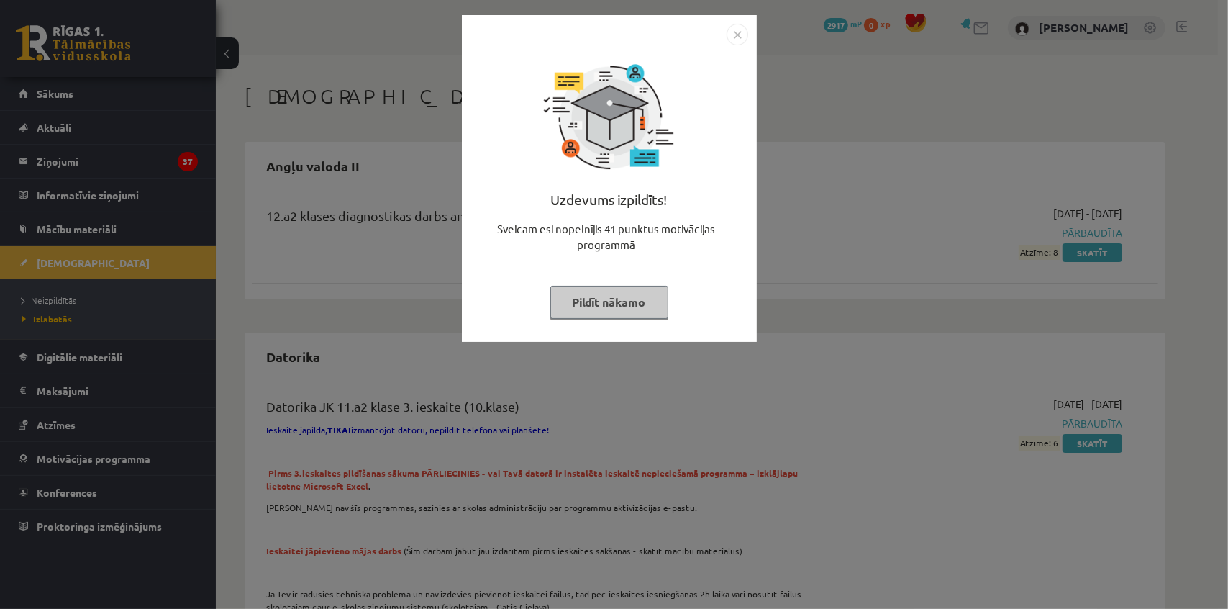
click at [746, 36] on img "Close" at bounding box center [738, 35] width 22 height 22
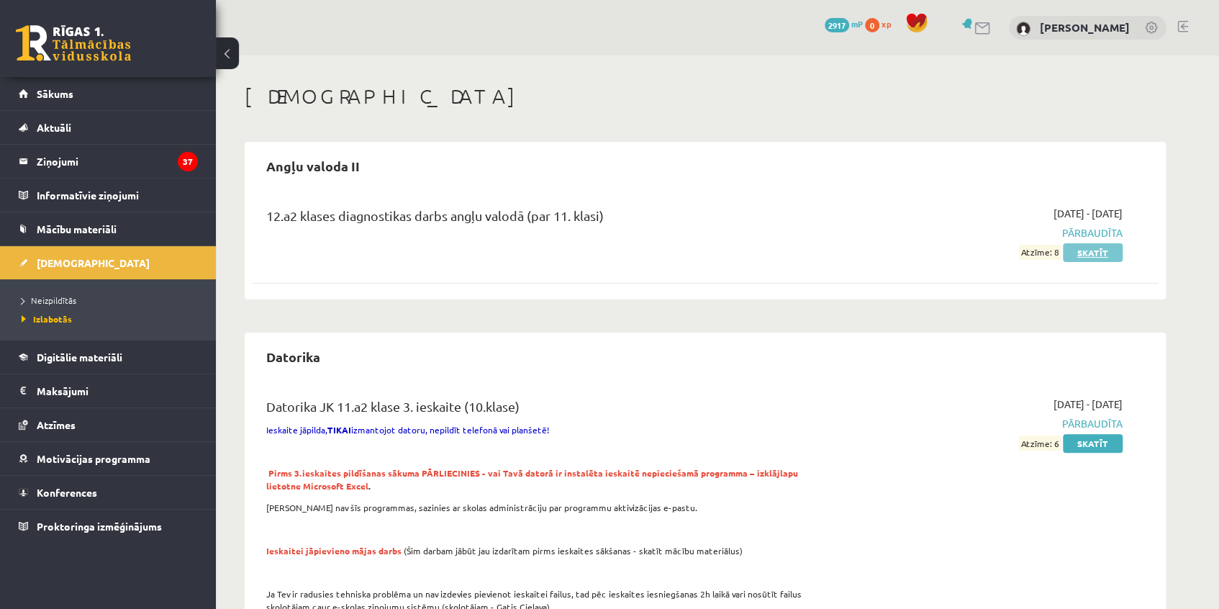
click at [1101, 252] on link "Skatīt" at bounding box center [1093, 252] width 60 height 19
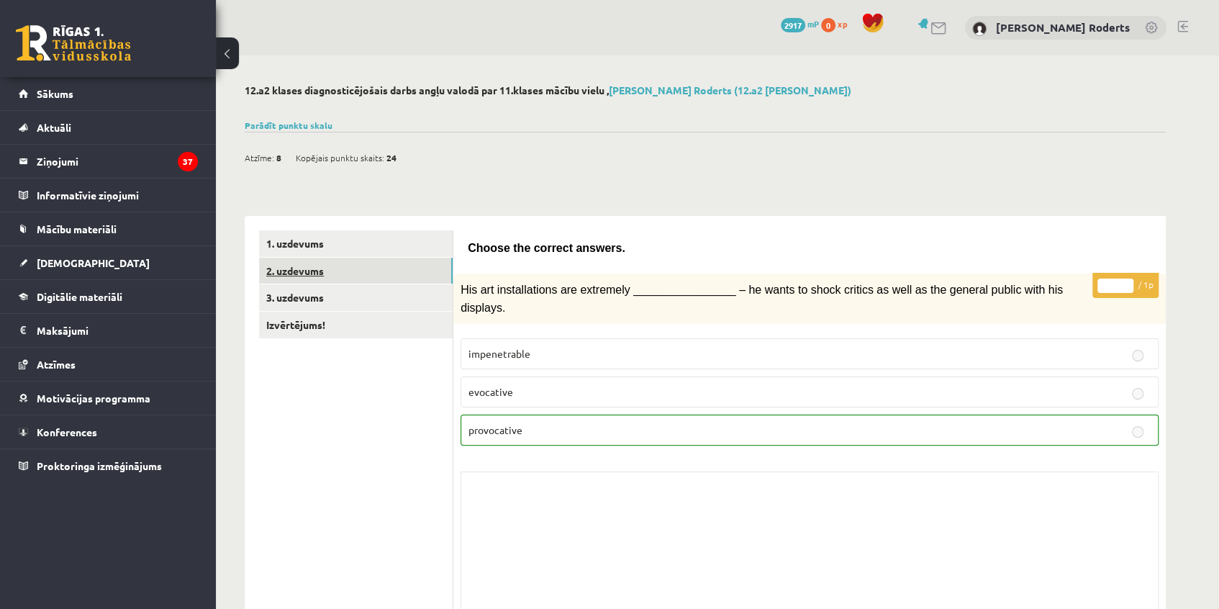
click at [333, 268] on link "2. uzdevums" at bounding box center [356, 271] width 194 height 27
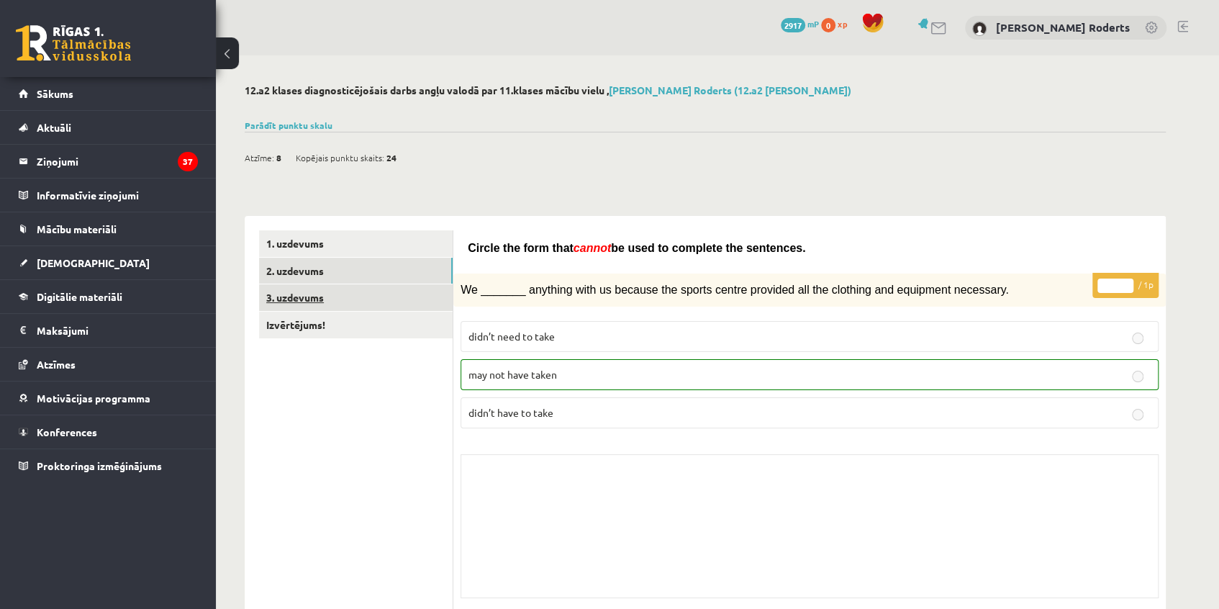
click at [336, 297] on link "3. uzdevums" at bounding box center [356, 297] width 194 height 27
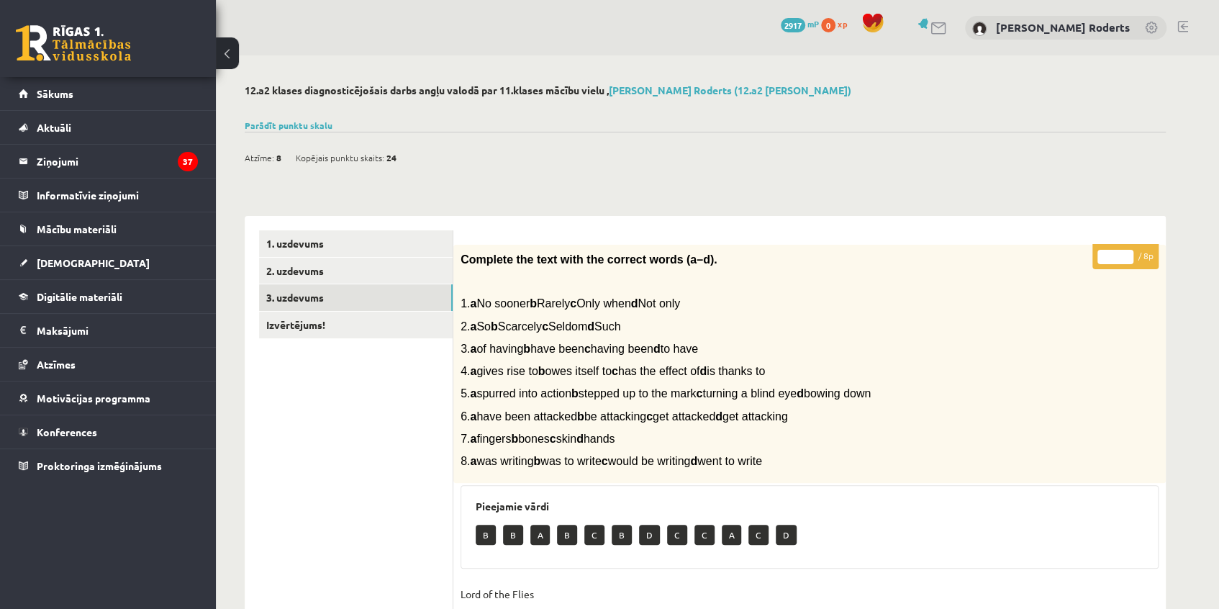
click at [271, 131] on div "12.a2 klases diagnosticējošais darbs angļu valodā par 11.klases mācību vielu , …" at bounding box center [705, 569] width 979 height 1028
click at [273, 125] on link "Parādīt punktu skalu" at bounding box center [289, 125] width 88 height 12
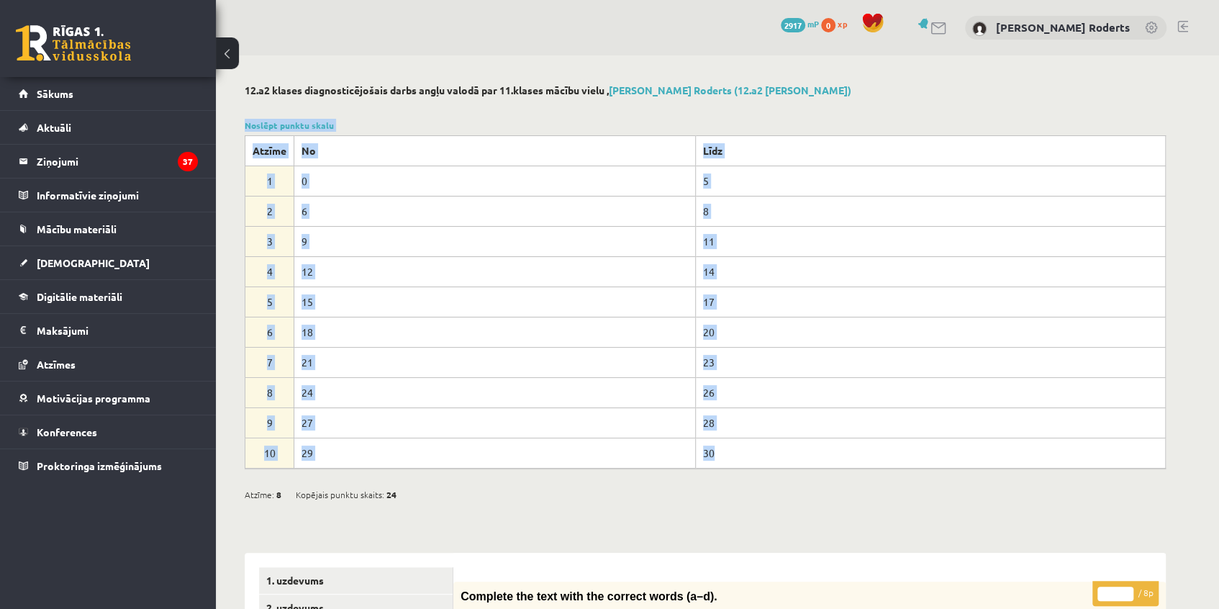
click at [517, 141] on th "No" at bounding box center [495, 150] width 402 height 30
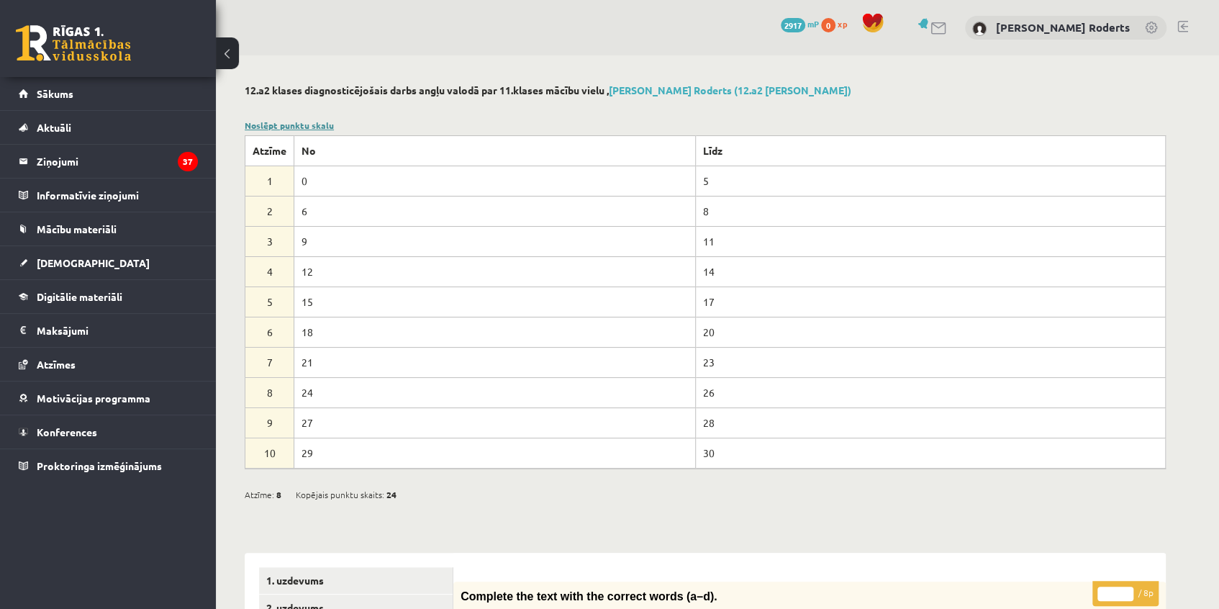
click at [322, 128] on link "Noslēpt punktu skalu" at bounding box center [289, 125] width 89 height 12
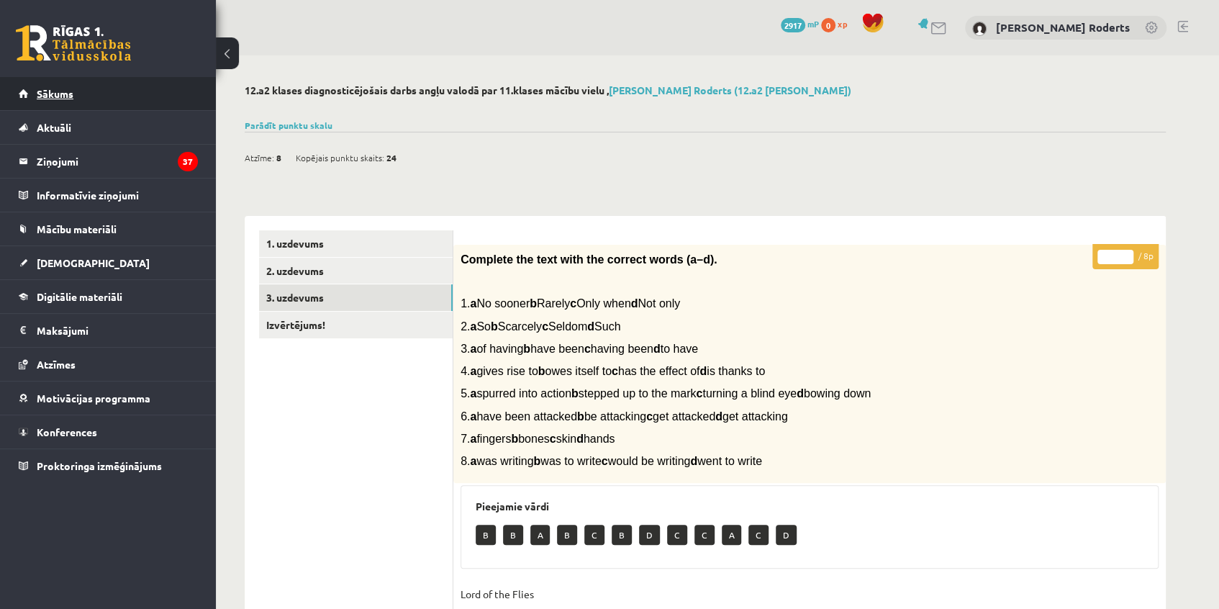
click at [54, 95] on span "Sākums" at bounding box center [55, 93] width 37 height 13
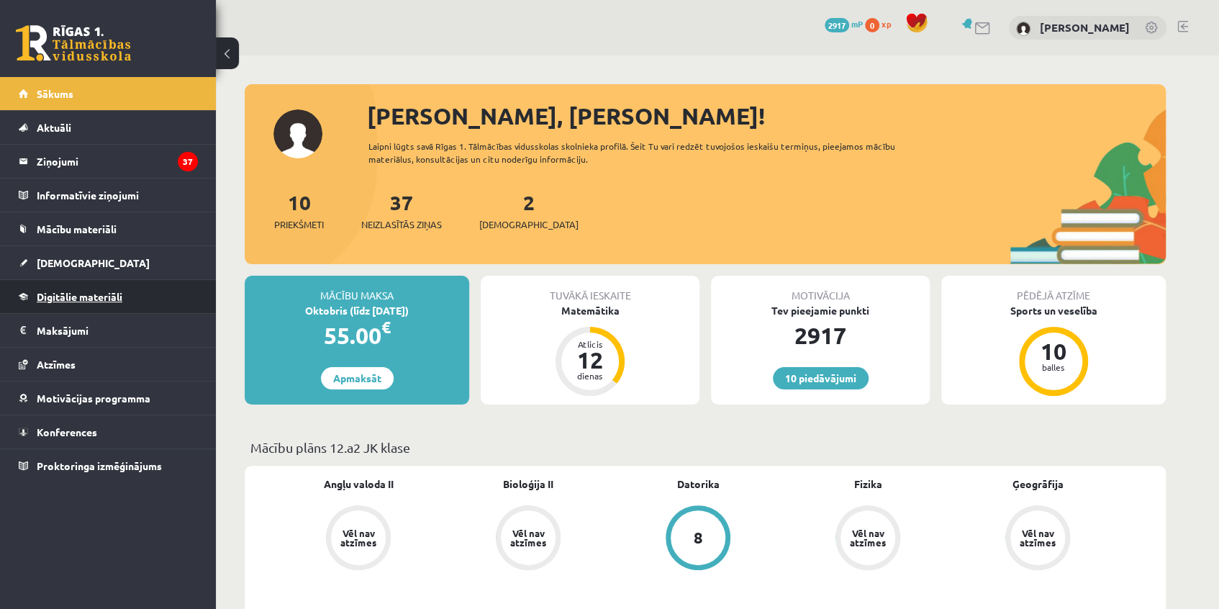
click at [66, 298] on span "Digitālie materiāli" at bounding box center [80, 296] width 86 height 13
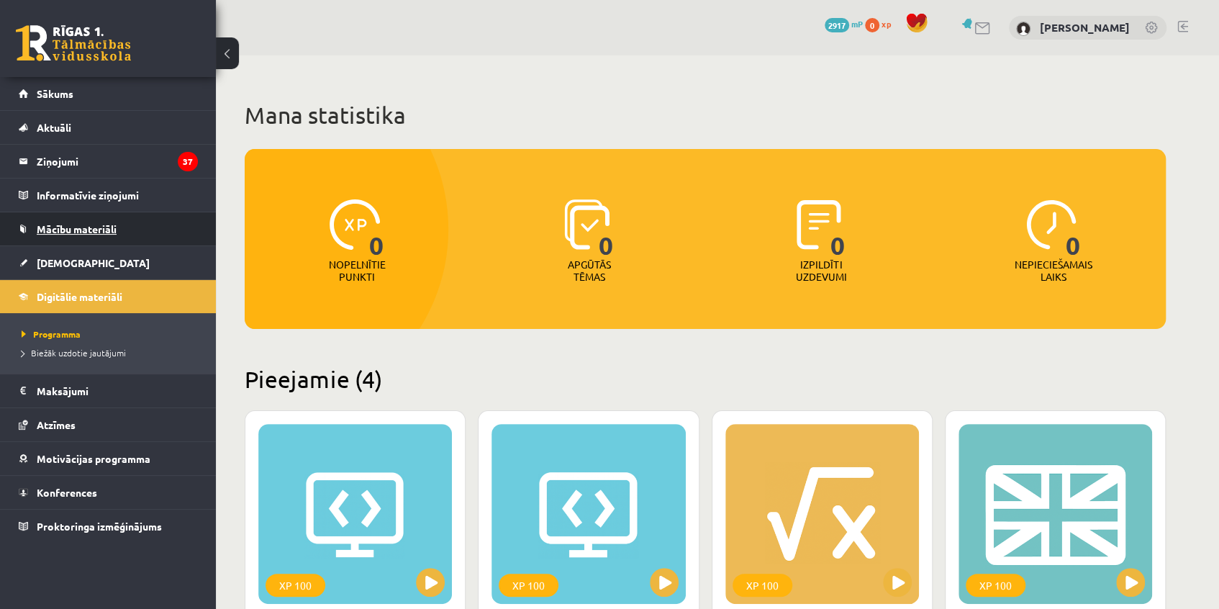
click at [79, 230] on span "Mācību materiāli" at bounding box center [77, 228] width 80 height 13
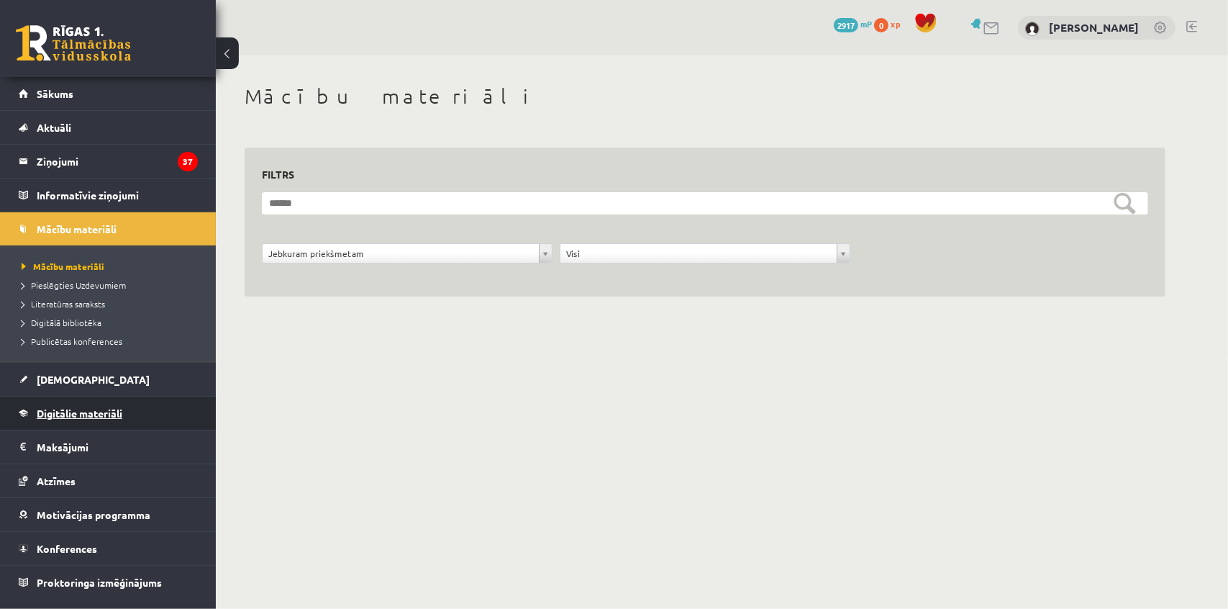
click at [86, 407] on span "Digitālie materiāli" at bounding box center [80, 413] width 86 height 13
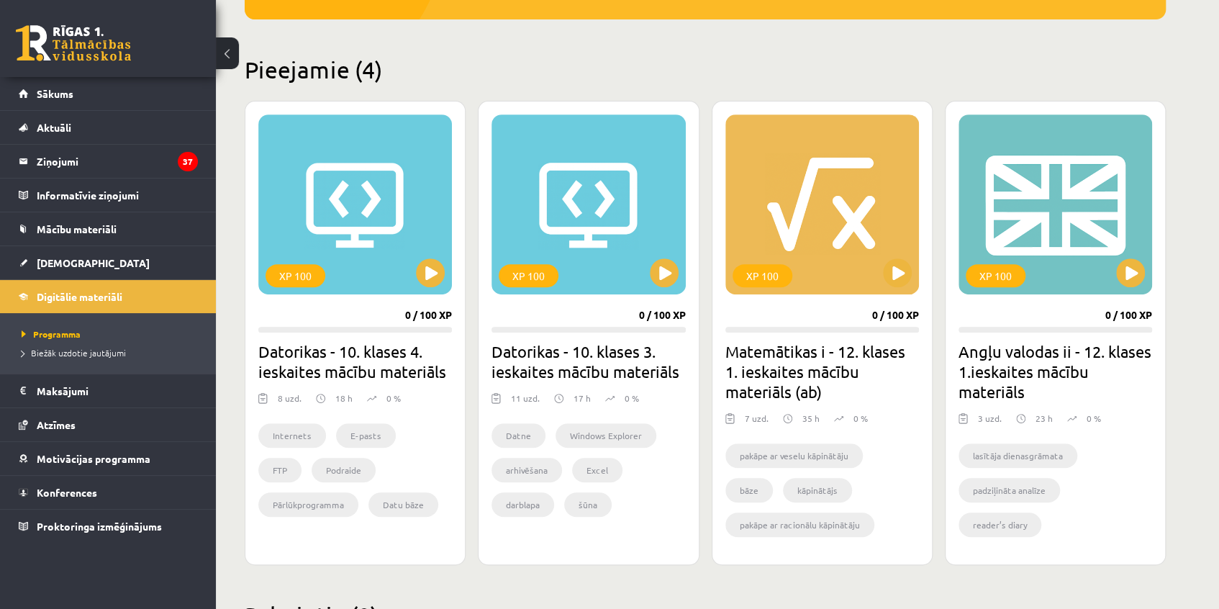
scroll to position [309, 0]
click at [1033, 254] on div "XP 100" at bounding box center [1056, 204] width 194 height 180
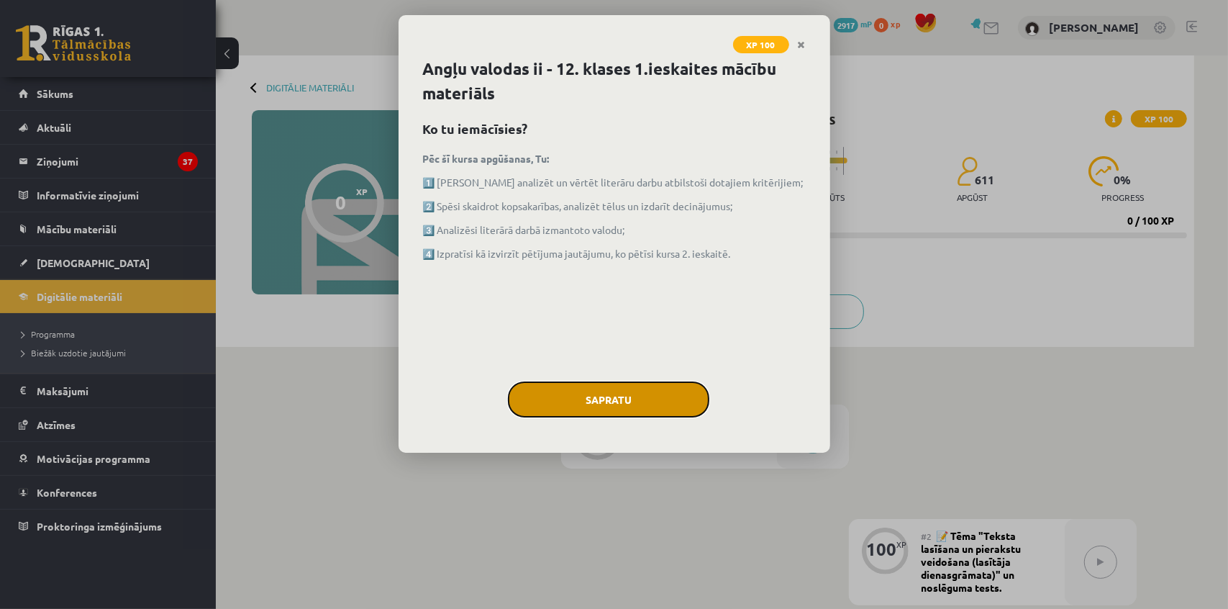
click at [649, 396] on button "Sapratu" at bounding box center [609, 399] width 202 height 36
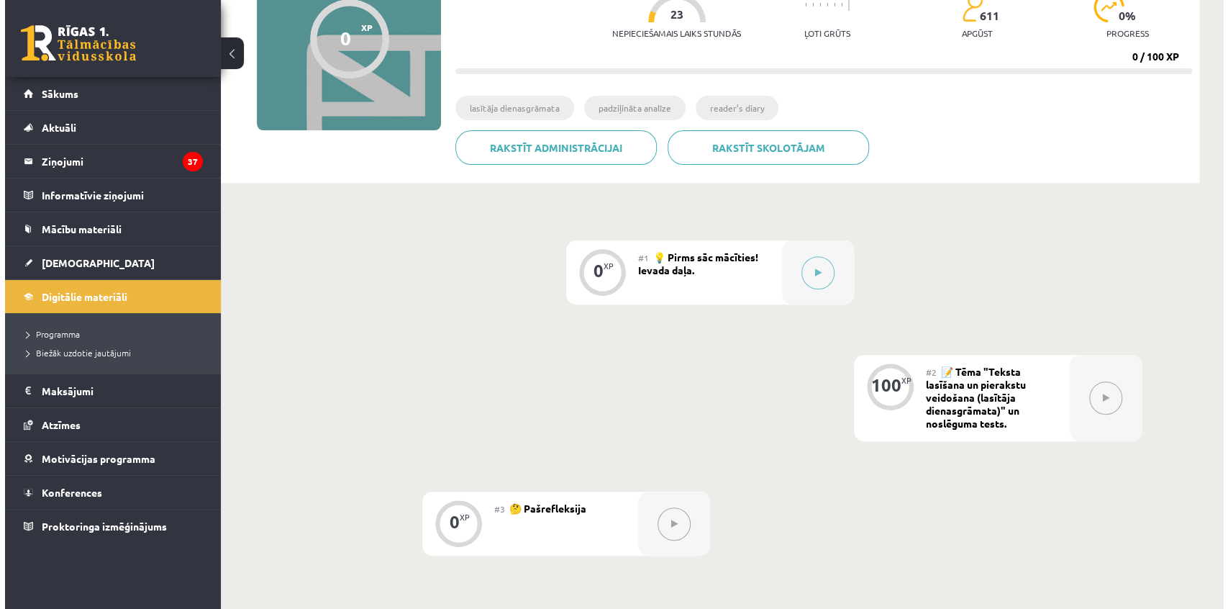
scroll to position [261, 0]
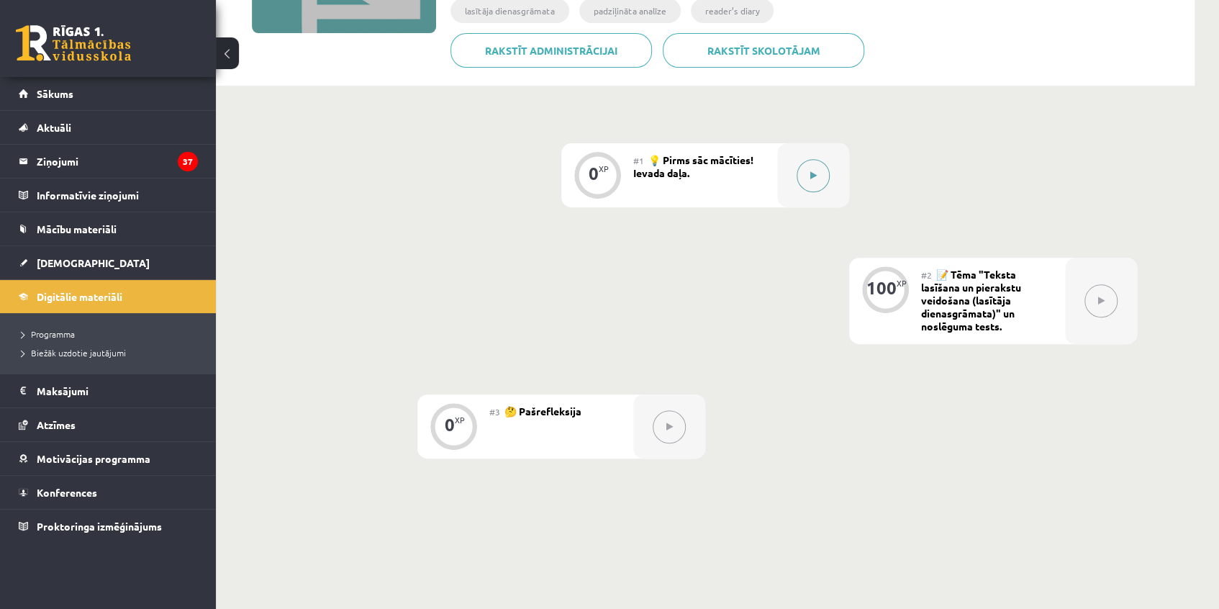
click at [815, 175] on icon at bounding box center [813, 175] width 6 height 9
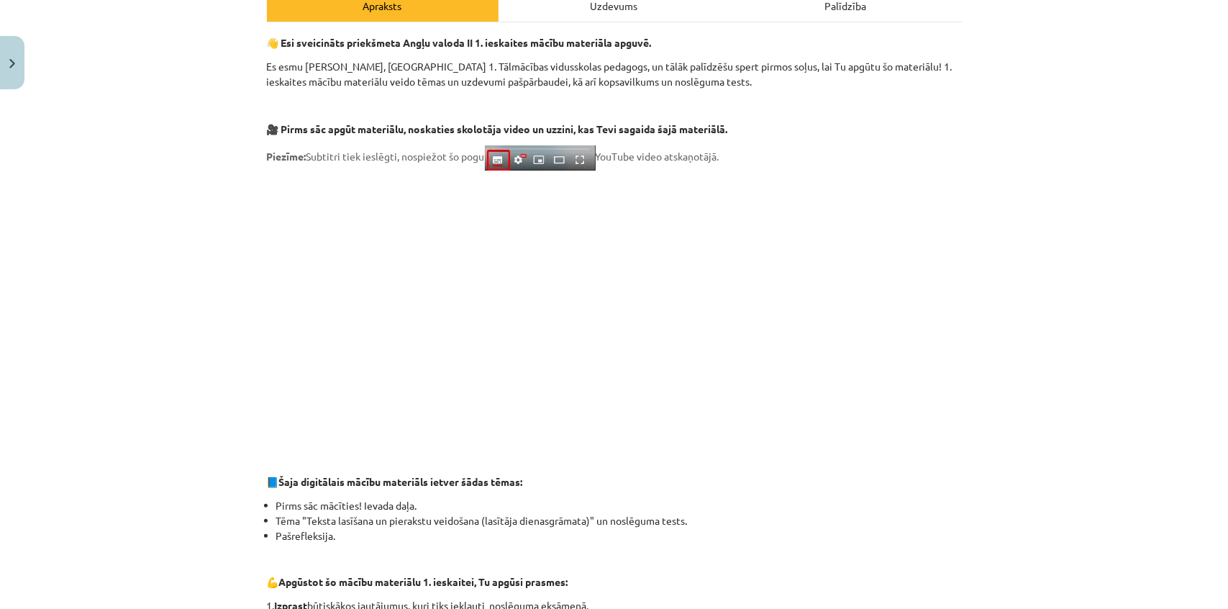
scroll to position [196, 0]
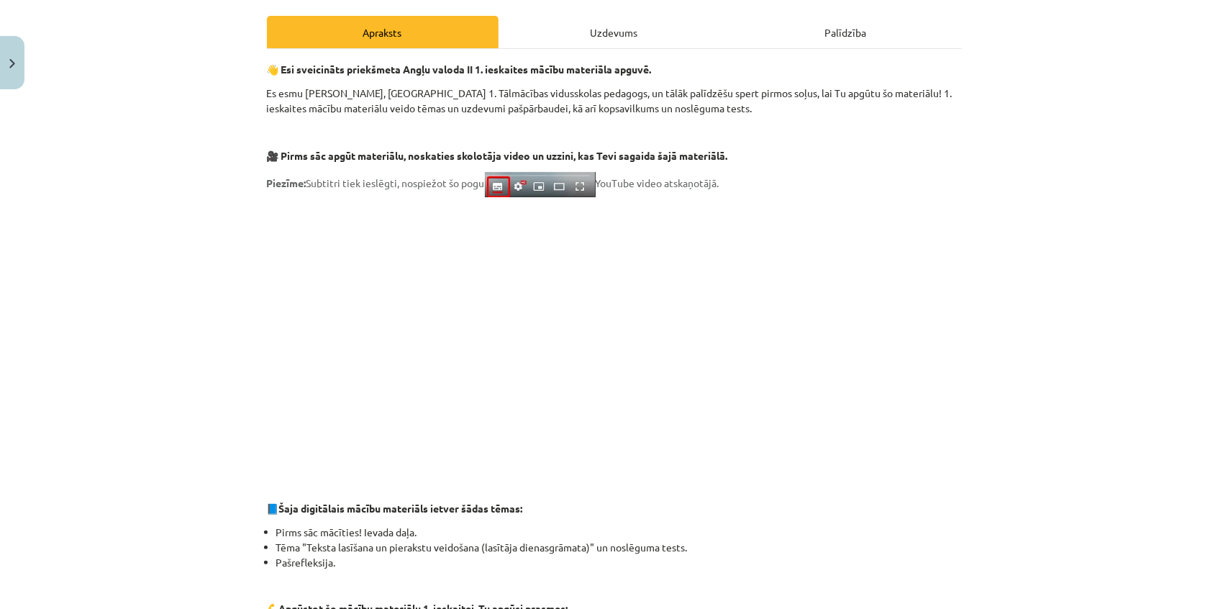
drag, startPoint x: 1094, startPoint y: 366, endPoint x: 1000, endPoint y: 363, distance: 93.6
click at [1073, 363] on div "Mācību tēma: Angļu valodas ii - 12. klases 1.ieskaites mācību materiāls #1 💡 Pi…" at bounding box center [614, 304] width 1228 height 609
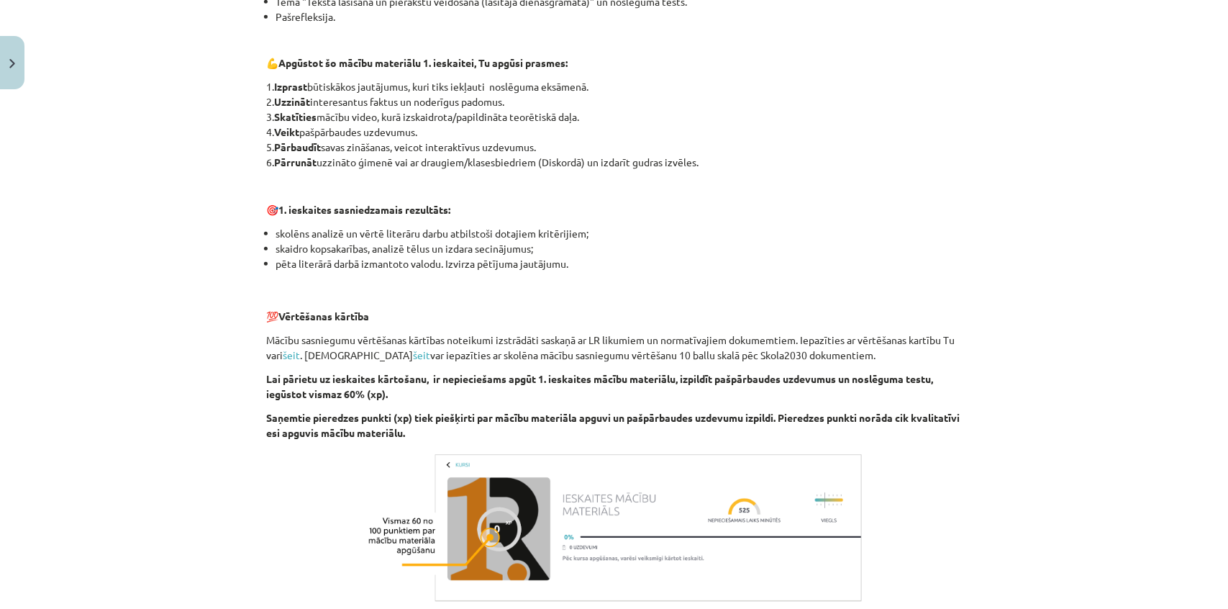
scroll to position [906, 0]
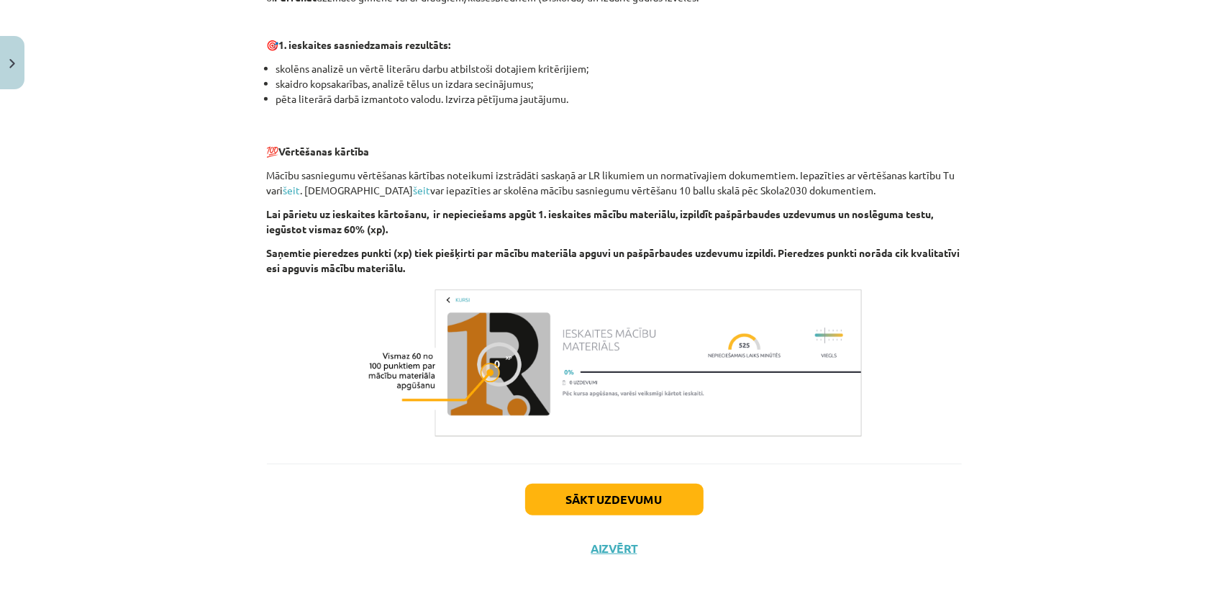
click at [594, 475] on div "Sākt uzdevumu Aizvērt" at bounding box center [614, 513] width 695 height 101
click at [612, 487] on button "Sākt uzdevumu" at bounding box center [614, 500] width 178 height 32
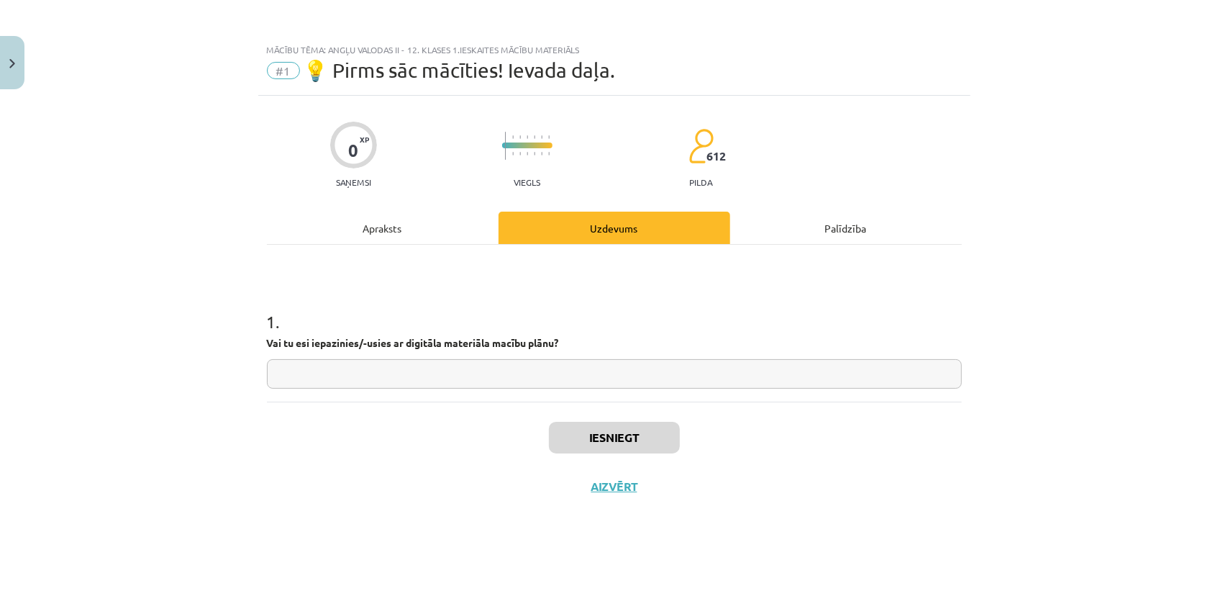
scroll to position [0, 0]
click at [407, 381] on input "text" at bounding box center [614, 374] width 695 height 30
type input "**"
click at [611, 425] on button "Iesniegt" at bounding box center [614, 438] width 131 height 32
click at [594, 494] on button "Nākamā nodarbība" at bounding box center [614, 495] width 141 height 33
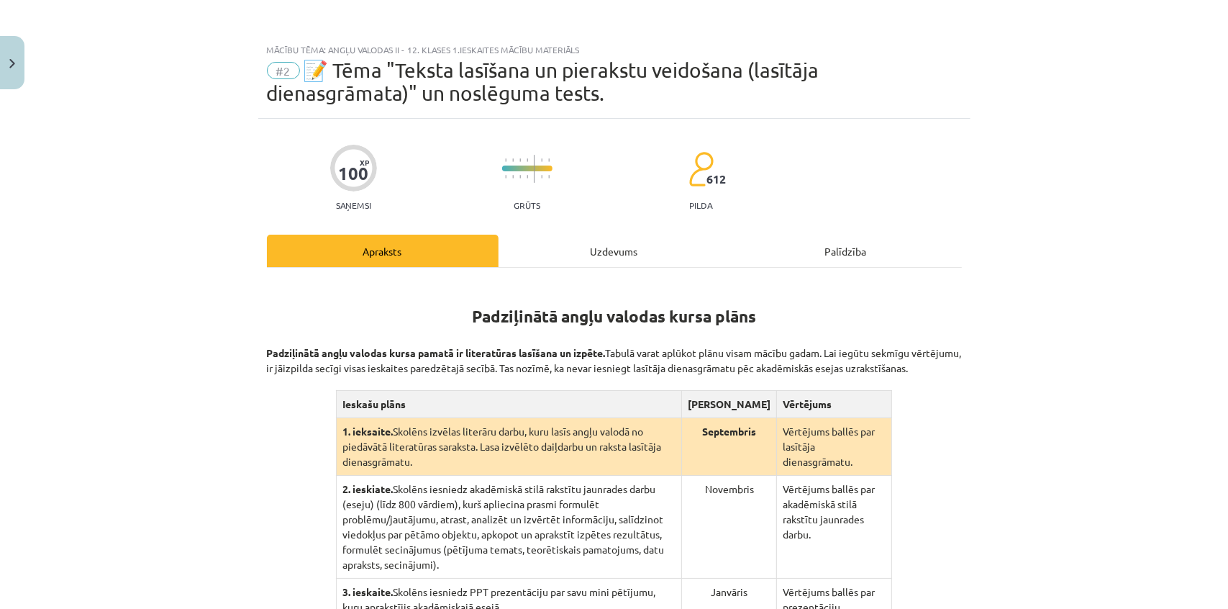
click at [583, 247] on div "Uzdevums" at bounding box center [615, 251] width 232 height 32
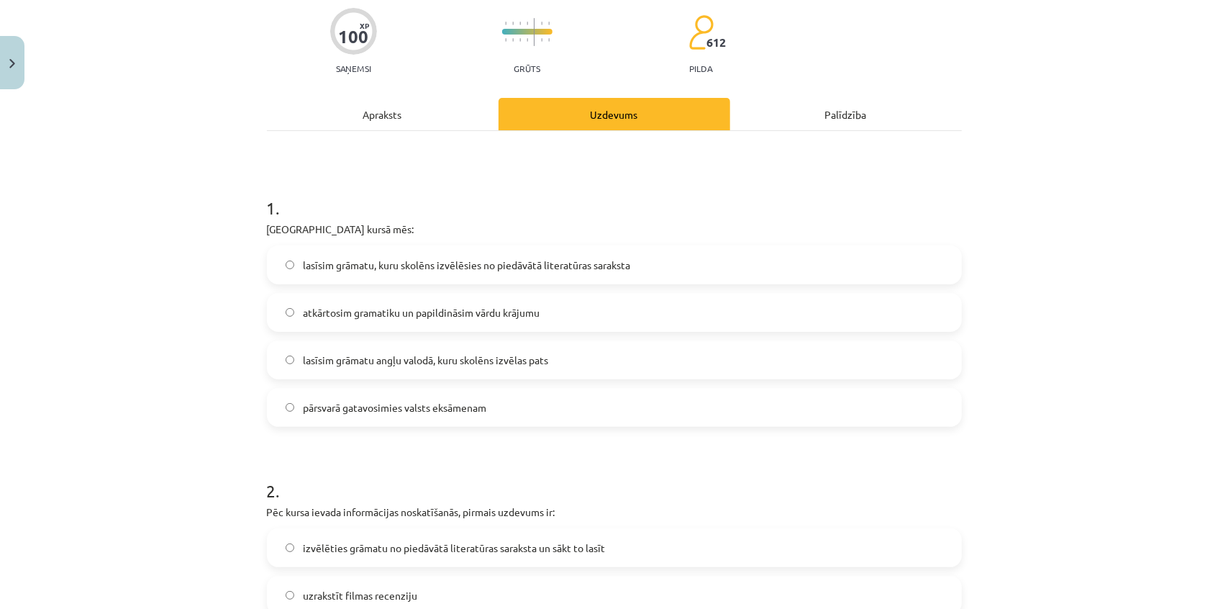
scroll to position [101, 0]
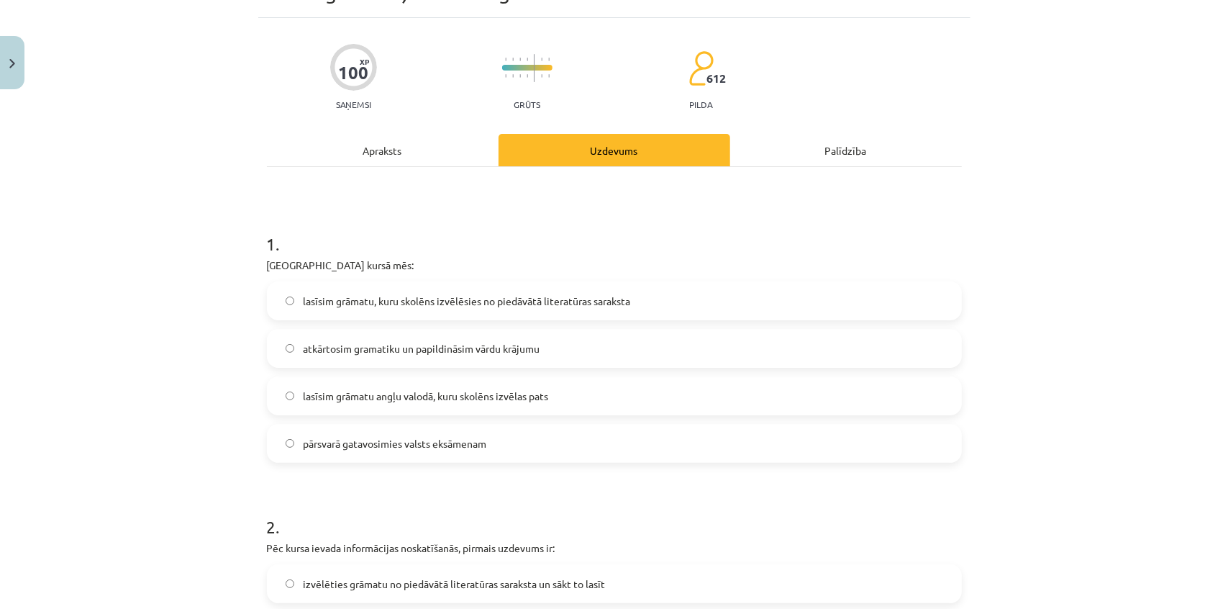
click at [492, 306] on span "lasīsim grāmatu, kuru skolēns izvēlēsies no piedāvātā literatūras saraksta" at bounding box center [466, 301] width 327 height 15
click at [575, 252] on div "1 . Padziļinātajā kursā mēs: lasīsim grāmatu, kuru skolēns izvēlēsies no piedāv…" at bounding box center [614, 336] width 695 height 254
click at [467, 443] on span "pārsvarā gatavosimies valsts eksāmenam" at bounding box center [395, 443] width 184 height 15
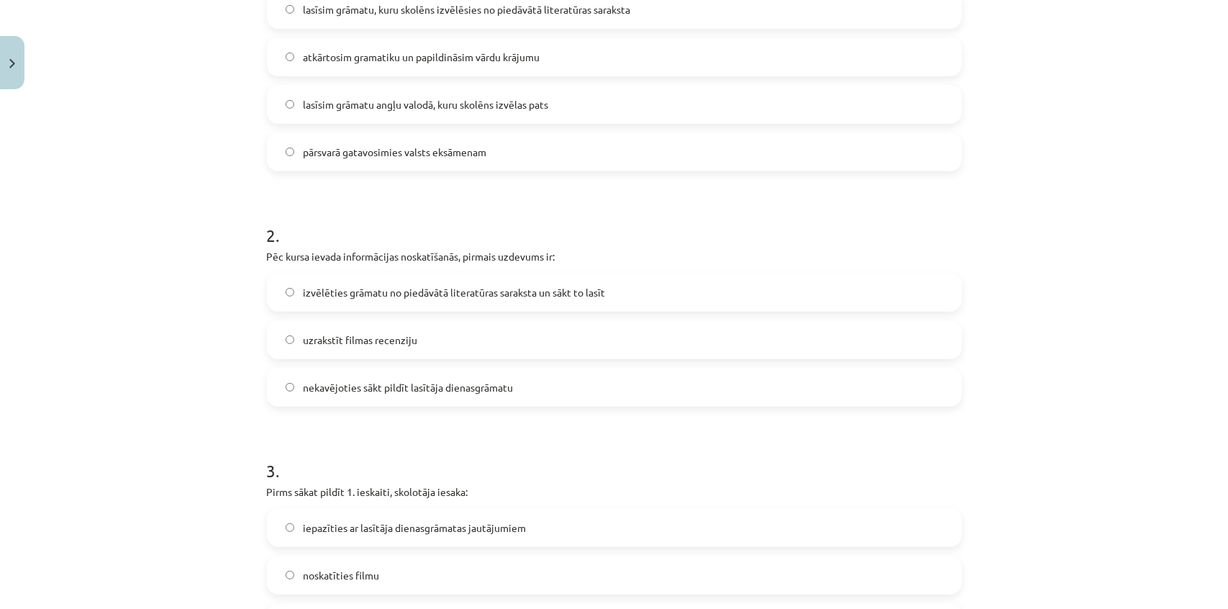
scroll to position [428, 0]
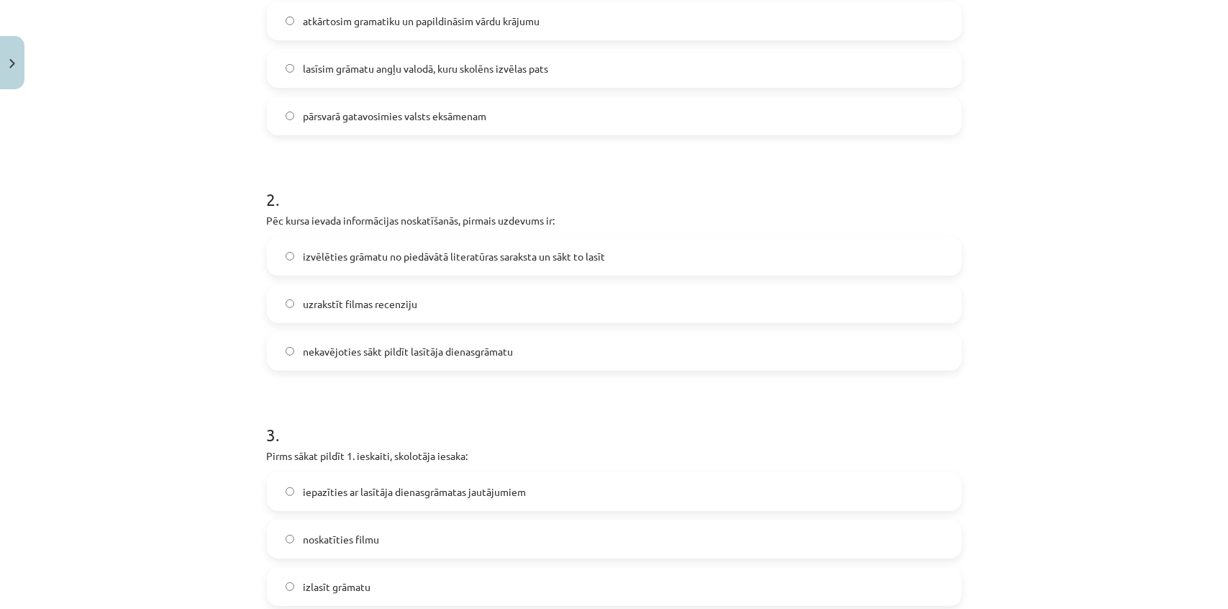
click at [460, 262] on span "izvēlēties grāmatu no piedāvātā literatūras saraksta un sākt to lasīt" at bounding box center [454, 256] width 302 height 15
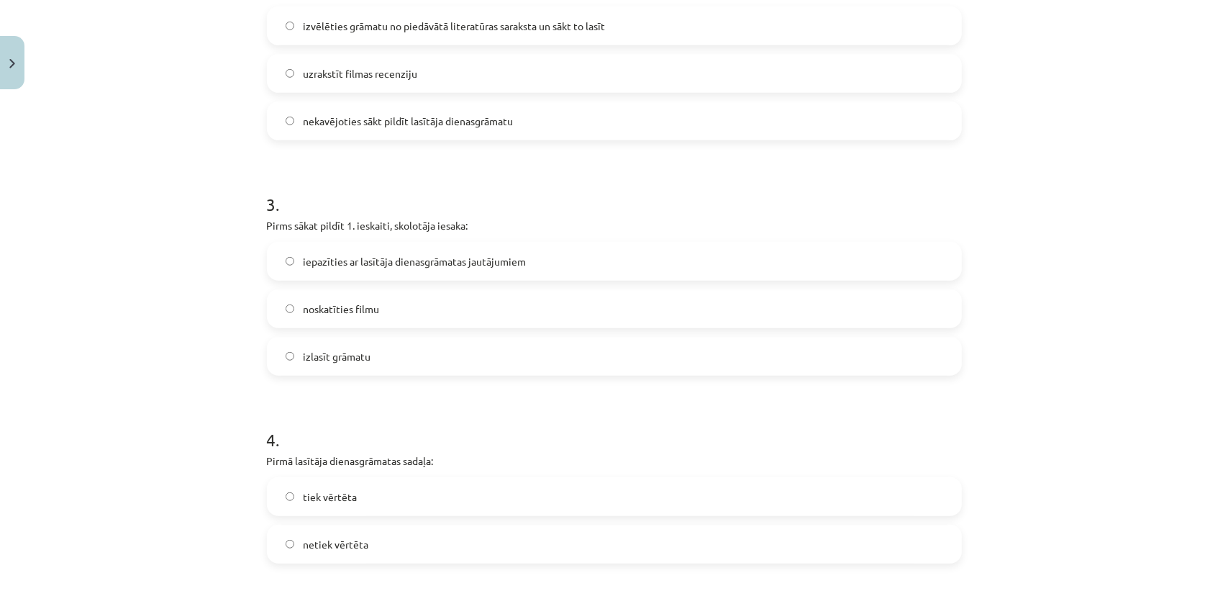
scroll to position [690, 0]
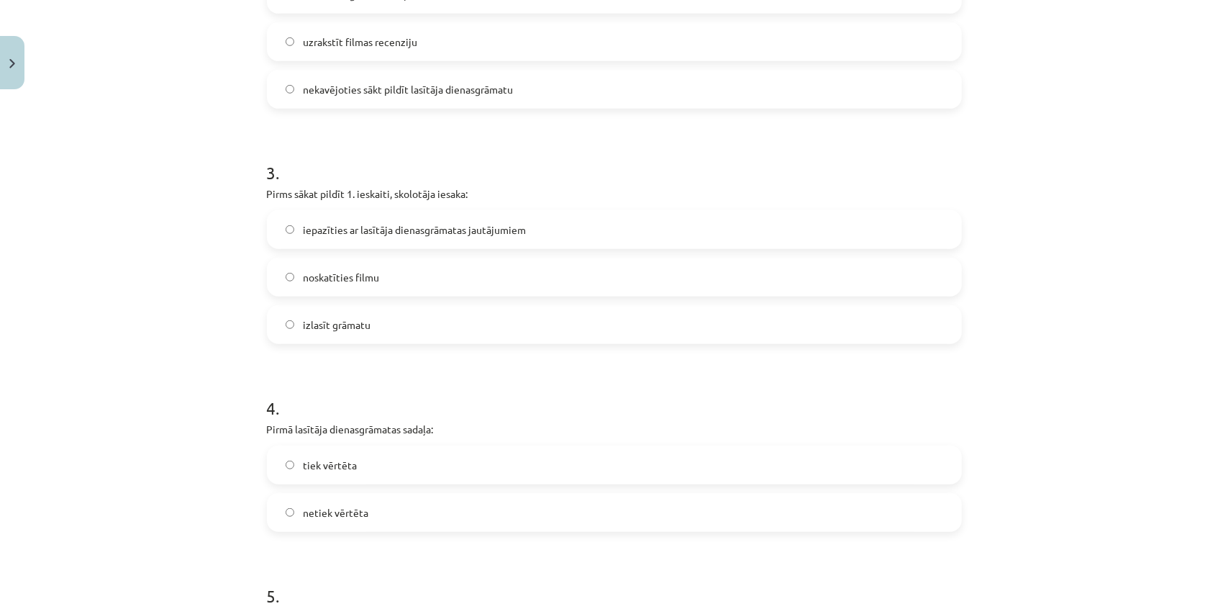
click at [399, 237] on label "iepazīties ar lasītāja dienasgrāmatas jautājumiem" at bounding box center [614, 230] width 692 height 36
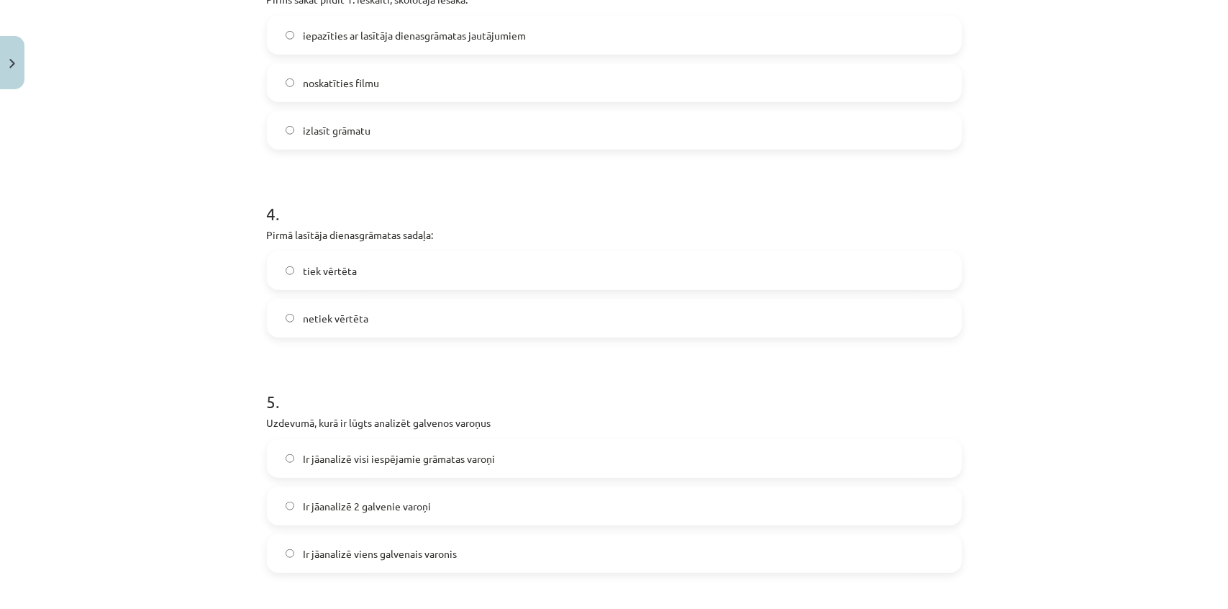
scroll to position [886, 0]
click at [392, 273] on label "tiek vērtēta" at bounding box center [614, 269] width 692 height 36
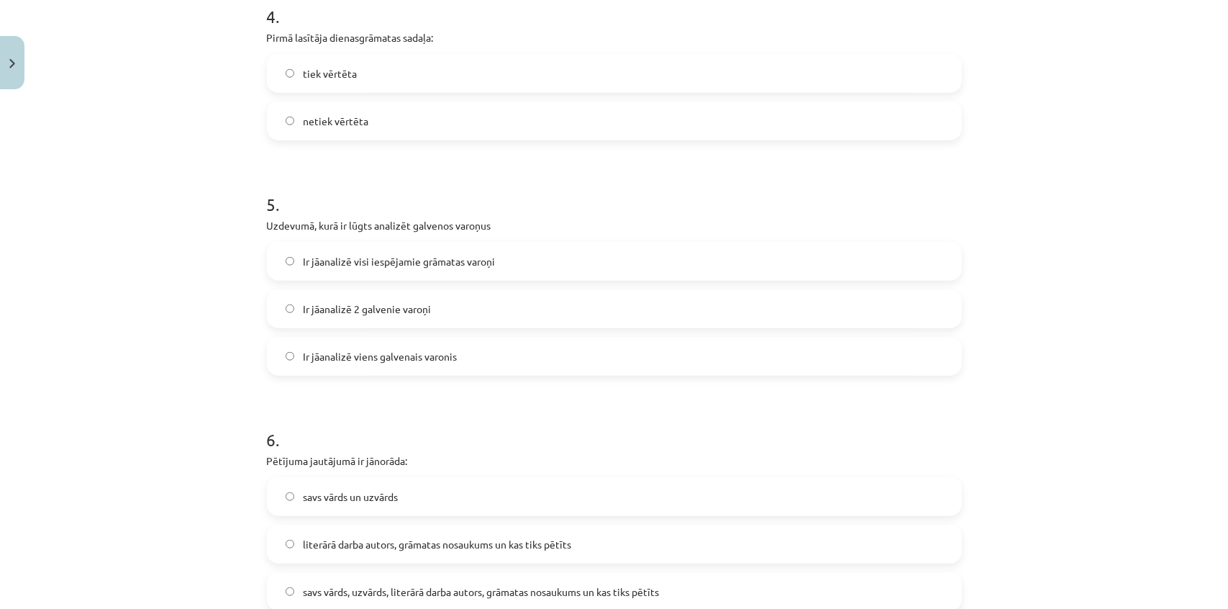
scroll to position [1082, 0]
click at [387, 303] on span "Ir jāanalizē 2 galvenie varoņi" at bounding box center [367, 308] width 128 height 15
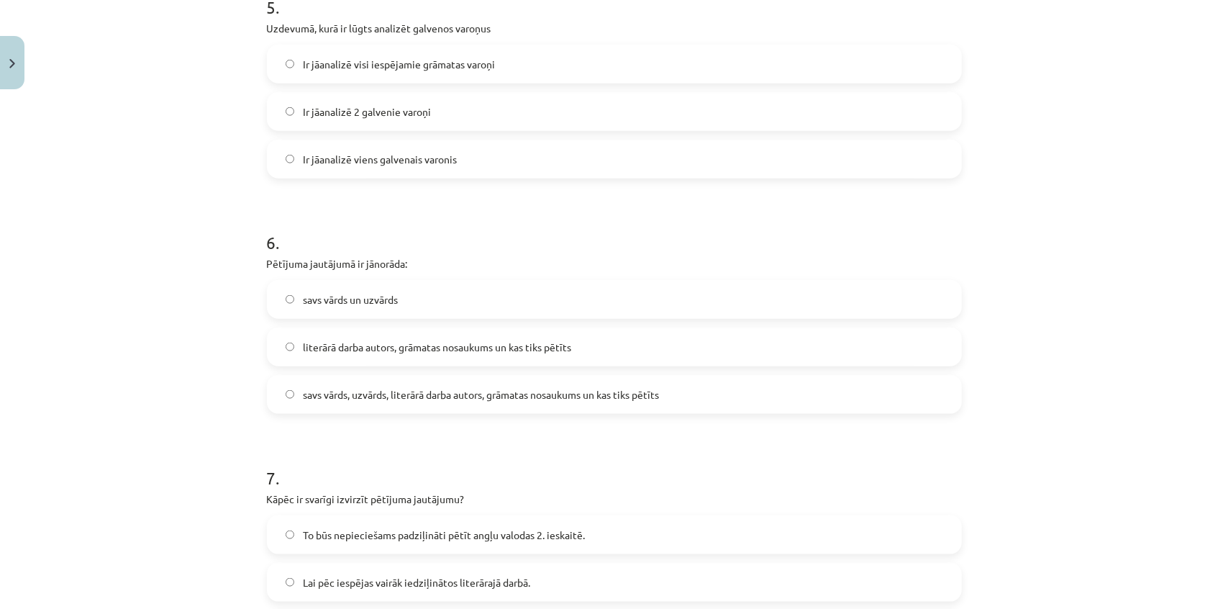
scroll to position [1344, 0]
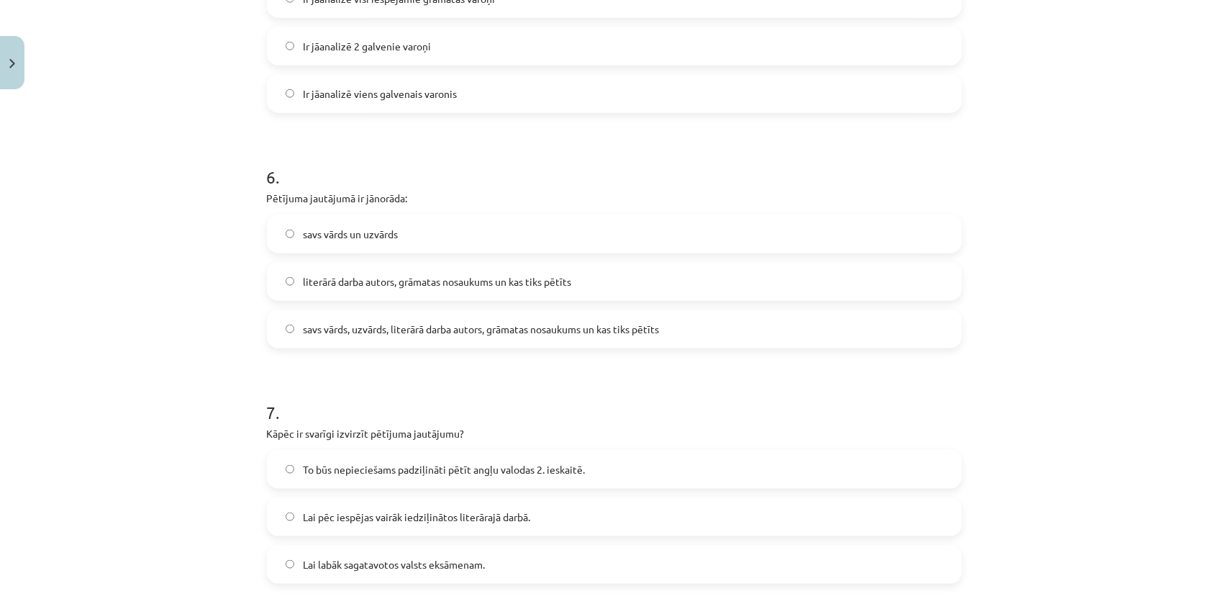
click at [463, 284] on span "literārā darba autors, grāmatas nosaukums un kas tiks pētīts" at bounding box center [437, 281] width 268 height 15
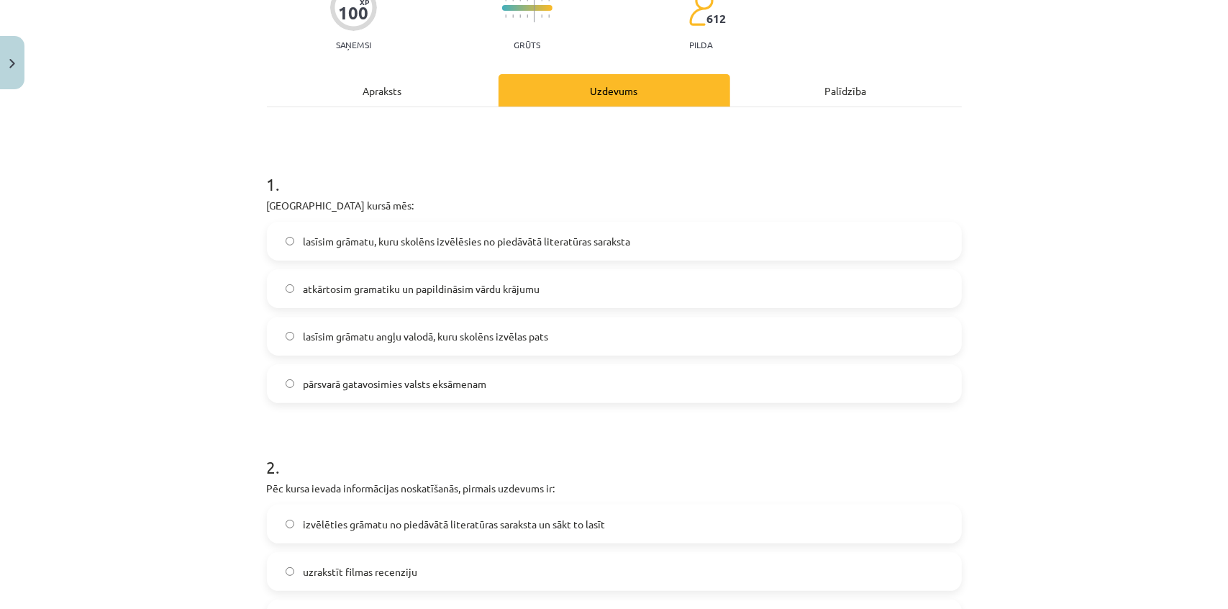
scroll to position [0, 0]
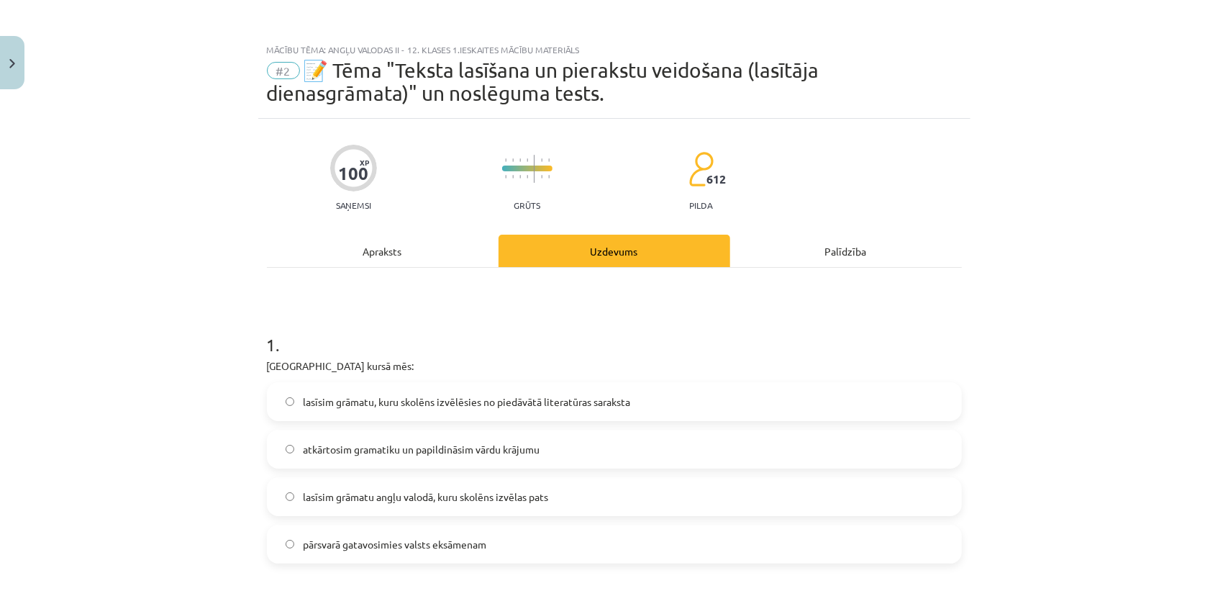
drag, startPoint x: 392, startPoint y: 235, endPoint x: 394, endPoint y: 246, distance: 11.6
click at [393, 237] on div "Apraksts" at bounding box center [383, 251] width 232 height 32
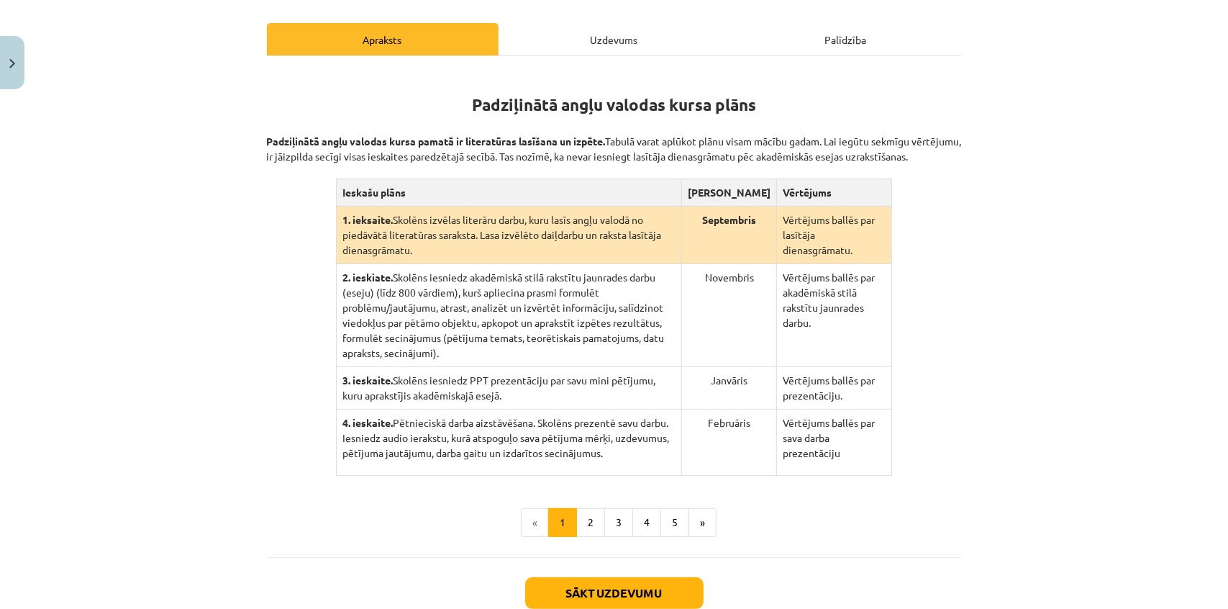
scroll to position [222, 0]
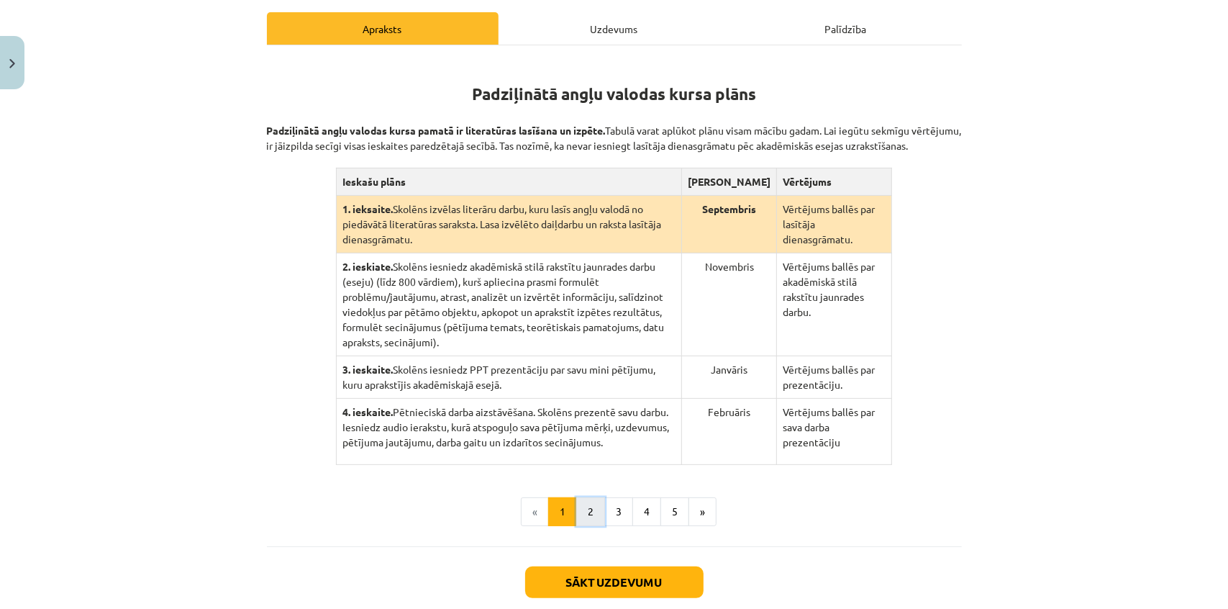
click at [578, 498] on button "2" at bounding box center [590, 511] width 29 height 29
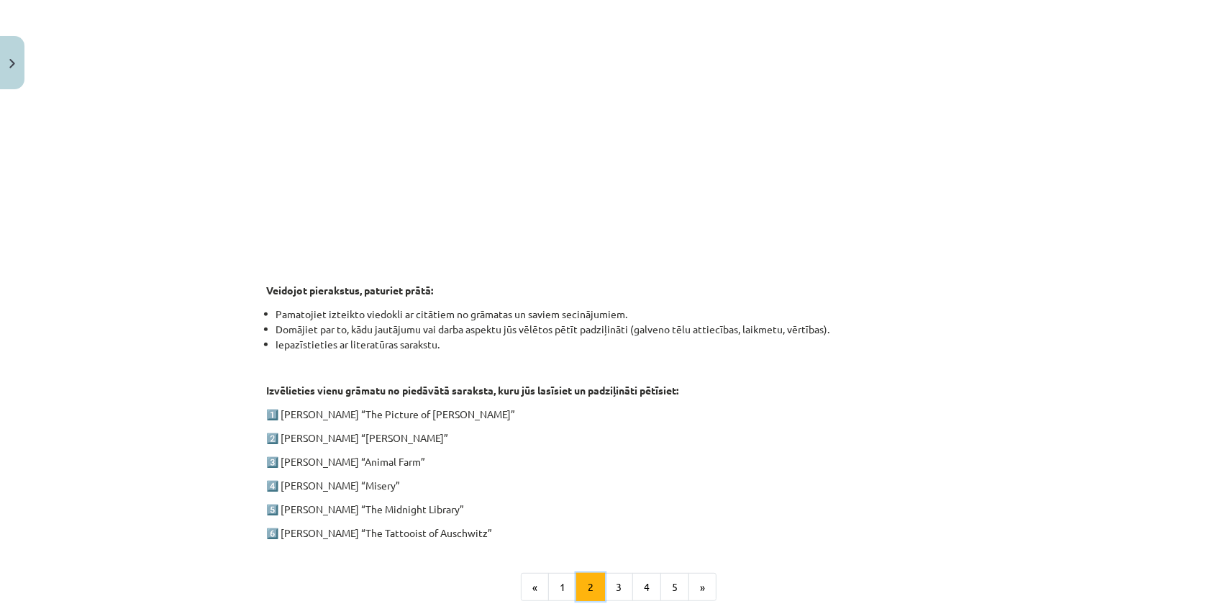
scroll to position [542, 0]
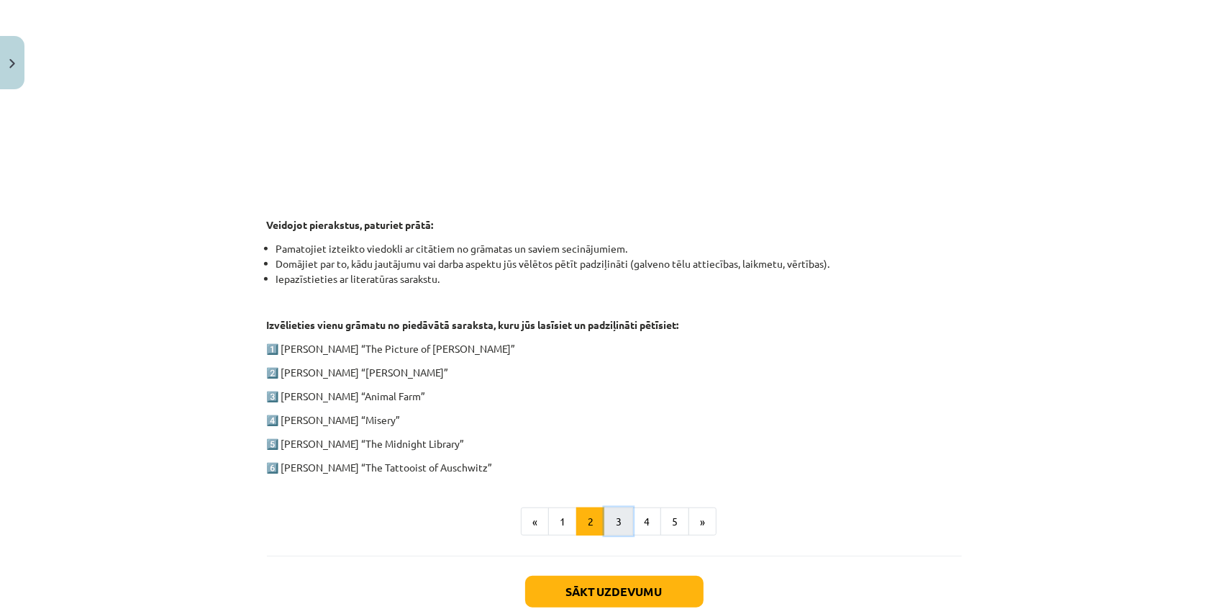
click at [607, 516] on button "3" at bounding box center [619, 521] width 29 height 29
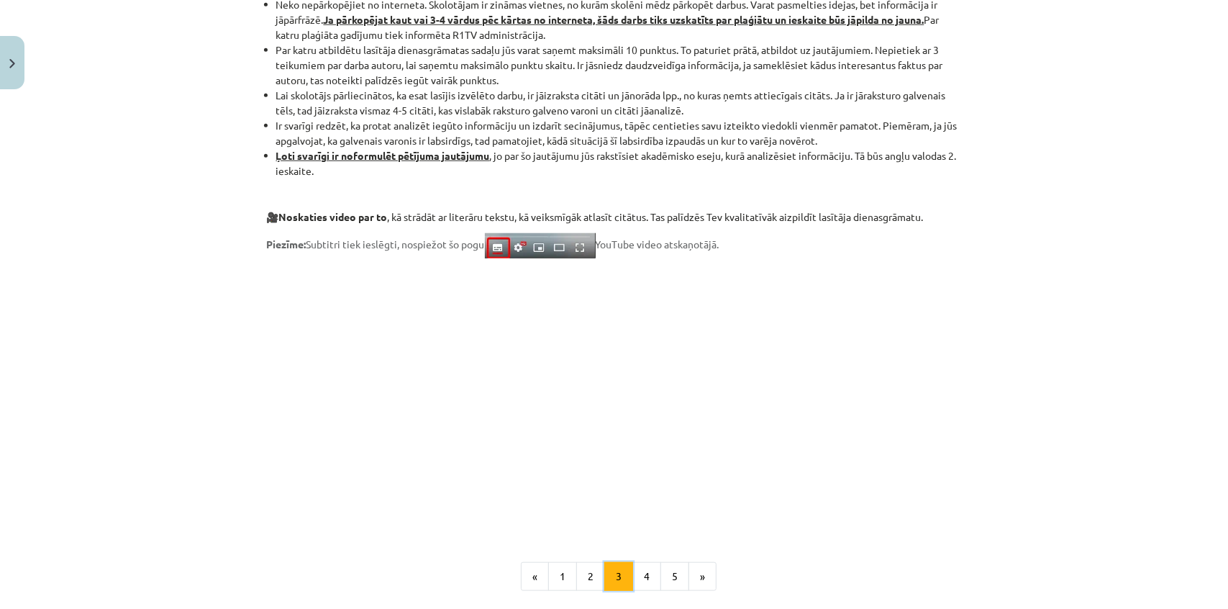
scroll to position [1000, 0]
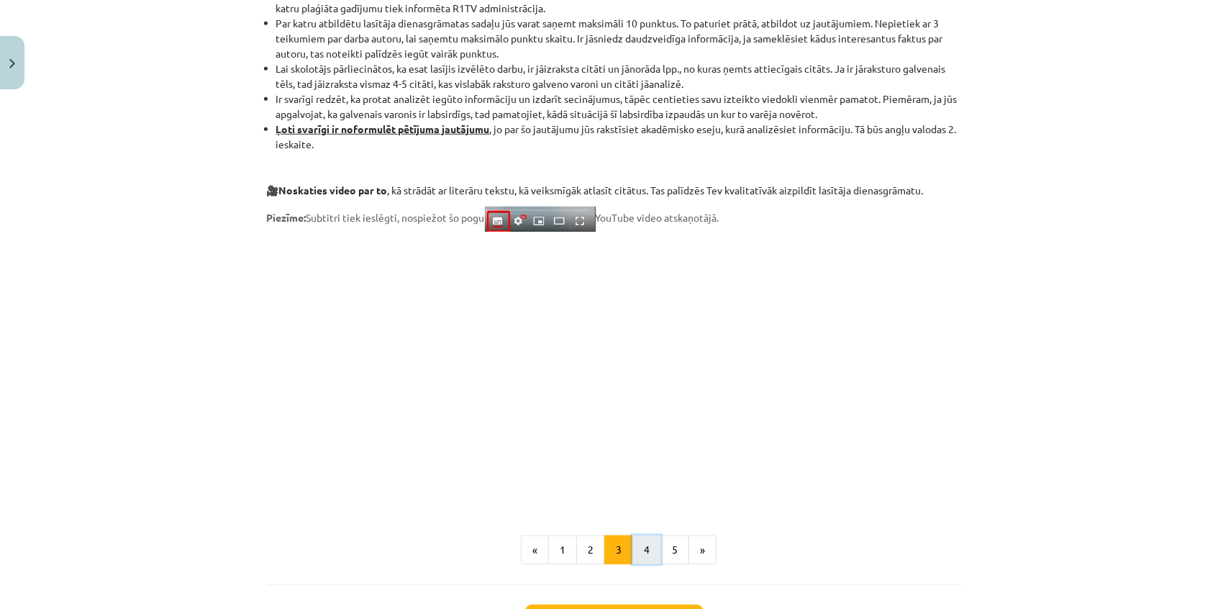
click at [639, 546] on button "4" at bounding box center [647, 549] width 29 height 29
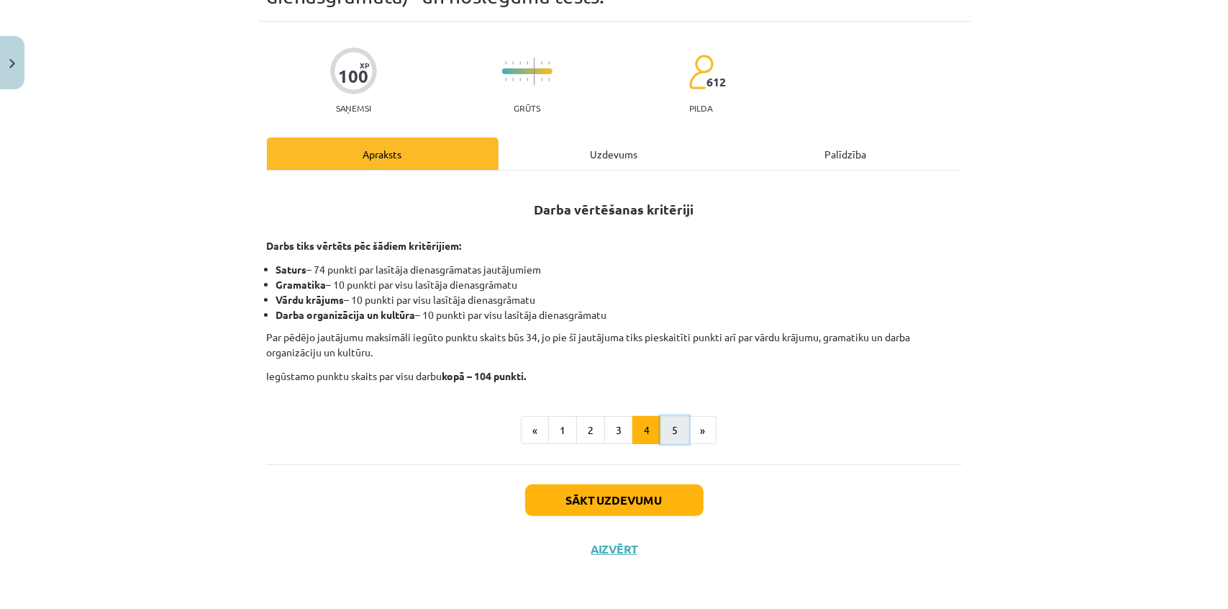
click at [662, 424] on button "5" at bounding box center [675, 430] width 29 height 29
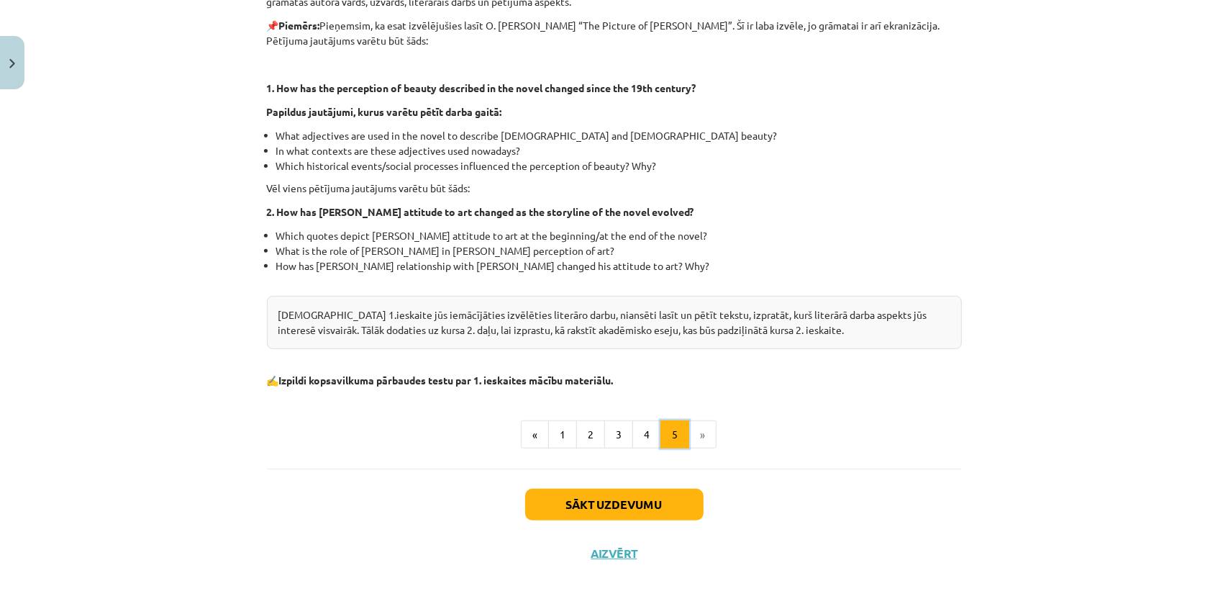
scroll to position [360, 0]
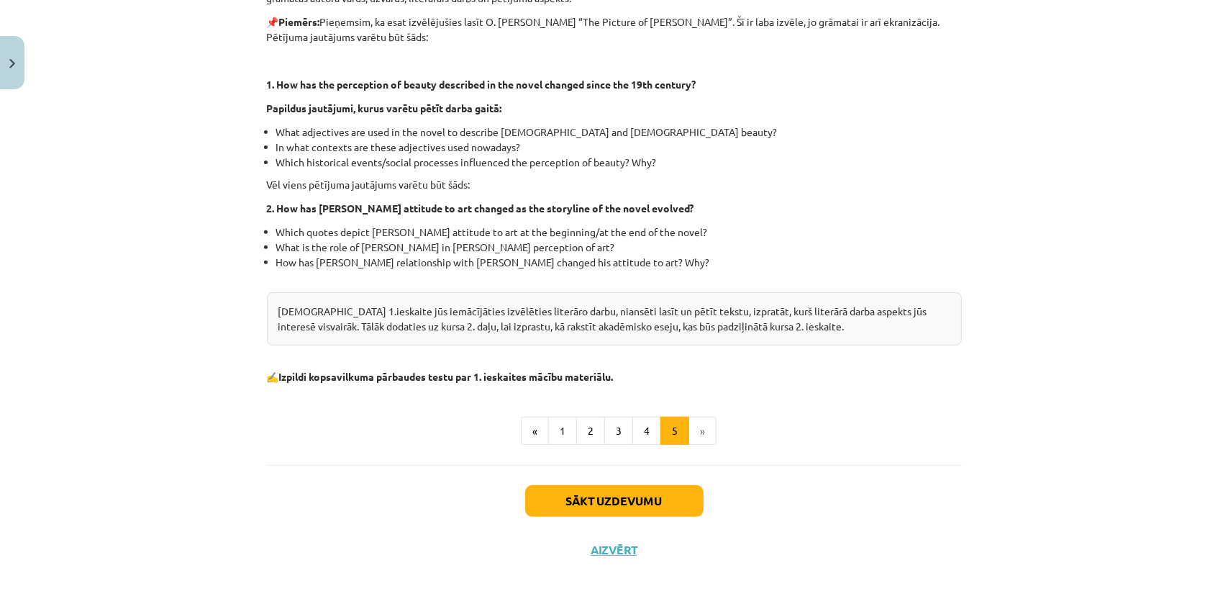
click at [704, 437] on li "»" at bounding box center [702, 431] width 27 height 29
click at [699, 434] on li "»" at bounding box center [702, 431] width 27 height 29
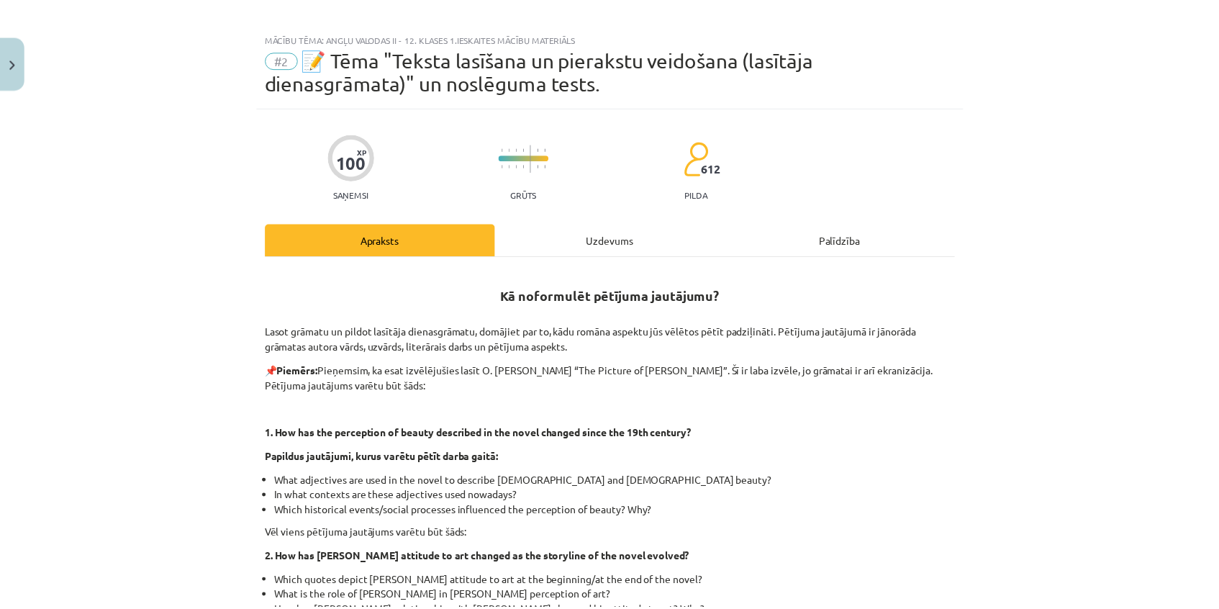
scroll to position [0, 0]
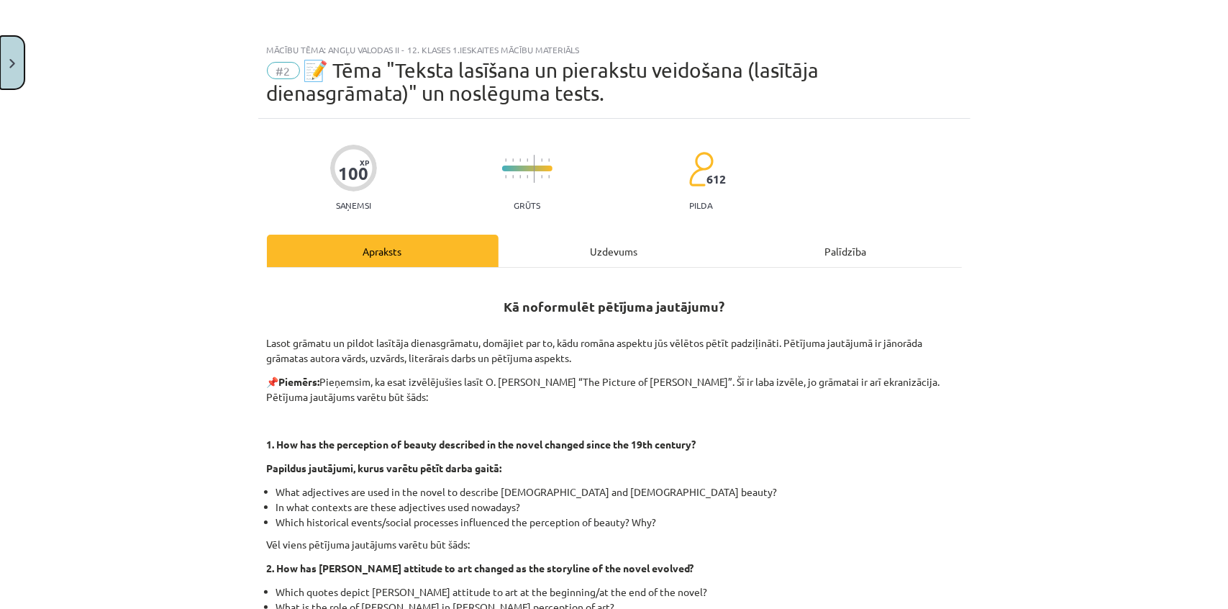
click at [13, 52] on button "Close" at bounding box center [12, 62] width 24 height 53
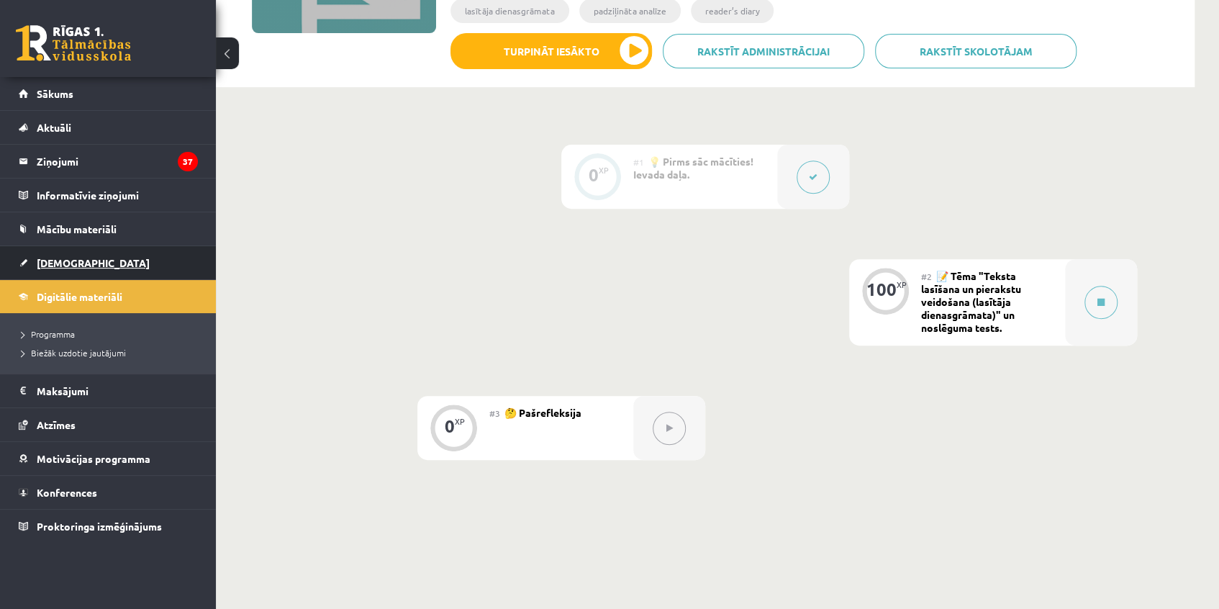
click at [58, 256] on span "[DEMOGRAPHIC_DATA]" at bounding box center [93, 262] width 113 height 13
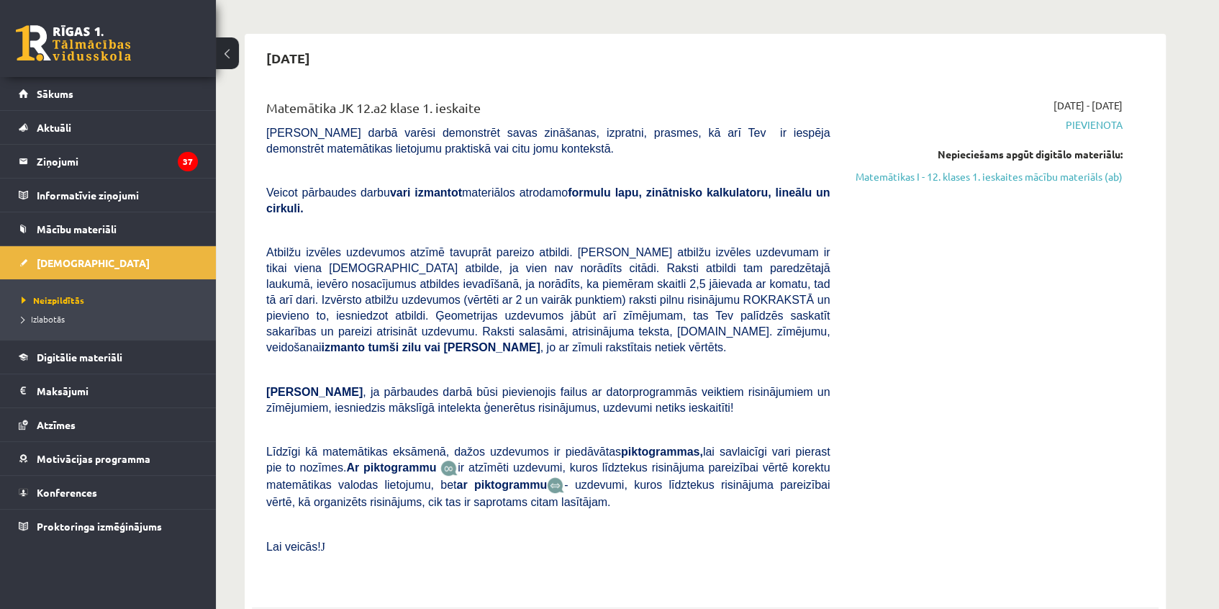
scroll to position [130, 0]
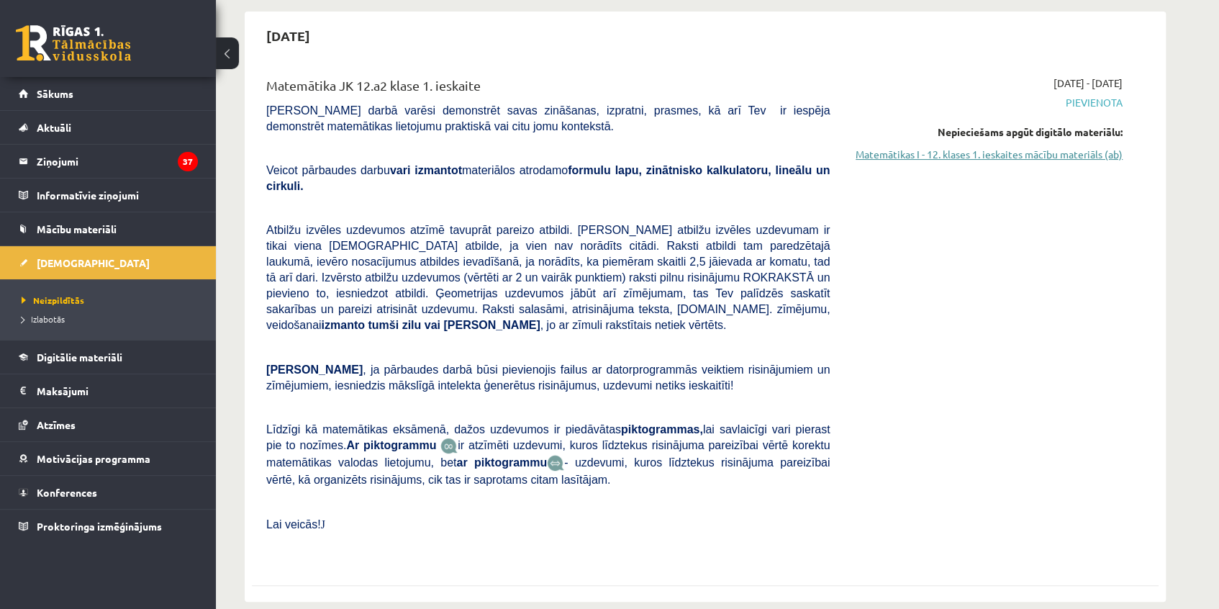
click at [941, 155] on link "Matemātikas I - 12. klases 1. ieskaites mācību materiāls (ab)" at bounding box center [986, 154] width 271 height 15
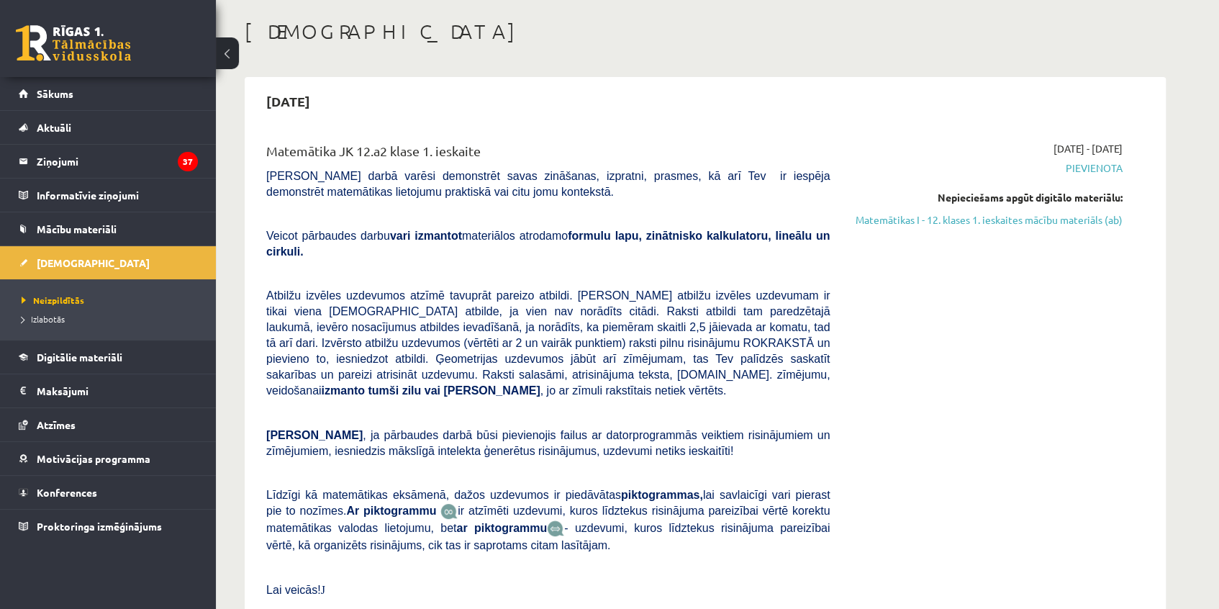
scroll to position [29, 0]
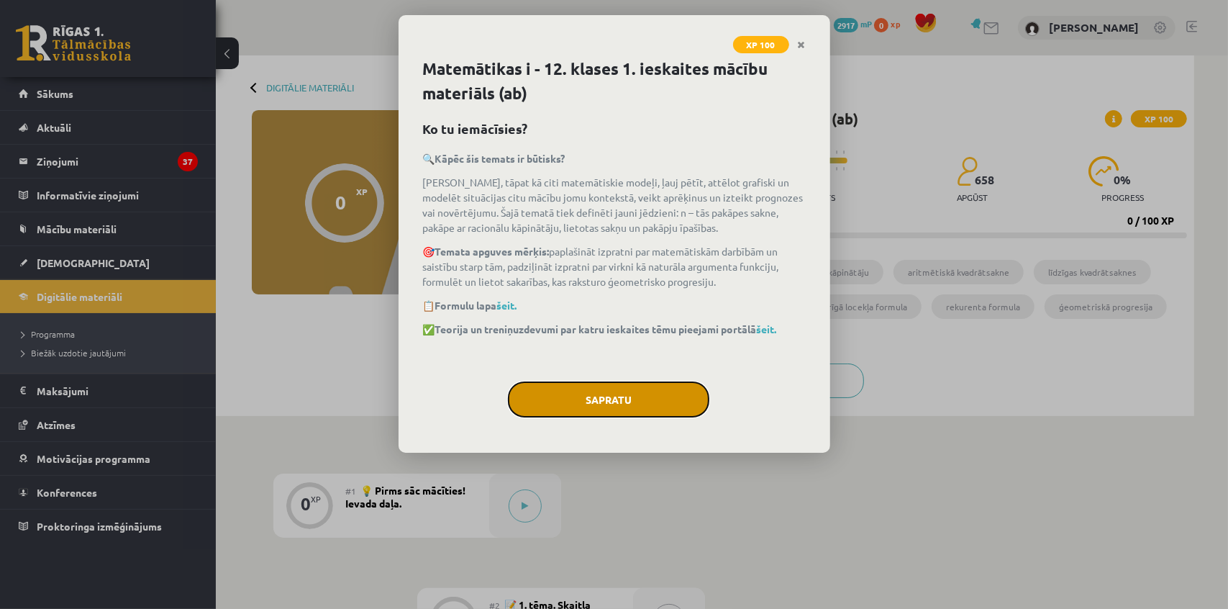
click at [616, 403] on button "Sapratu" at bounding box center [609, 399] width 202 height 36
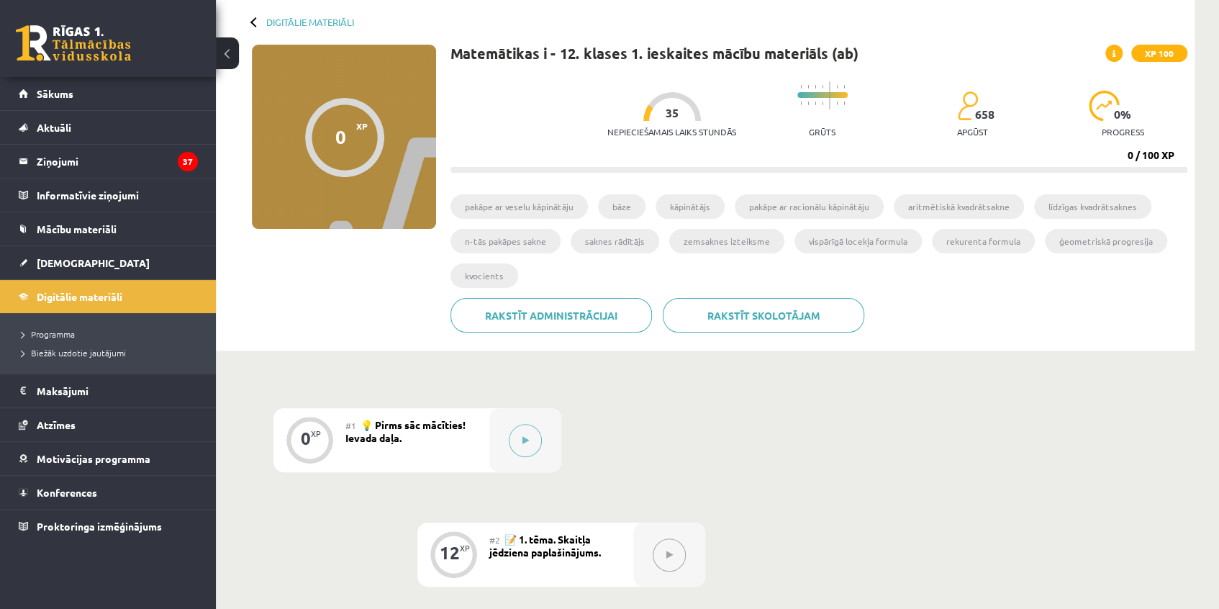
scroll to position [65, 0]
click at [81, 292] on span "Digitālie materiāli" at bounding box center [80, 296] width 86 height 13
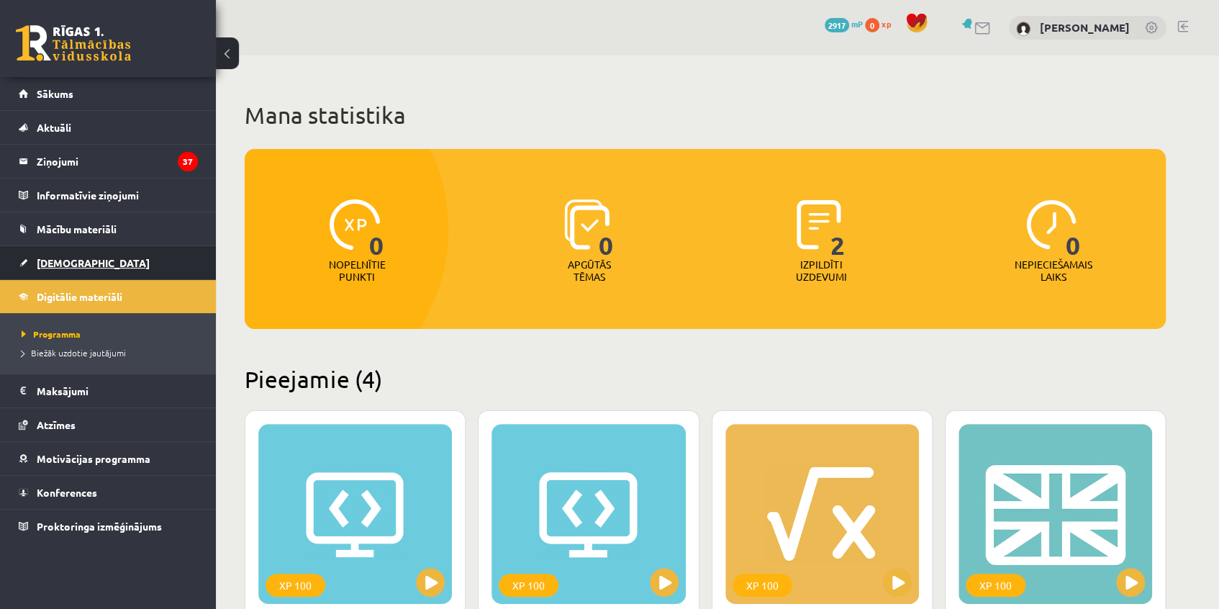
click at [67, 266] on span "[DEMOGRAPHIC_DATA]" at bounding box center [93, 262] width 113 height 13
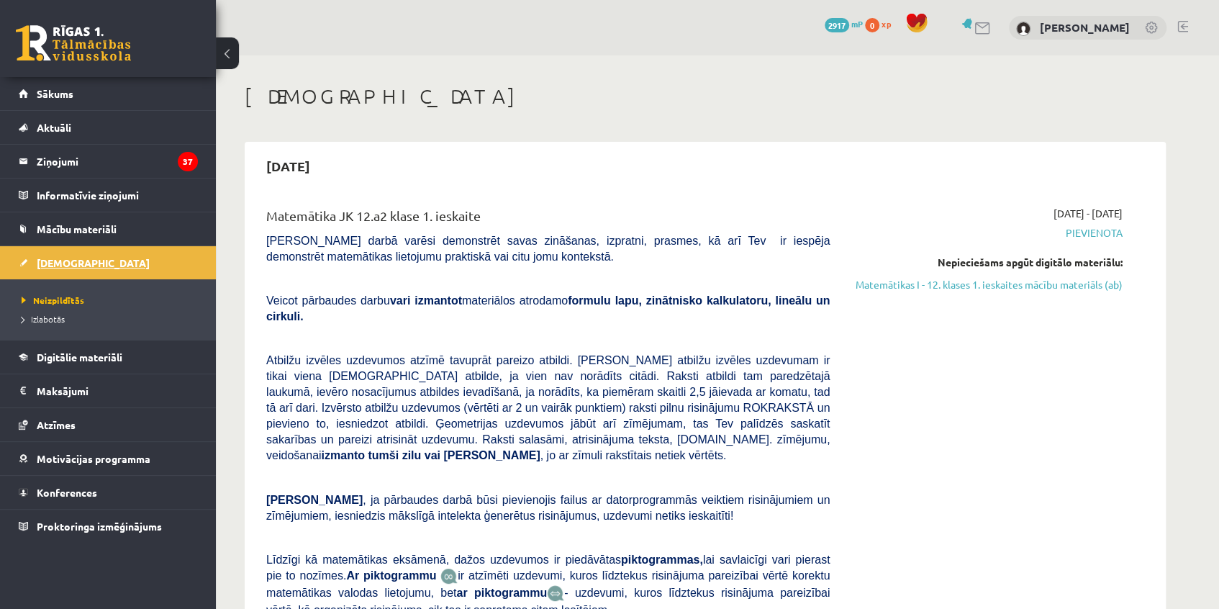
click at [30, 259] on link "[DEMOGRAPHIC_DATA]" at bounding box center [108, 262] width 179 height 33
click at [43, 94] on span "Sākums" at bounding box center [55, 93] width 37 height 13
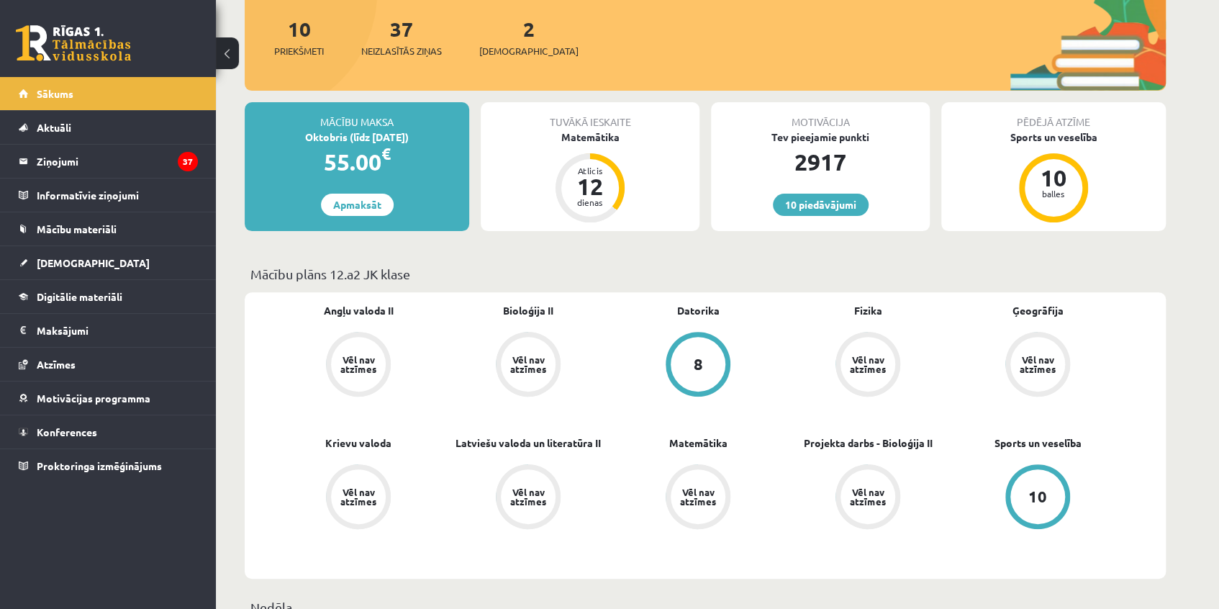
scroll to position [196, 0]
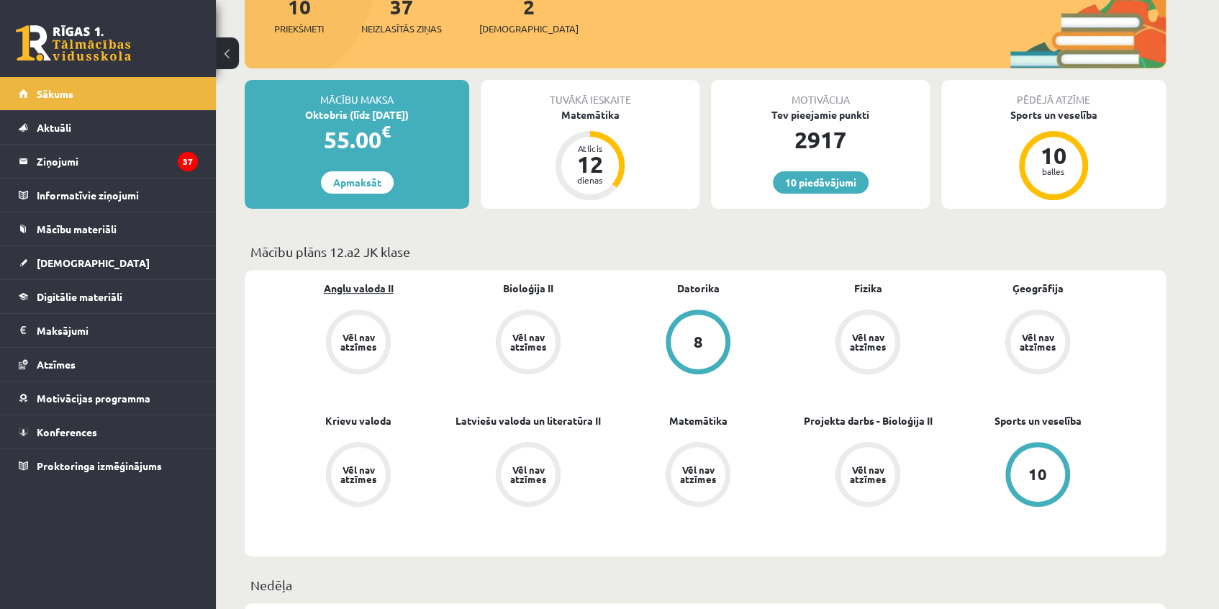
click at [375, 289] on link "Angļu valoda II" at bounding box center [359, 288] width 70 height 15
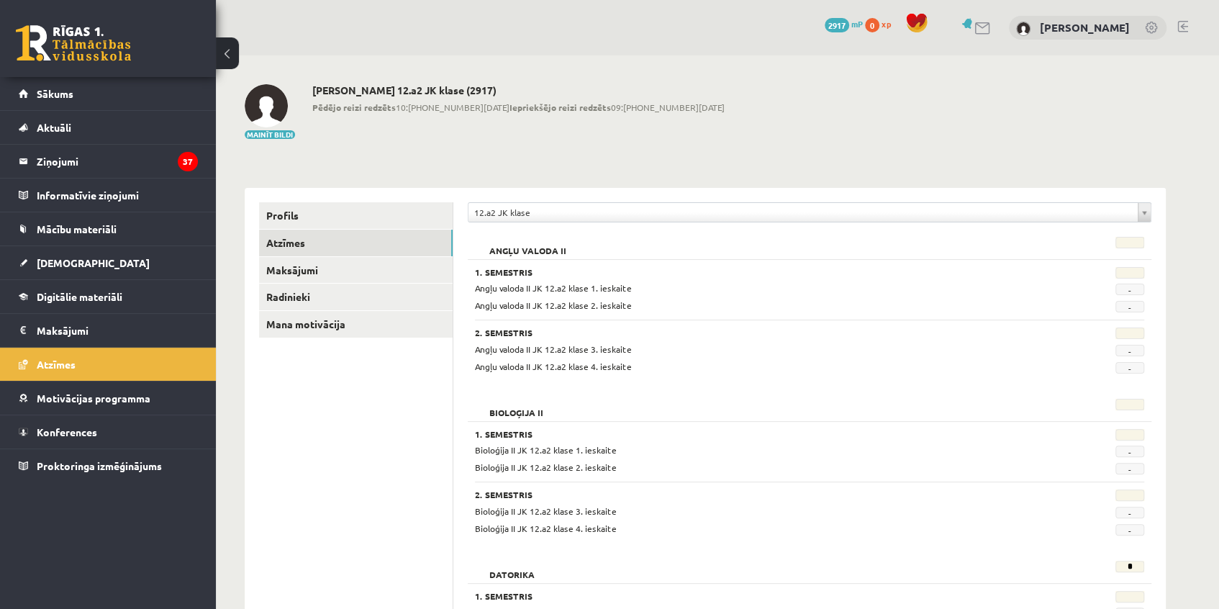
click at [605, 286] on span "Angļu valoda II JK 12.a2 klase 1. ieskaite" at bounding box center [553, 288] width 157 height 12
click at [492, 274] on h3 "1. Semestris" at bounding box center [752, 272] width 554 height 10
click at [1123, 289] on span "-" at bounding box center [1130, 290] width 29 height 12
drag, startPoint x: 753, startPoint y: 302, endPoint x: 745, endPoint y: 302, distance: 7.9
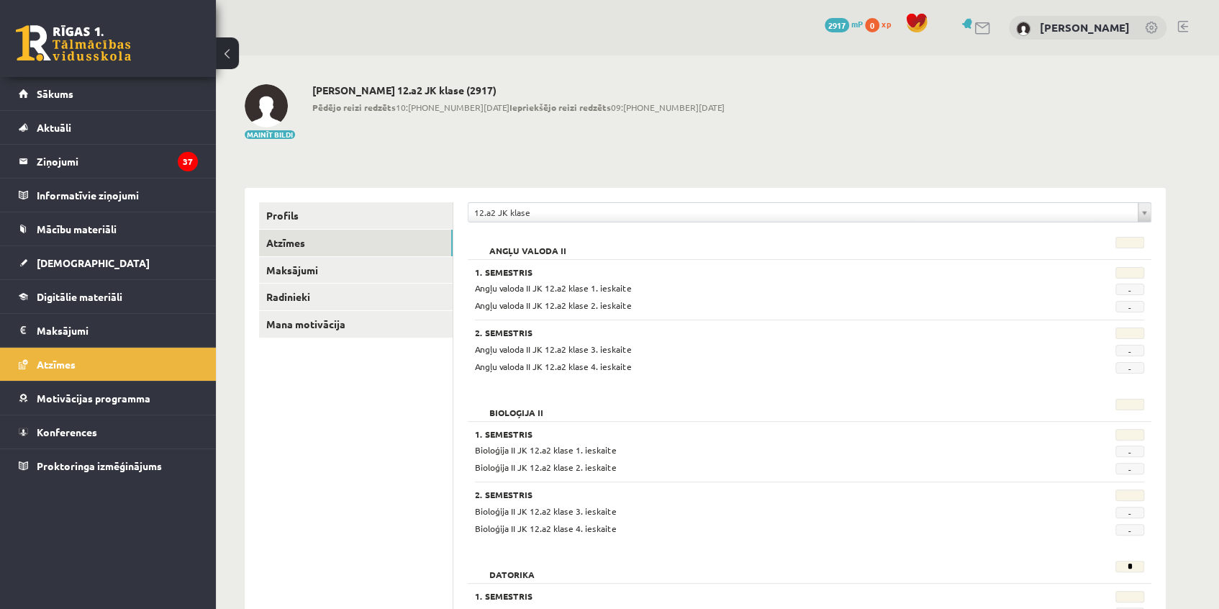
click at [748, 302] on div "Angļu valoda II JK 12.a2 klase 2. ieskaite" at bounding box center [752, 306] width 576 height 14
click at [63, 258] on span "[DEMOGRAPHIC_DATA]" at bounding box center [93, 262] width 113 height 13
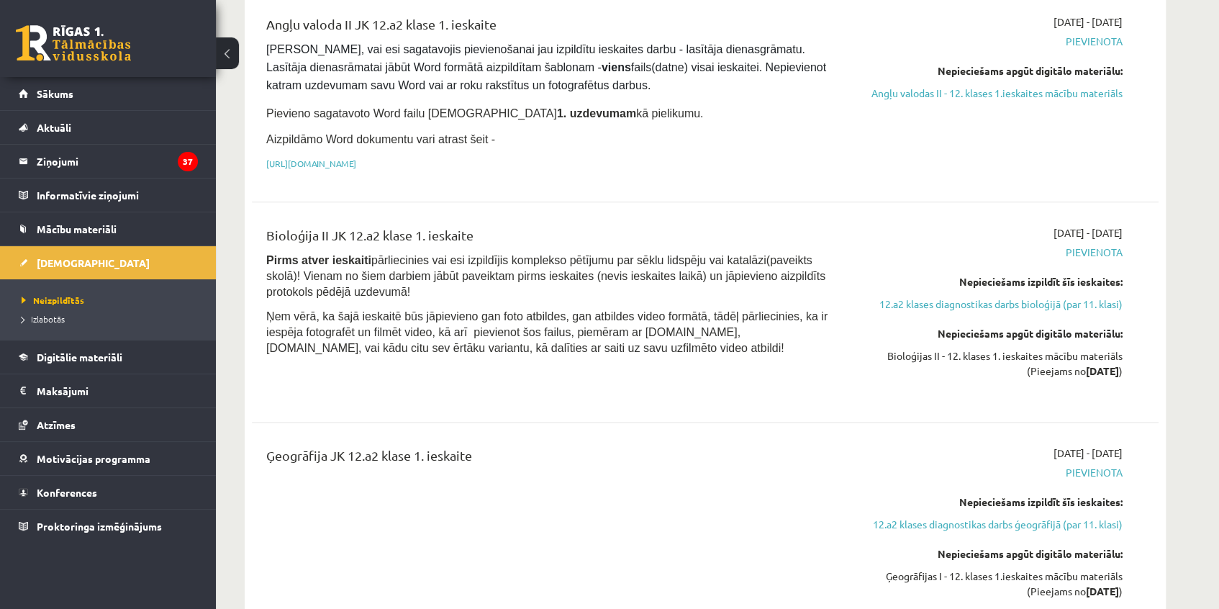
scroll to position [1046, 0]
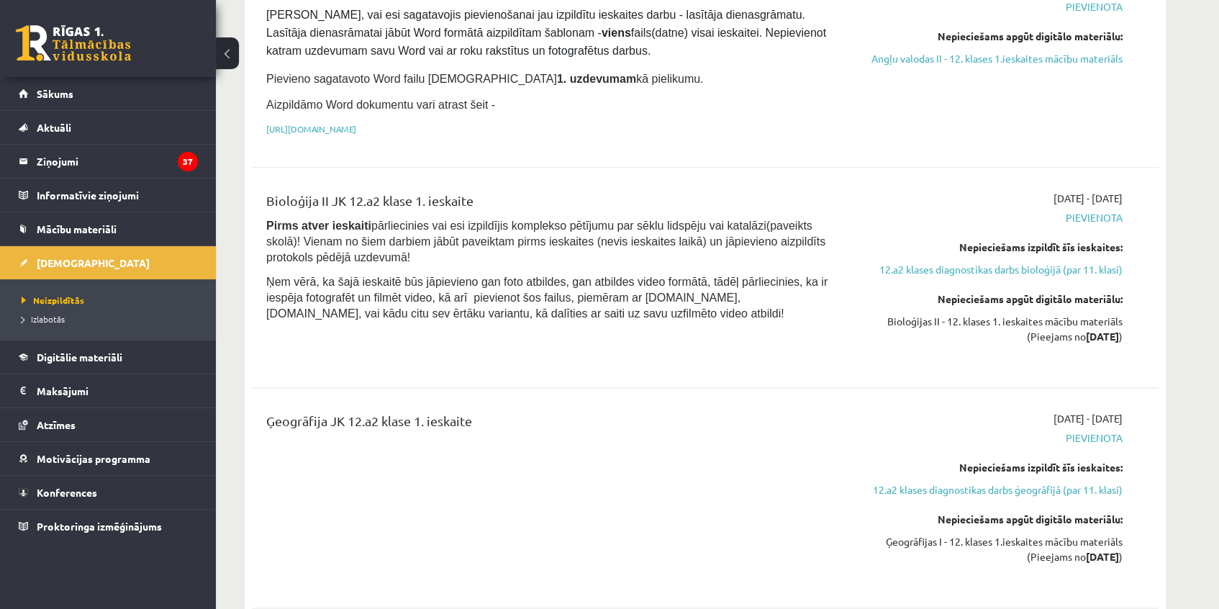
drag, startPoint x: 543, startPoint y: 273, endPoint x: 551, endPoint y: 273, distance: 7.9
click at [543, 273] on p "Ņem vērā, ka šajā ieskaitē būs jāpievieno gan foto atbildes, gan atbildes video…" at bounding box center [548, 296] width 564 height 47
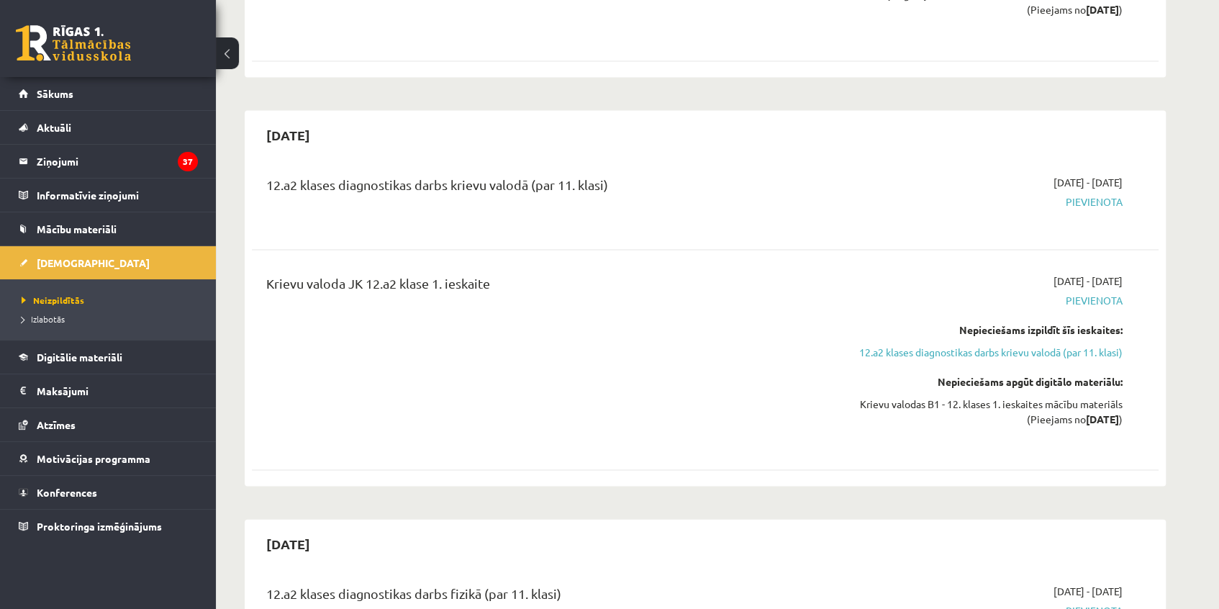
scroll to position [1308, 0]
